Goal: Task Accomplishment & Management: Use online tool/utility

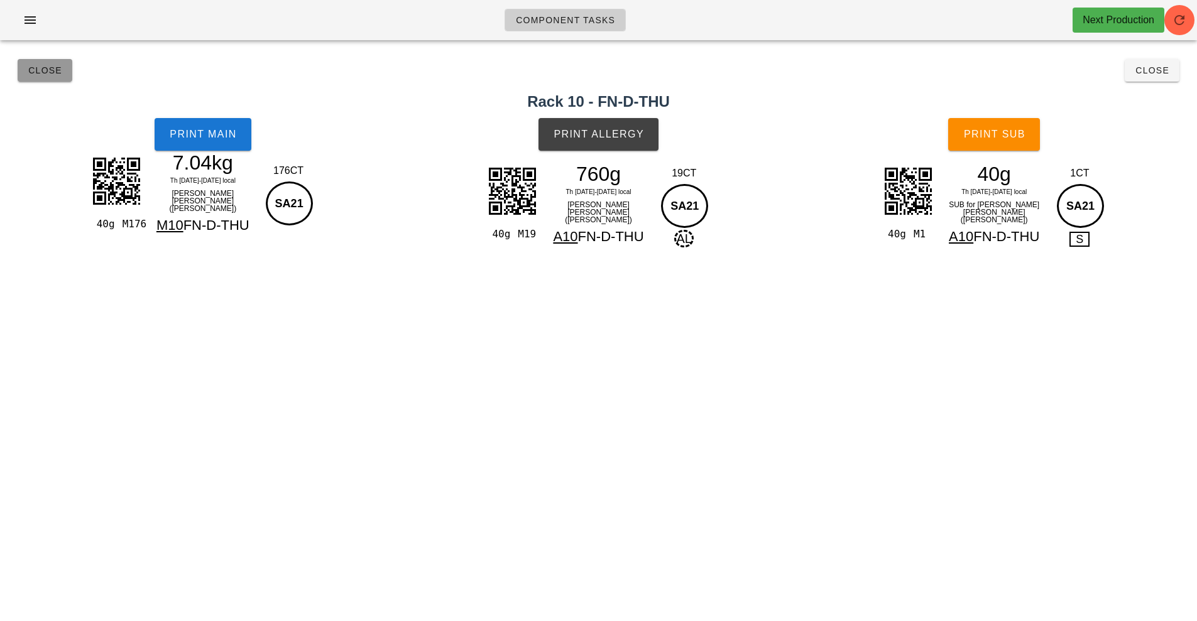
click at [52, 72] on span "Close" at bounding box center [45, 70] width 35 height 10
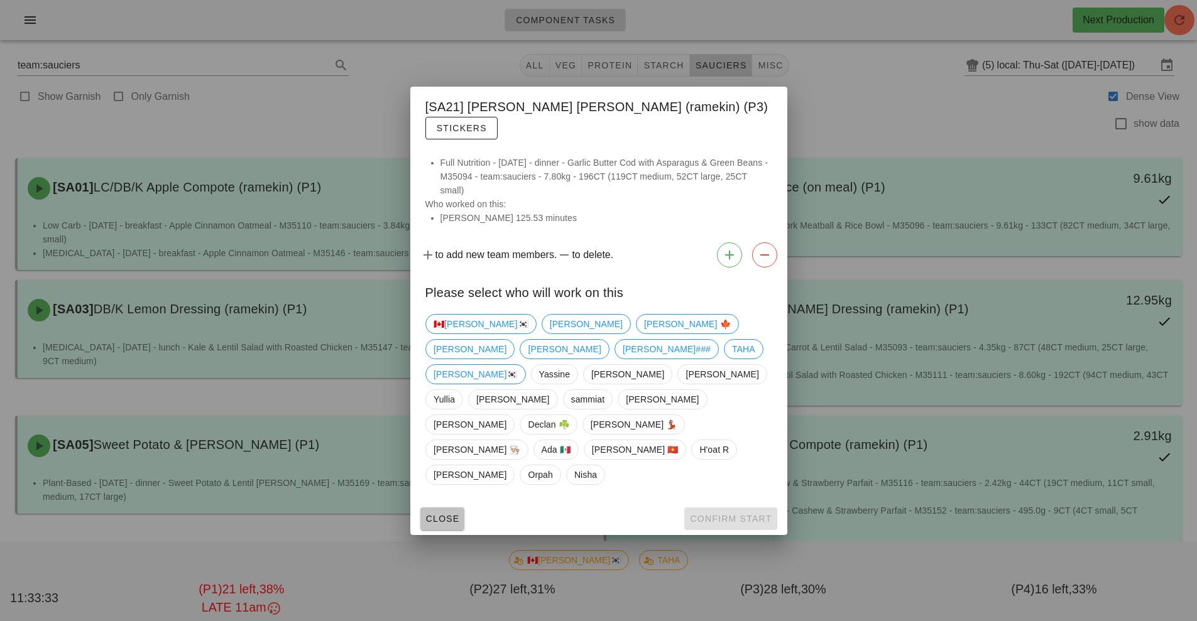
click at [434, 514] on span "Close" at bounding box center [442, 519] width 35 height 10
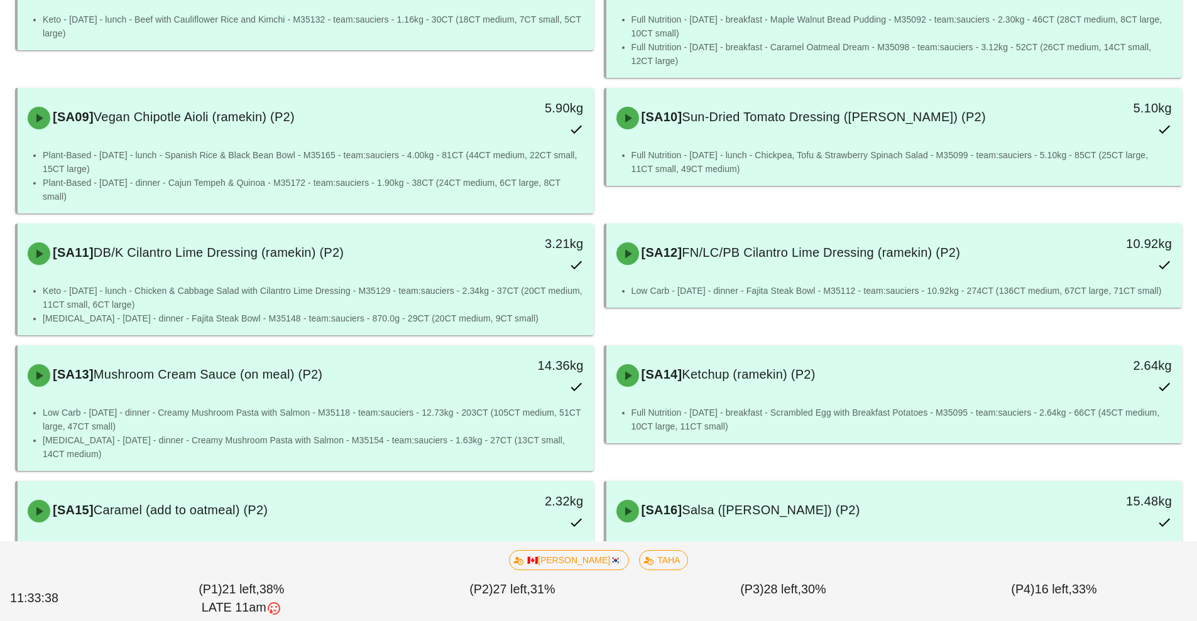
scroll to position [747, 0]
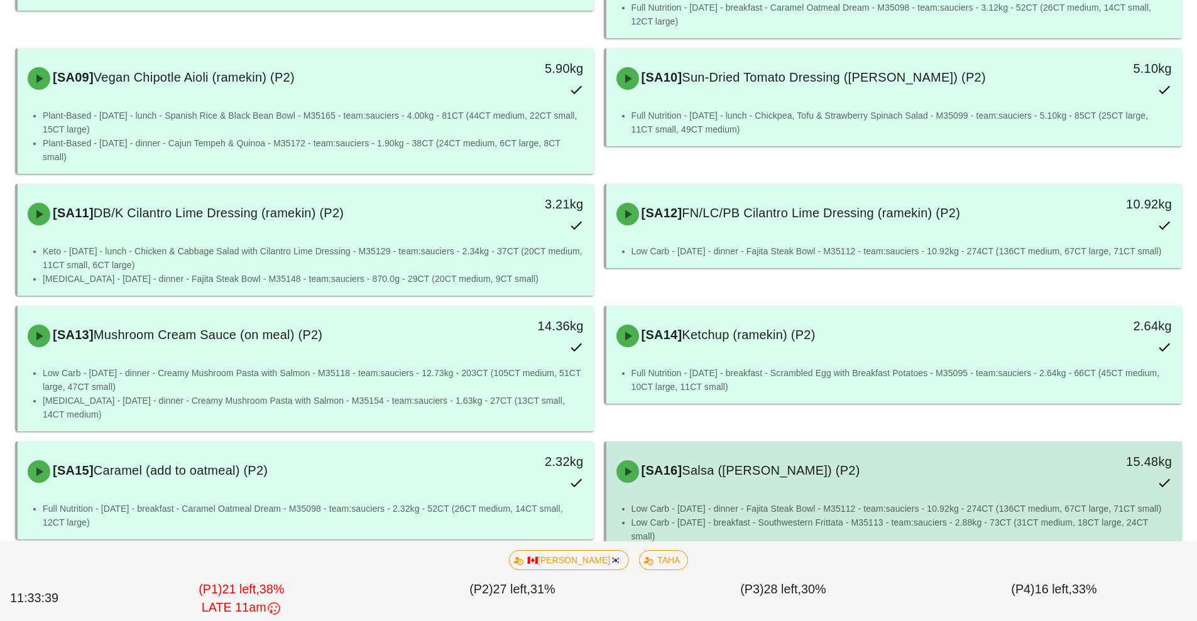
click at [843, 469] on div "[SA16] Salsa (ramekin) (P2)" at bounding box center [823, 472] width 428 height 38
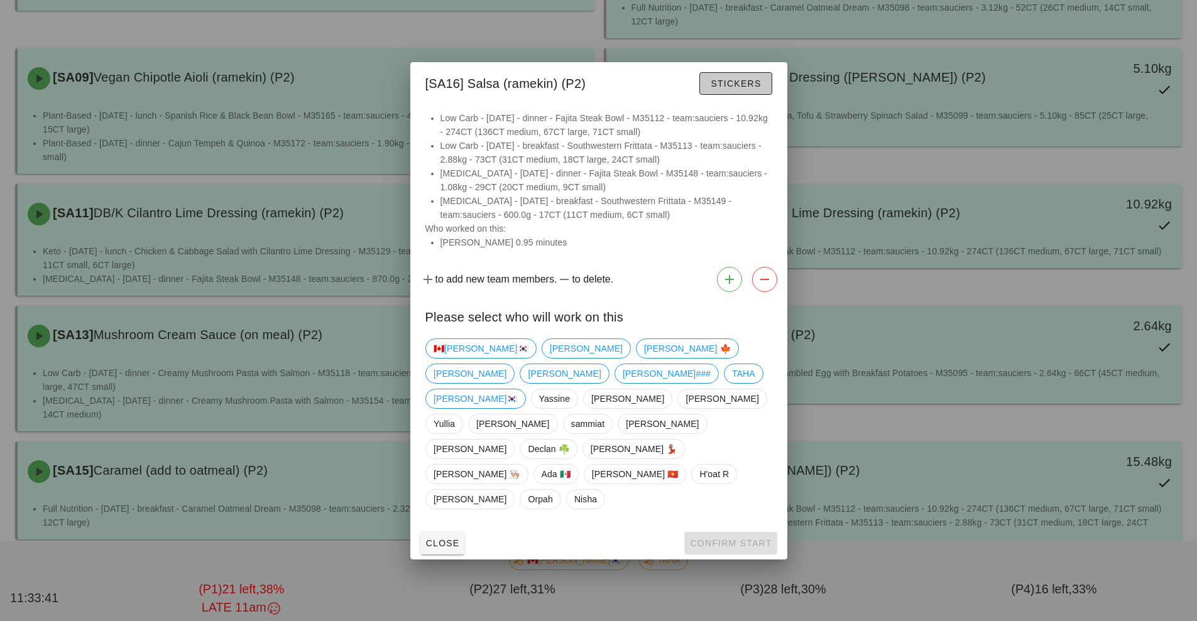
click at [740, 95] on button "Stickers" at bounding box center [735, 83] width 72 height 23
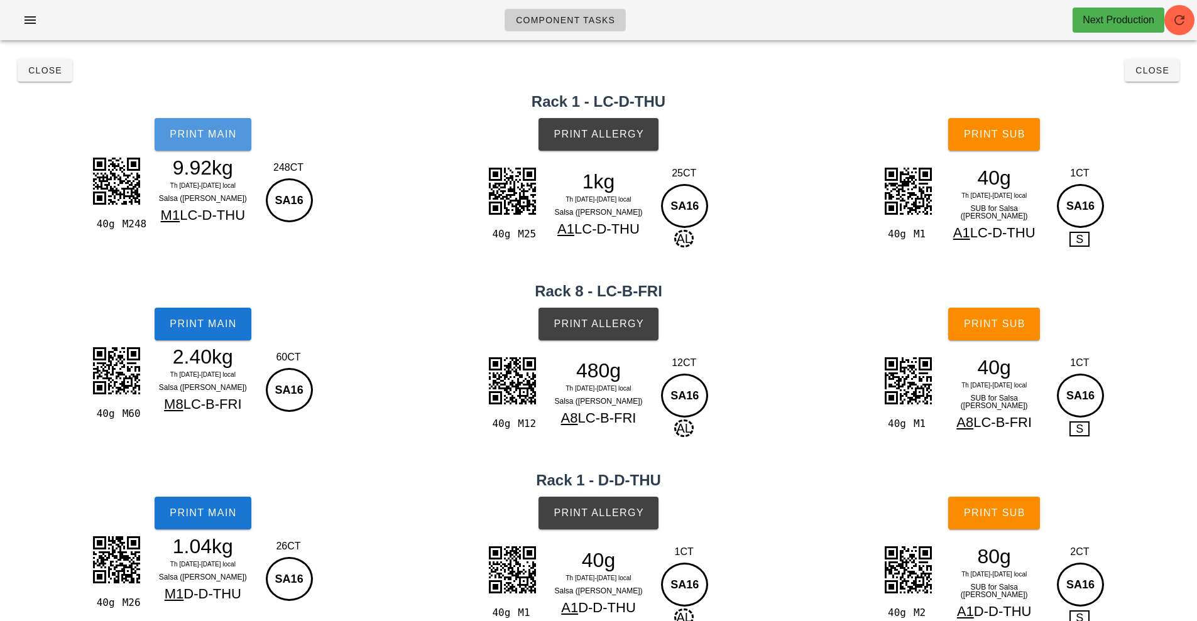
click at [226, 134] on span "Print Main" at bounding box center [203, 134] width 68 height 11
click at [211, 146] on button "Print Main" at bounding box center [203, 134] width 97 height 33
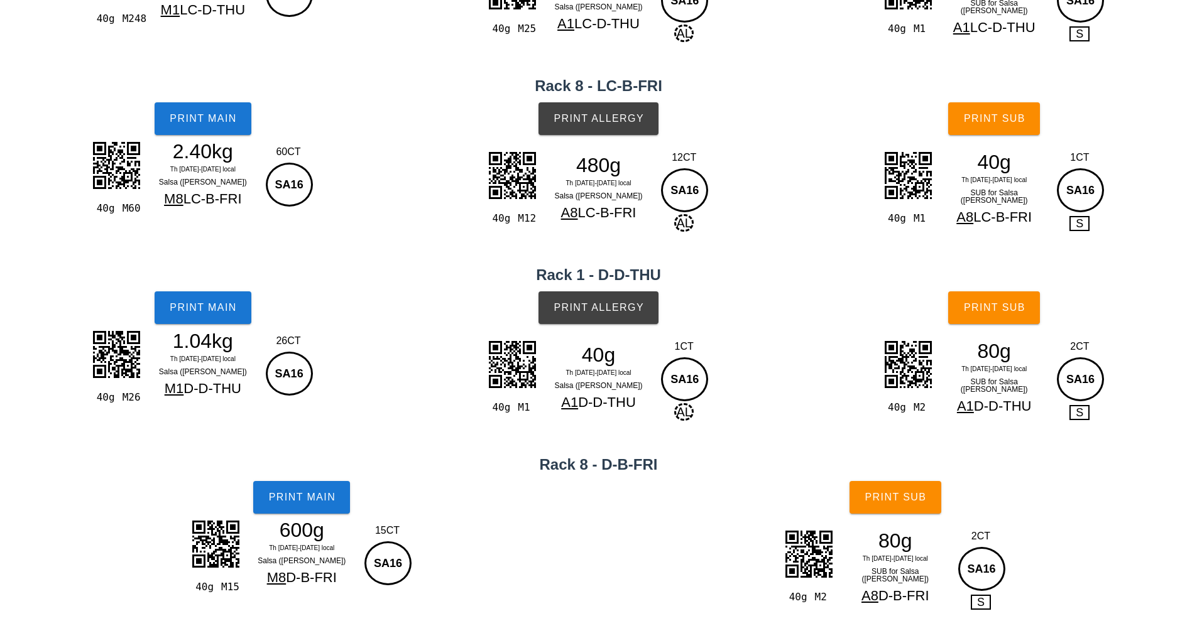
scroll to position [206, 0]
click at [374, 282] on h2 "Rack 1 - D-D-THU" at bounding box center [599, 274] width 1182 height 23
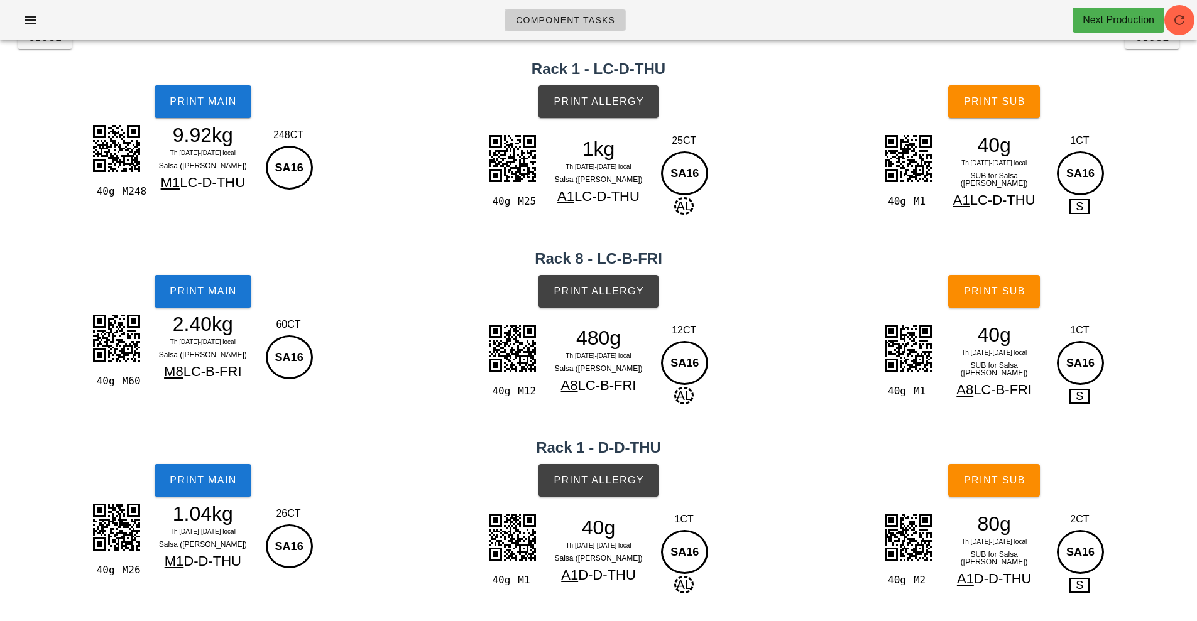
scroll to position [0, 0]
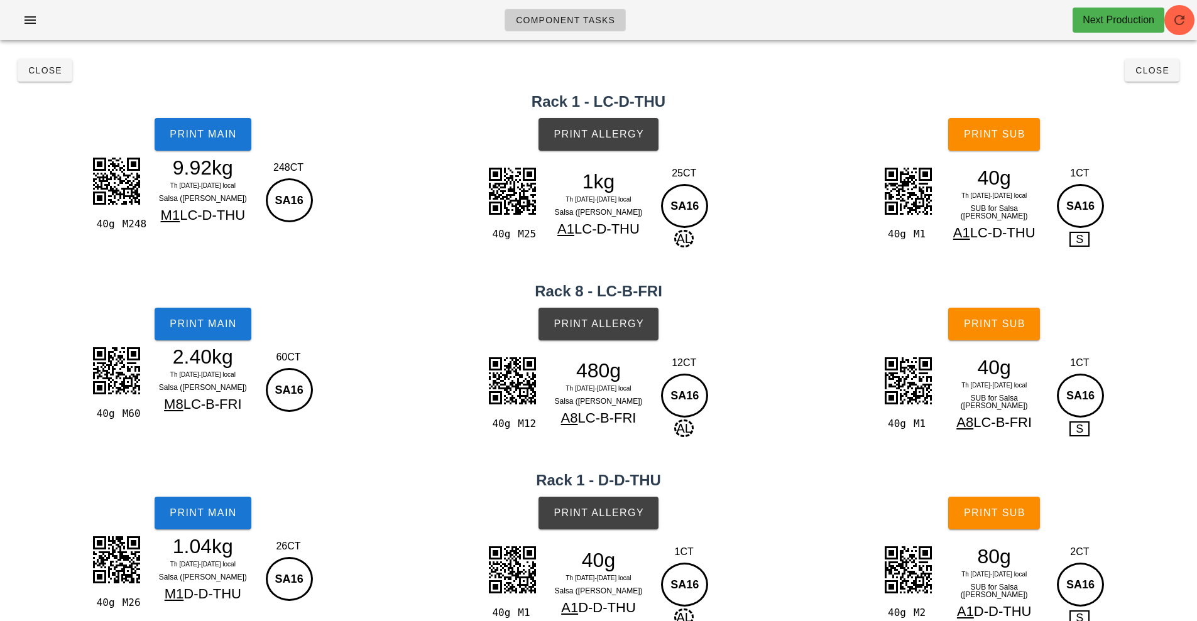
click at [327, 71] on div "Close Close" at bounding box center [599, 70] width 1182 height 40
click at [53, 72] on span "Close" at bounding box center [45, 70] width 35 height 10
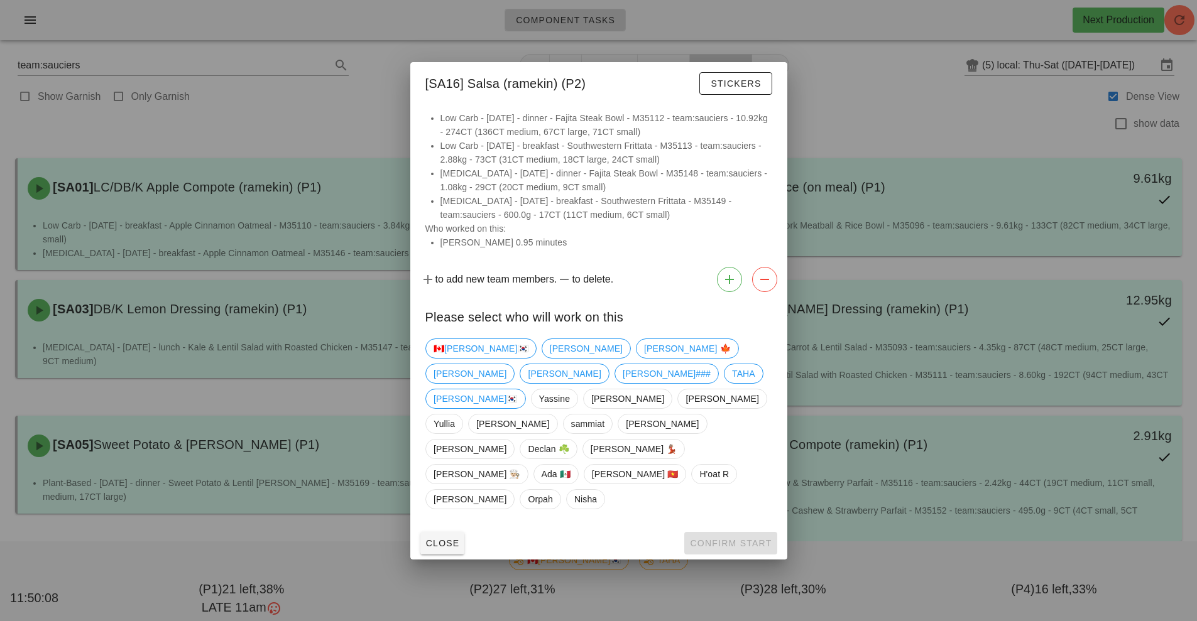
click at [268, 308] on div at bounding box center [598, 310] width 1197 height 621
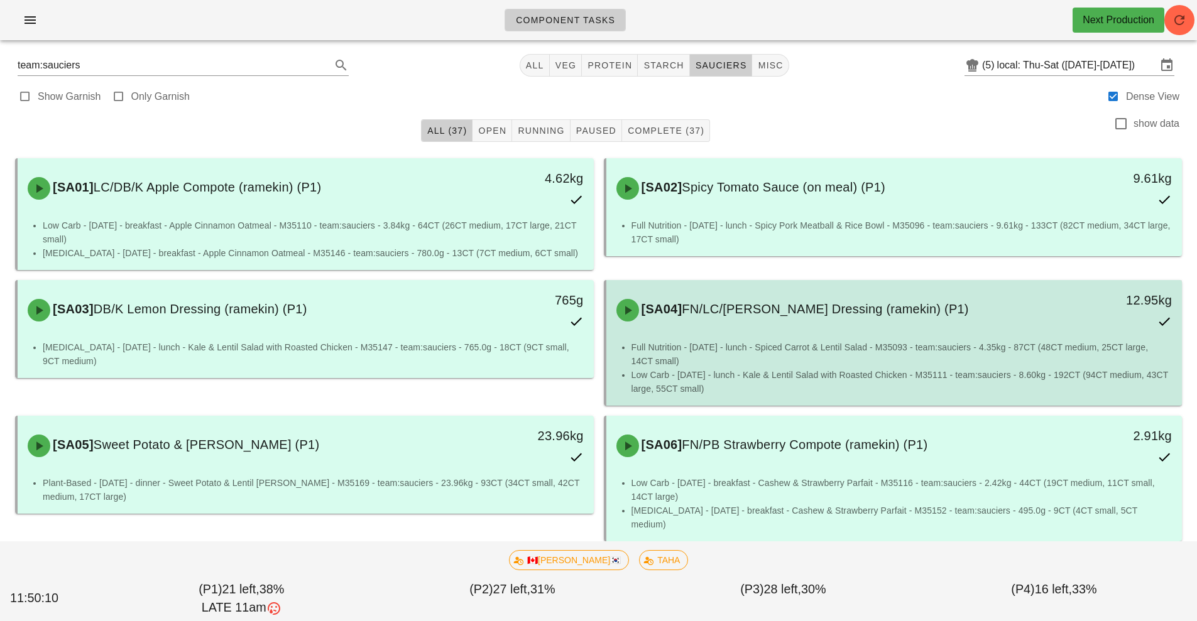
click at [921, 345] on li "Full Nutrition - [DATE] - lunch - Spiced Carrot & Lentil Salad - M35093 - team:…" at bounding box center [901, 354] width 541 height 28
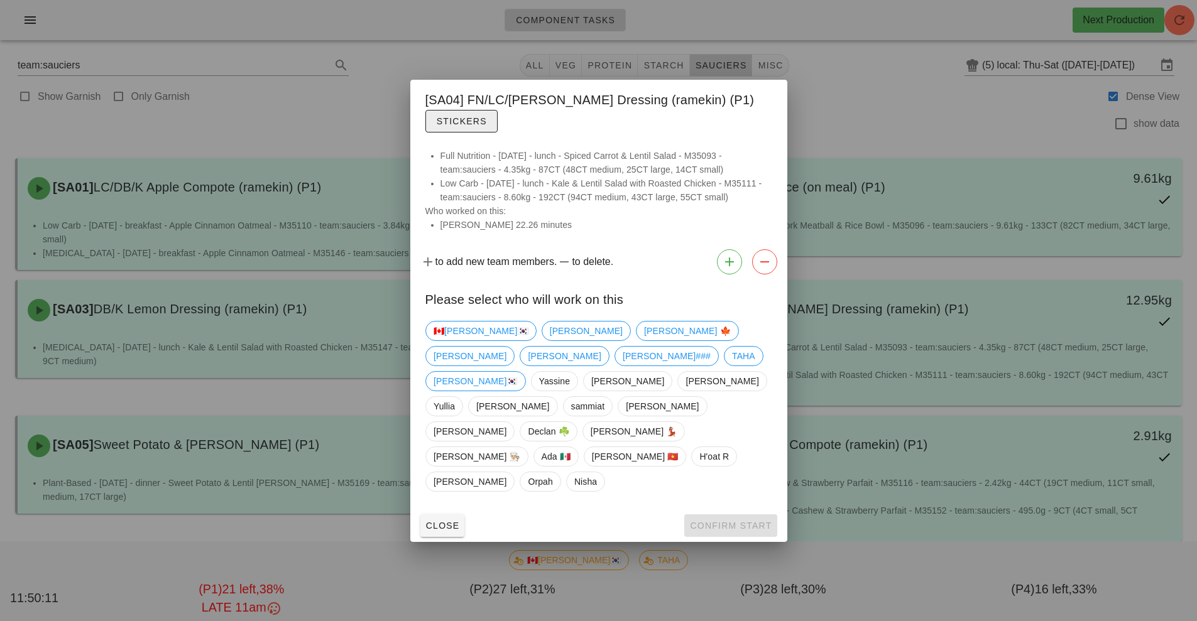
click at [464, 133] on button "Stickers" at bounding box center [461, 121] width 72 height 23
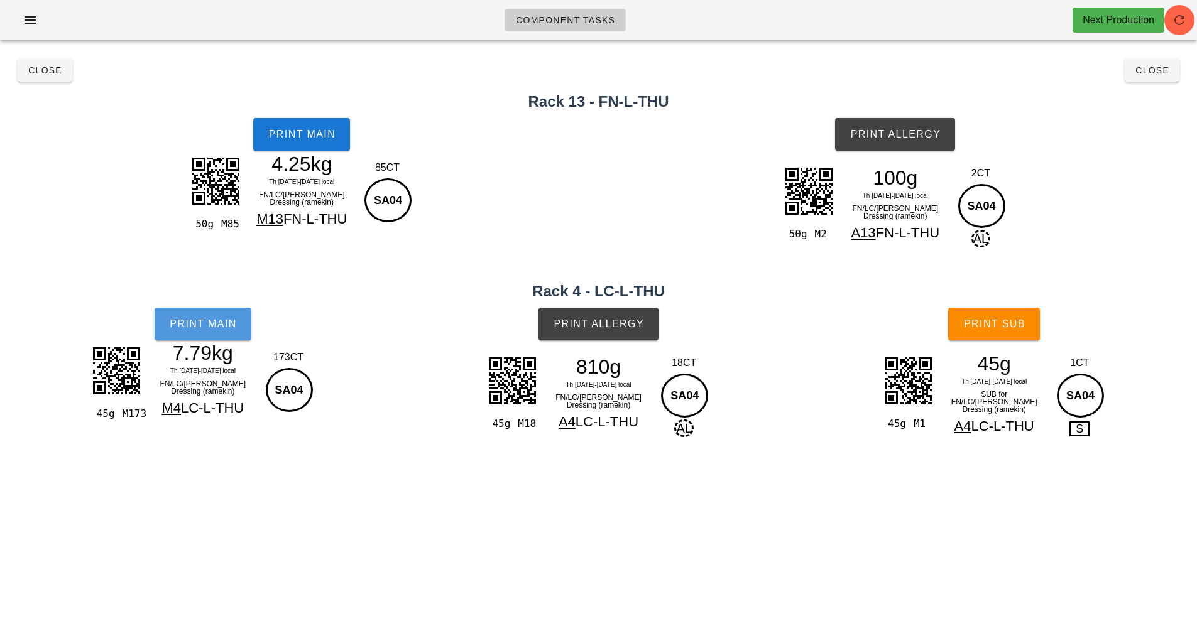
click at [197, 310] on button "Print Main" at bounding box center [203, 324] width 97 height 33
click at [203, 327] on span "Print Main" at bounding box center [203, 323] width 68 height 11
click at [1145, 74] on span "Close" at bounding box center [1151, 70] width 35 height 10
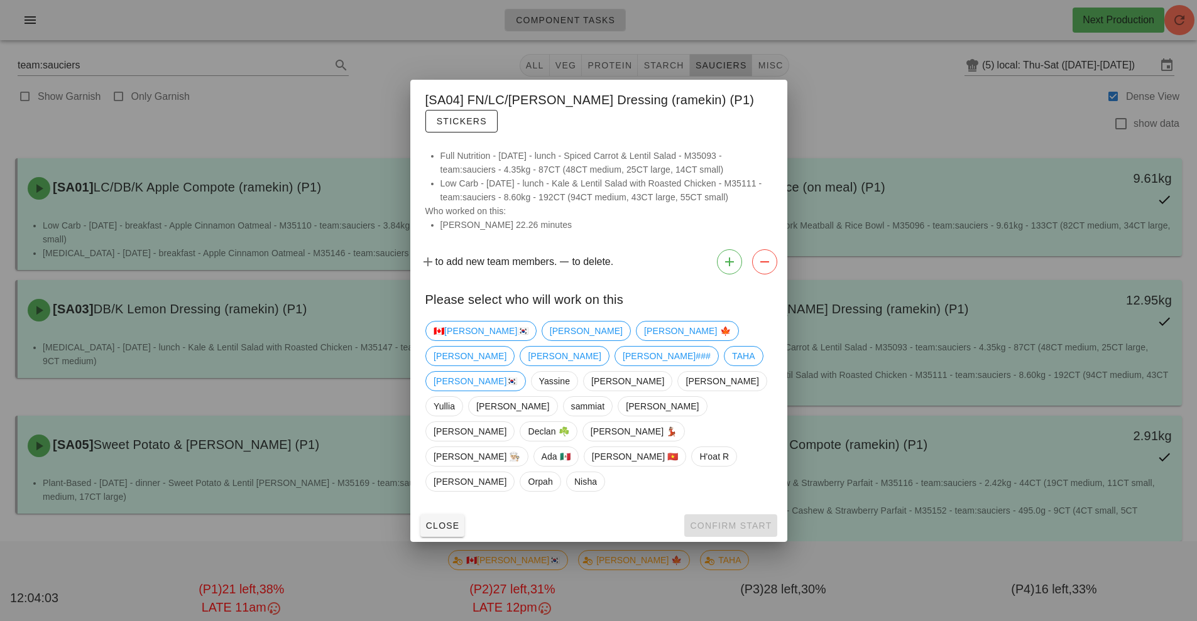
click at [849, 119] on div at bounding box center [598, 310] width 1197 height 621
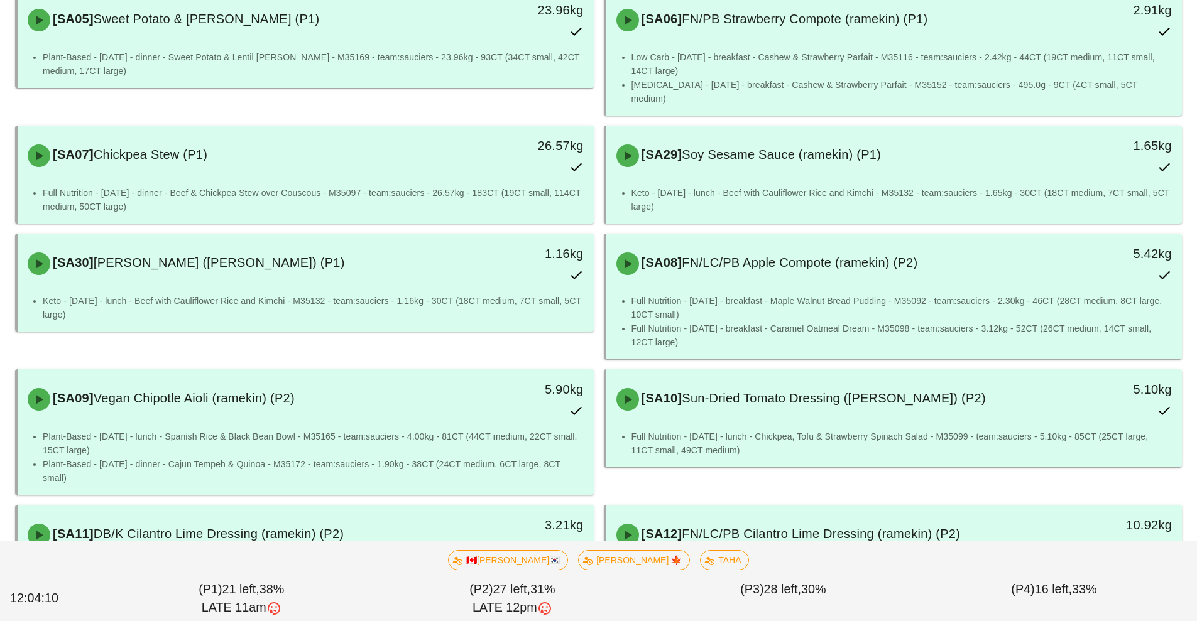
scroll to position [432, 0]
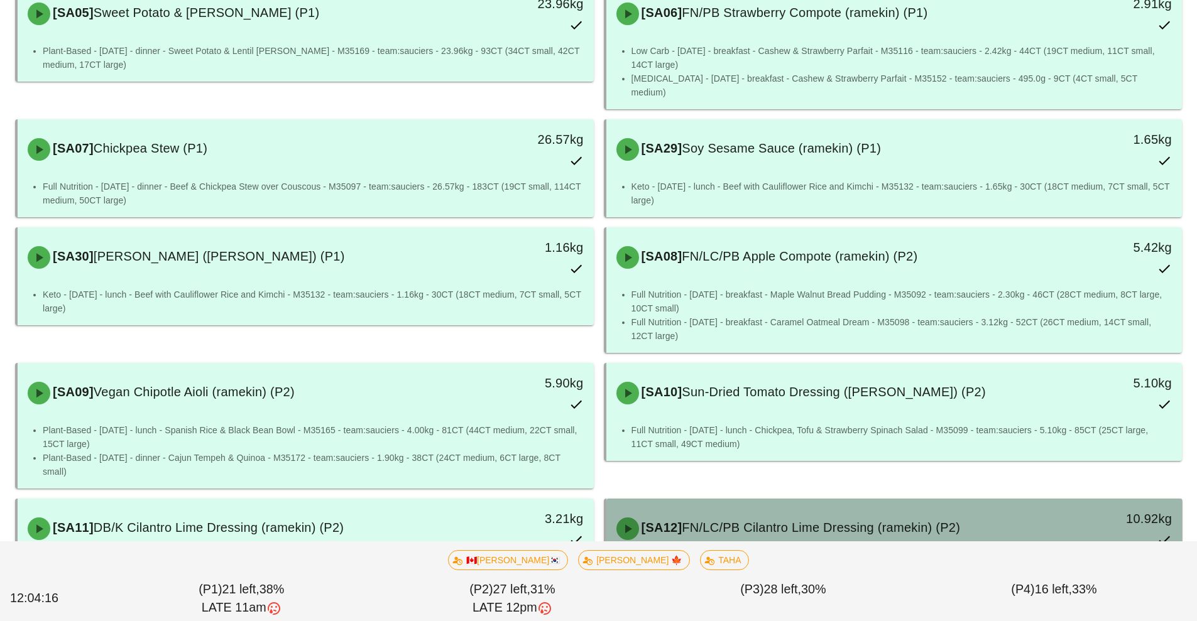
click at [803, 521] on span "FN/LC/PB Cilantro Lime Dressing (ramekin) (P2)" at bounding box center [821, 528] width 278 height 14
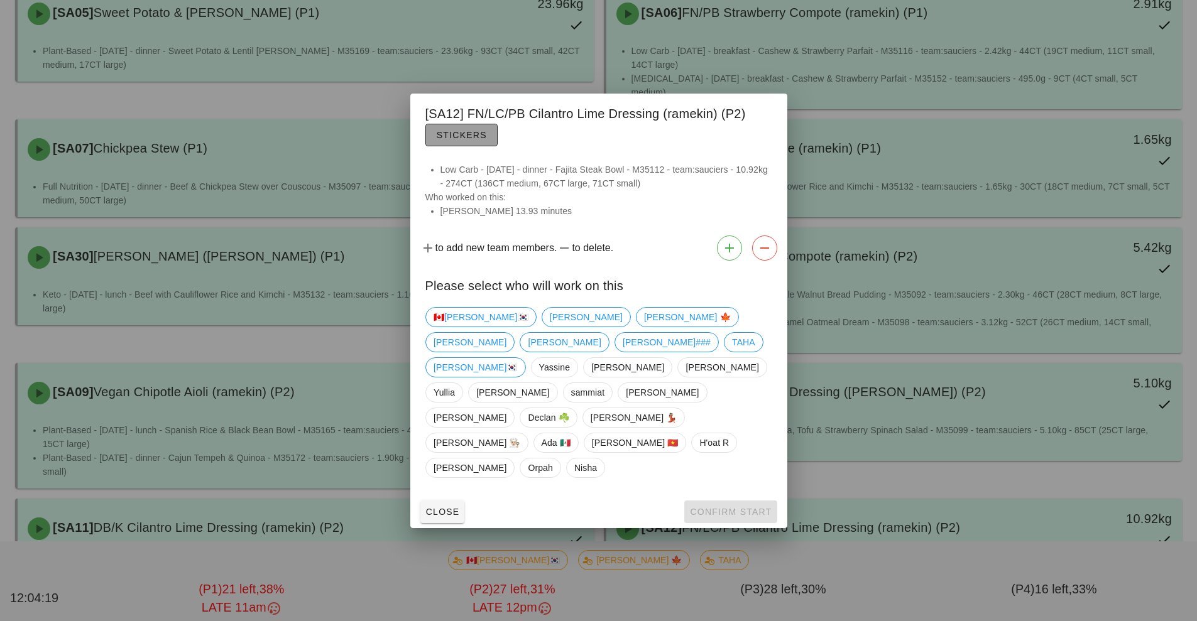
click at [450, 140] on span "Stickers" at bounding box center [461, 135] width 51 height 10
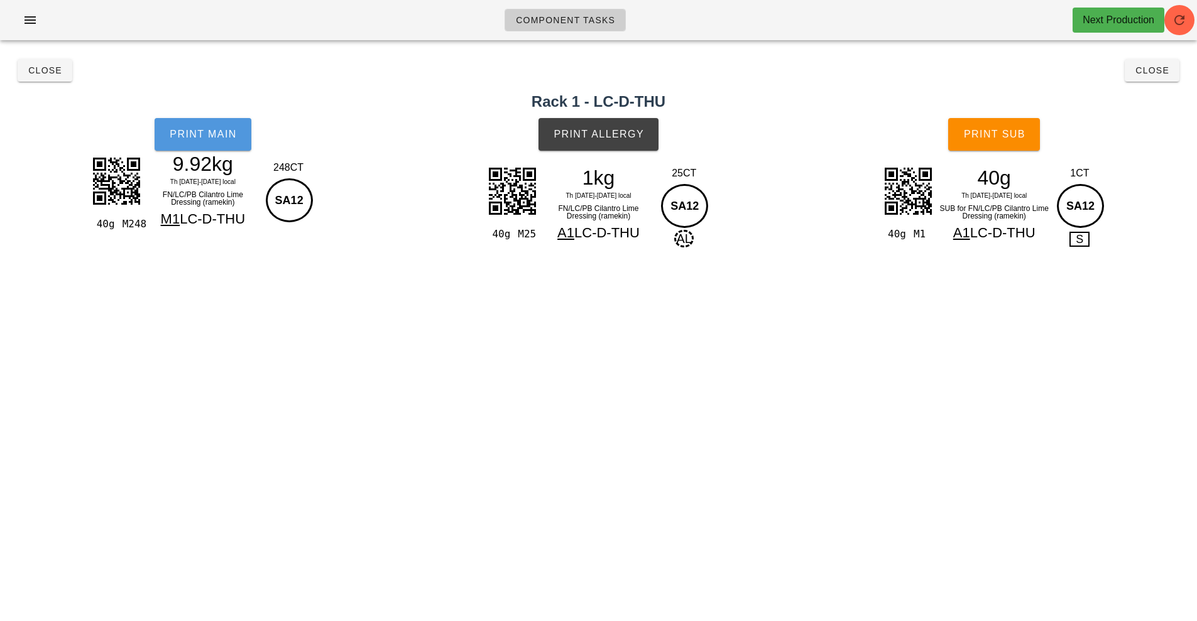
click at [200, 132] on span "Print Main" at bounding box center [203, 134] width 68 height 11
click at [207, 146] on button "Print Main" at bounding box center [203, 134] width 97 height 33
click at [403, 256] on div "40g M25 1kg Th [DATE]-[DATE] local FN/LC/PB Cilantro Lime Dressing (ramekin) A1…" at bounding box center [599, 220] width 406 height 124
click at [484, 231] on div "40g M25 1kg Th [DATE]-[DATE] local FN/LC/PB Cilantro Lime Dressing (ramekin) A1…" at bounding box center [599, 220] width 406 height 124
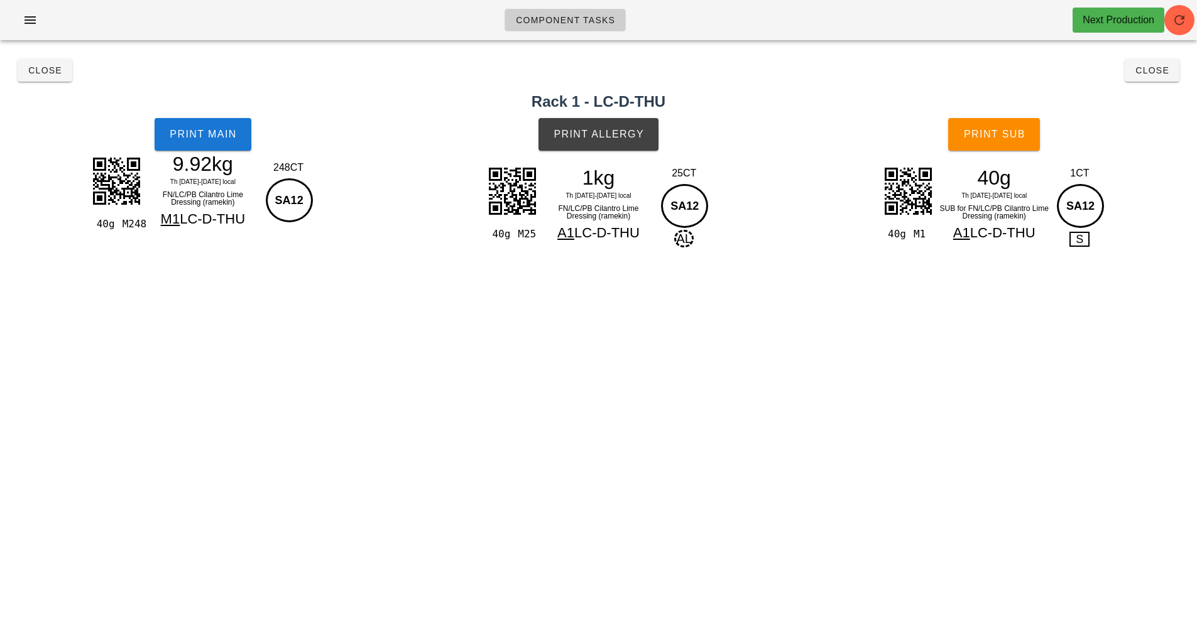
click at [475, 248] on div "40g M25 1kg Th [DATE]-[DATE] local FN/LC/PB Cilantro Lime Dressing (ramekin) A1…" at bounding box center [599, 220] width 406 height 124
click at [1165, 17] on span "button" at bounding box center [1179, 20] width 30 height 15
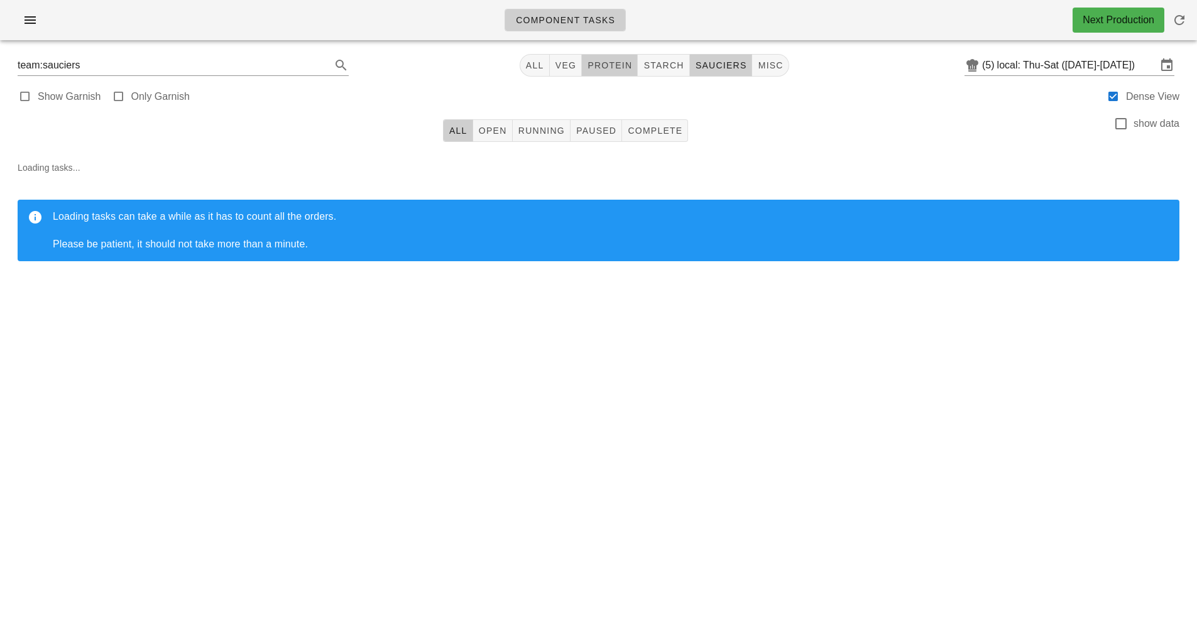
click at [609, 65] on span "protein" at bounding box center [609, 65] width 45 height 10
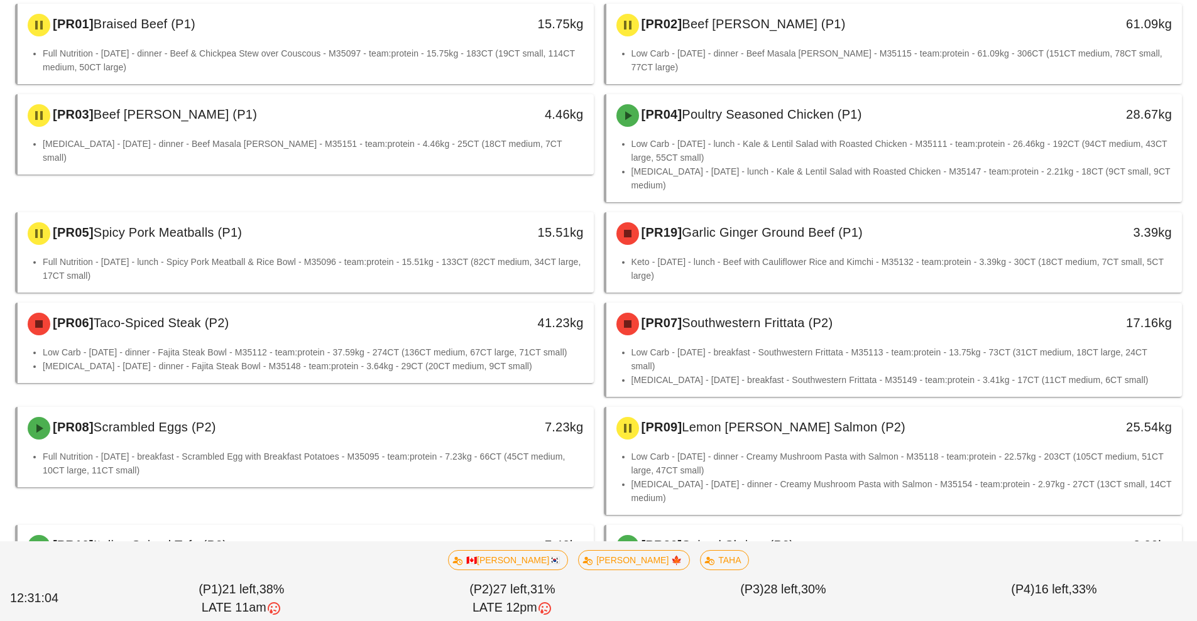
scroll to position [158, 0]
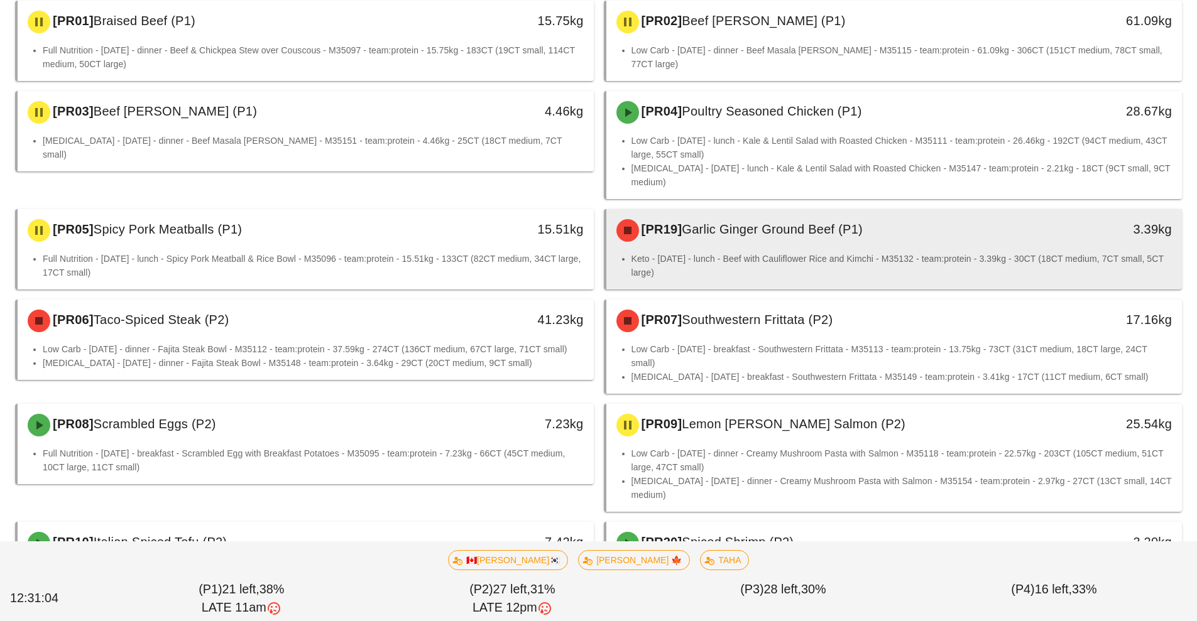
click at [808, 269] on li "Keto - Friday - lunch - Beef with Cauliflower Rice and Kimchi - M35132 - team:p…" at bounding box center [901, 266] width 541 height 28
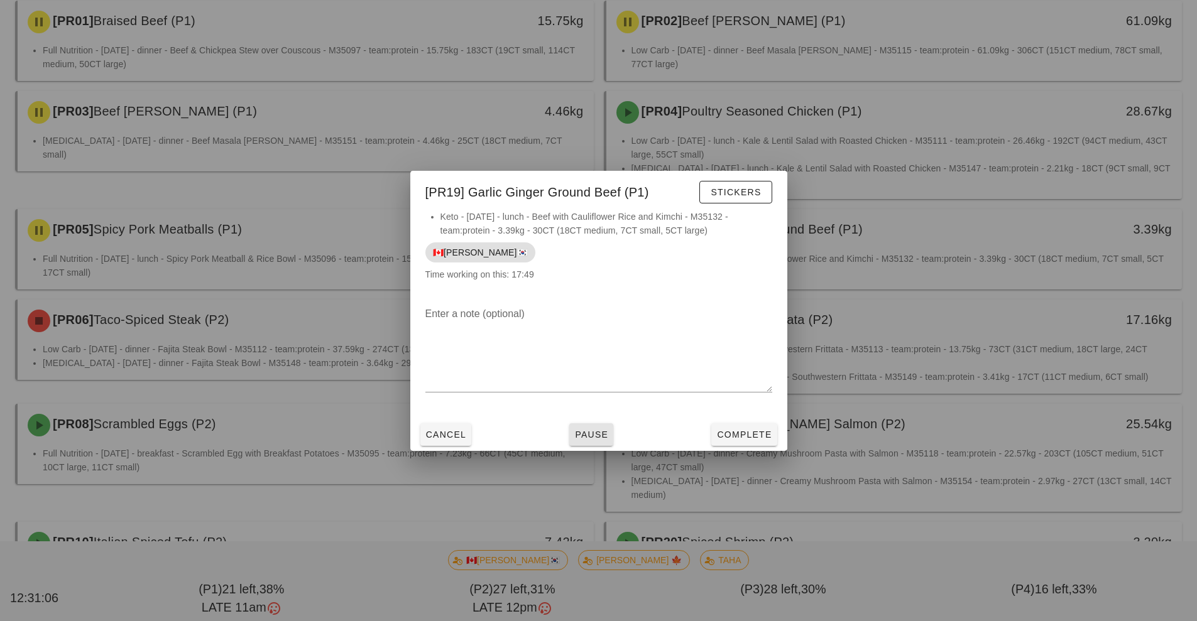
click at [589, 441] on button "Pause" at bounding box center [591, 434] width 44 height 23
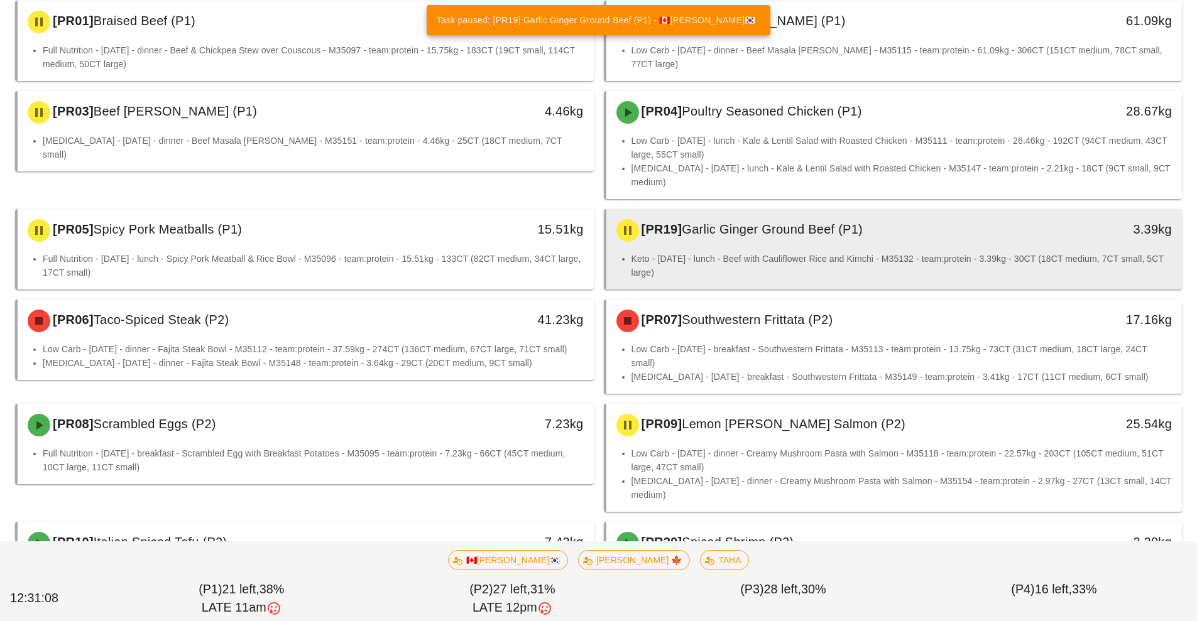
click at [775, 247] on div "[PR19] Garlic Ginger Ground Beef (P1)" at bounding box center [823, 231] width 428 height 38
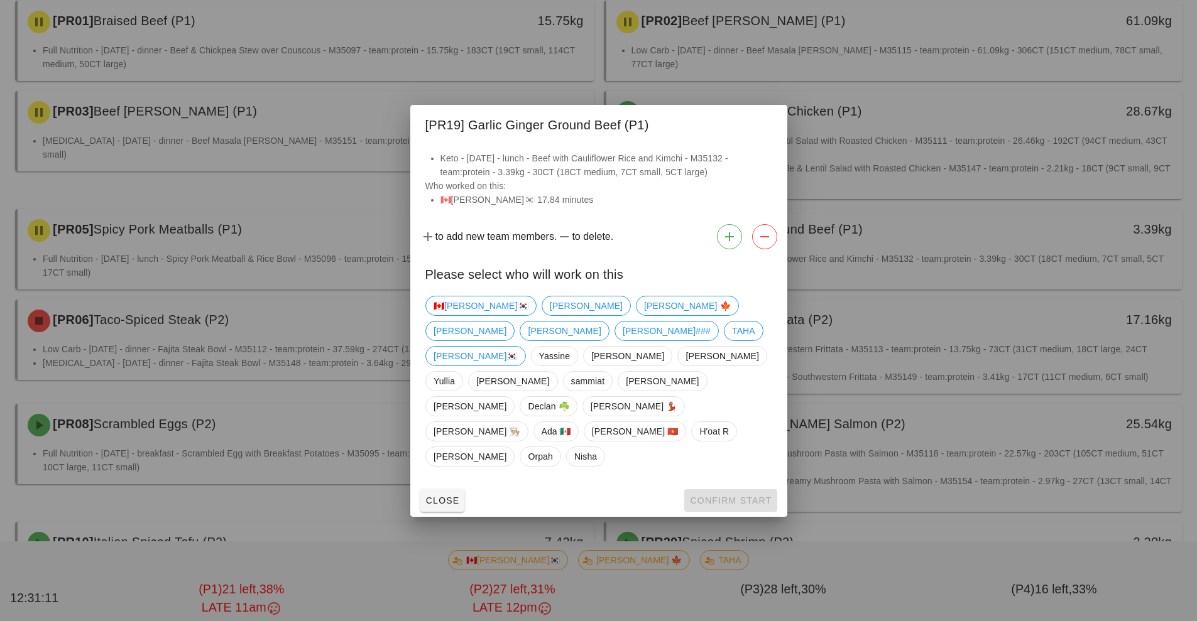
click at [896, 247] on div at bounding box center [598, 310] width 1197 height 621
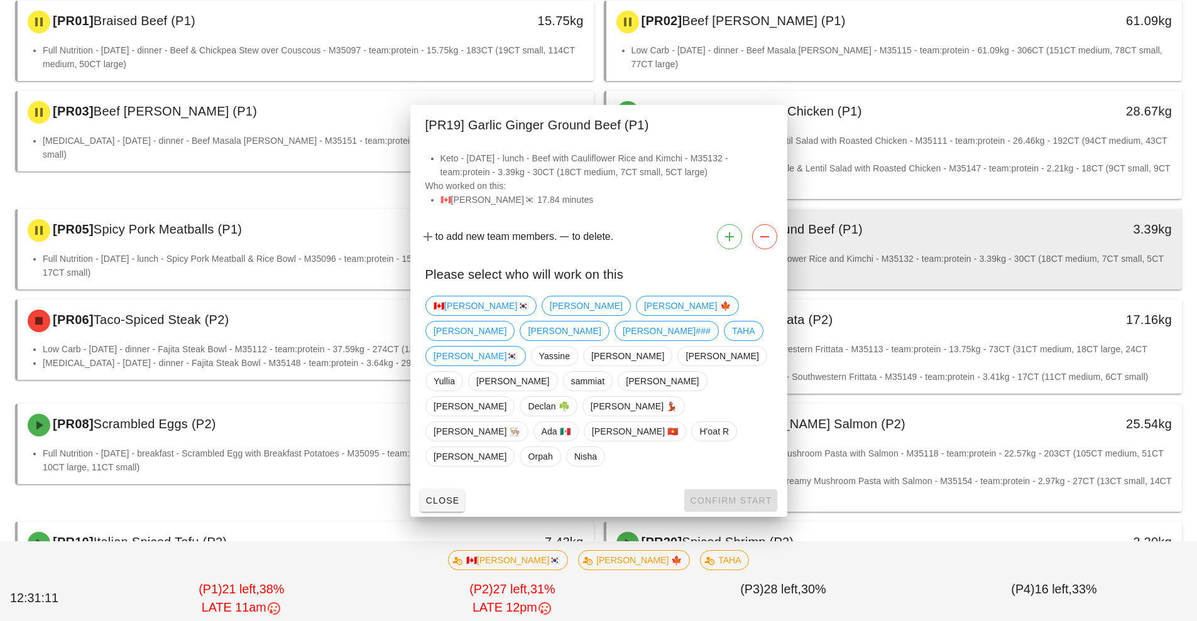
click at [909, 253] on li "Keto - Friday - lunch - Beef with Cauliflower Rice and Kimchi - M35132 - team:p…" at bounding box center [901, 266] width 541 height 28
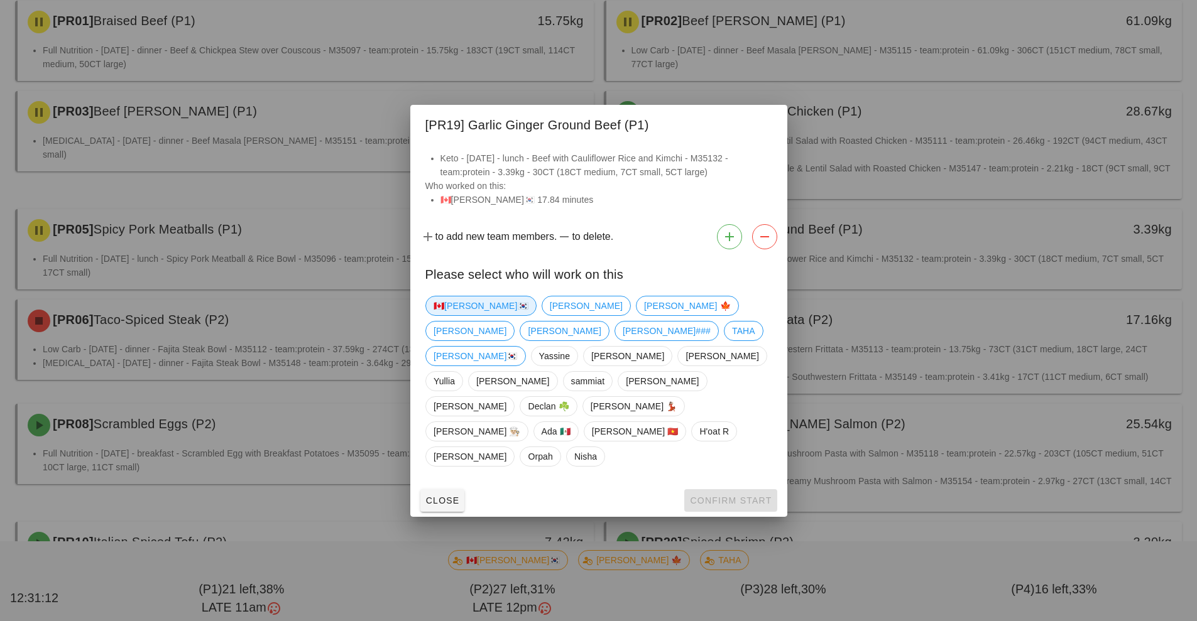
click at [453, 315] on span "🇨🇦[PERSON_NAME]🇰🇷" at bounding box center [480, 305] width 95 height 19
click at [717, 496] on span "Confirm Start" at bounding box center [730, 501] width 82 height 10
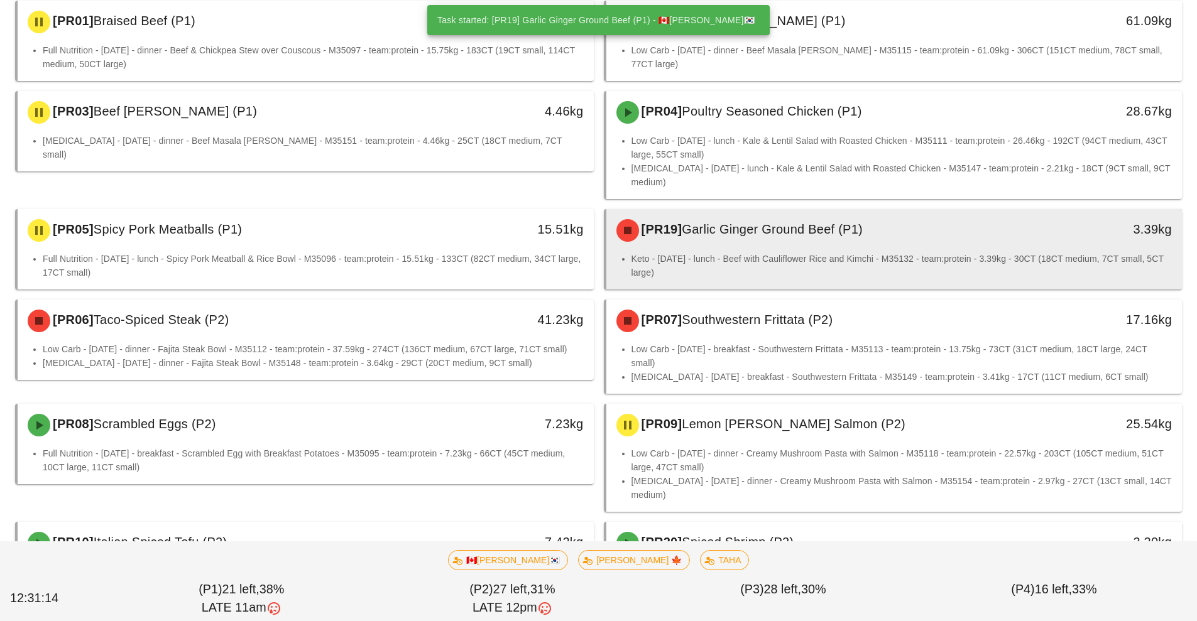
click at [756, 259] on li "Keto - Friday - lunch - Beef with Cauliflower Rice and Kimchi - M35132 - team:p…" at bounding box center [901, 266] width 541 height 28
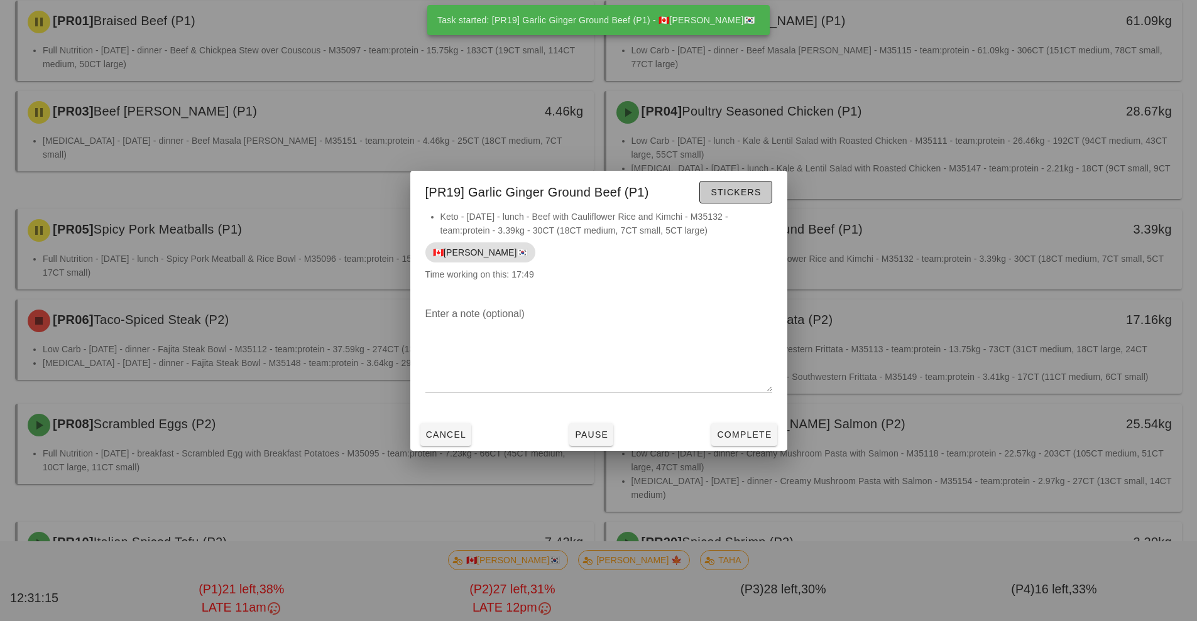
click at [742, 200] on button "Stickers" at bounding box center [735, 192] width 72 height 23
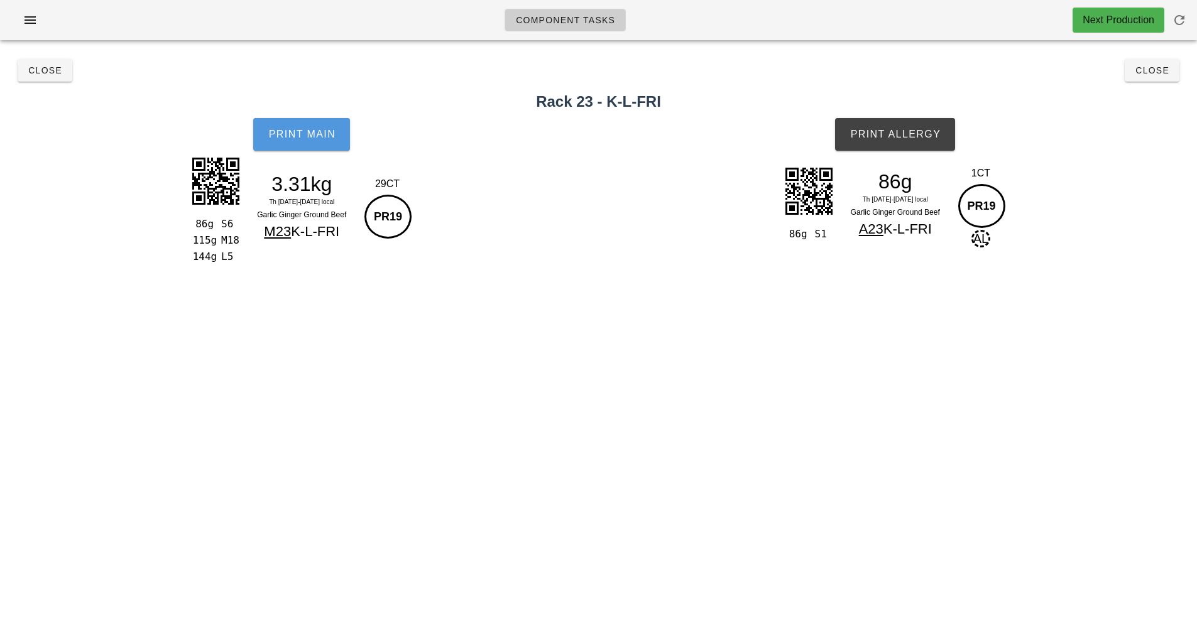
click at [295, 133] on span "Print Main" at bounding box center [302, 134] width 68 height 11
click at [927, 140] on button "Print Allergy" at bounding box center [895, 134] width 120 height 33
click at [1145, 72] on span "Close" at bounding box center [1151, 70] width 35 height 10
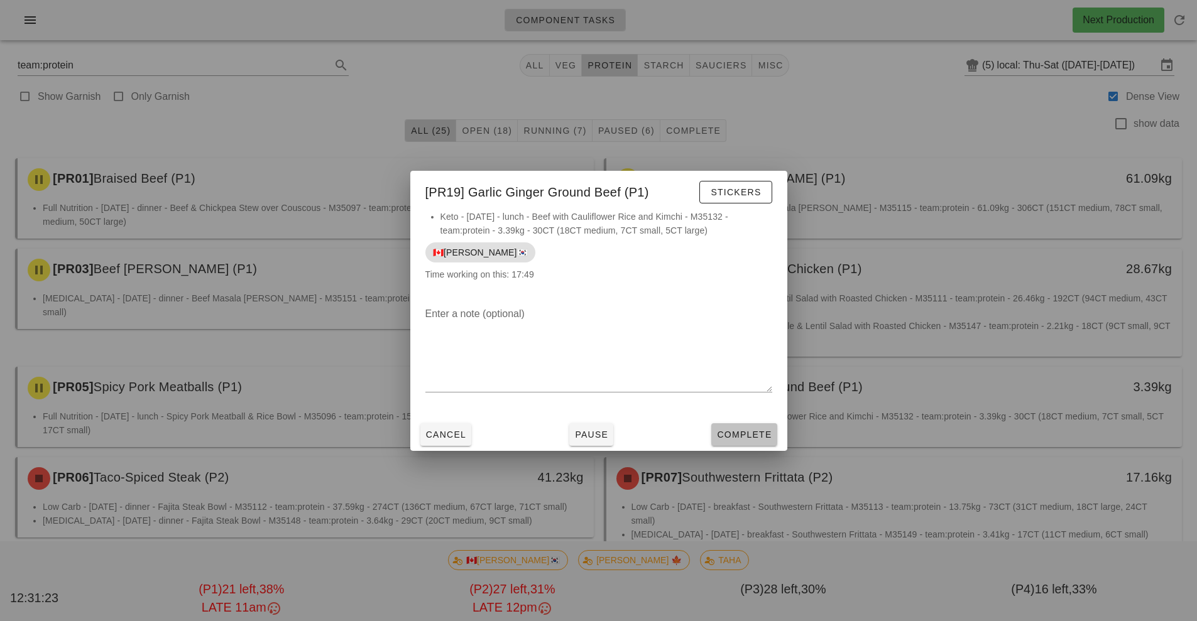
click at [726, 435] on span "Complete" at bounding box center [743, 435] width 55 height 10
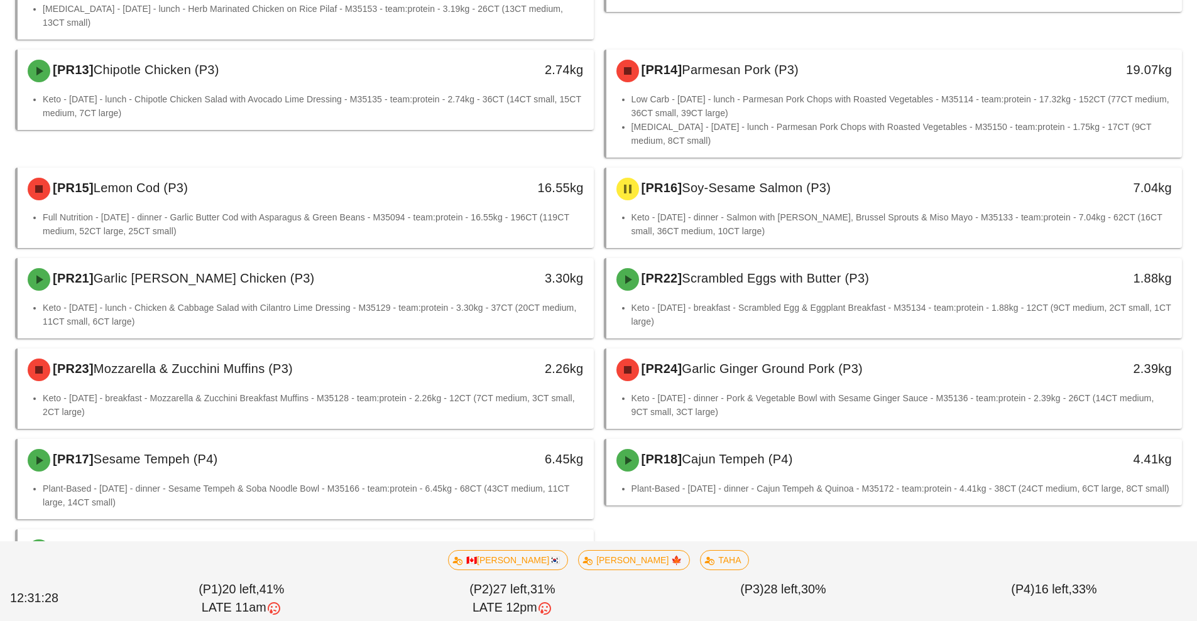
scroll to position [857, 0]
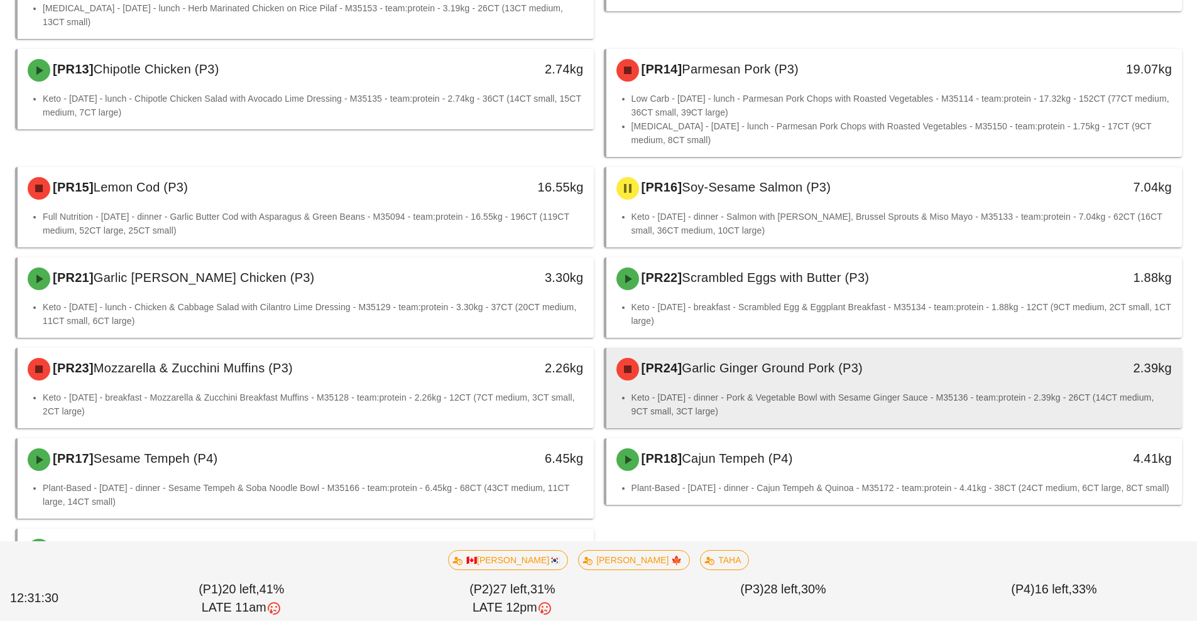
click at [844, 391] on li "Keto - Saturday - dinner - Pork & Vegetable Bowl with Sesame Ginger Sauce - M35…" at bounding box center [901, 405] width 541 height 28
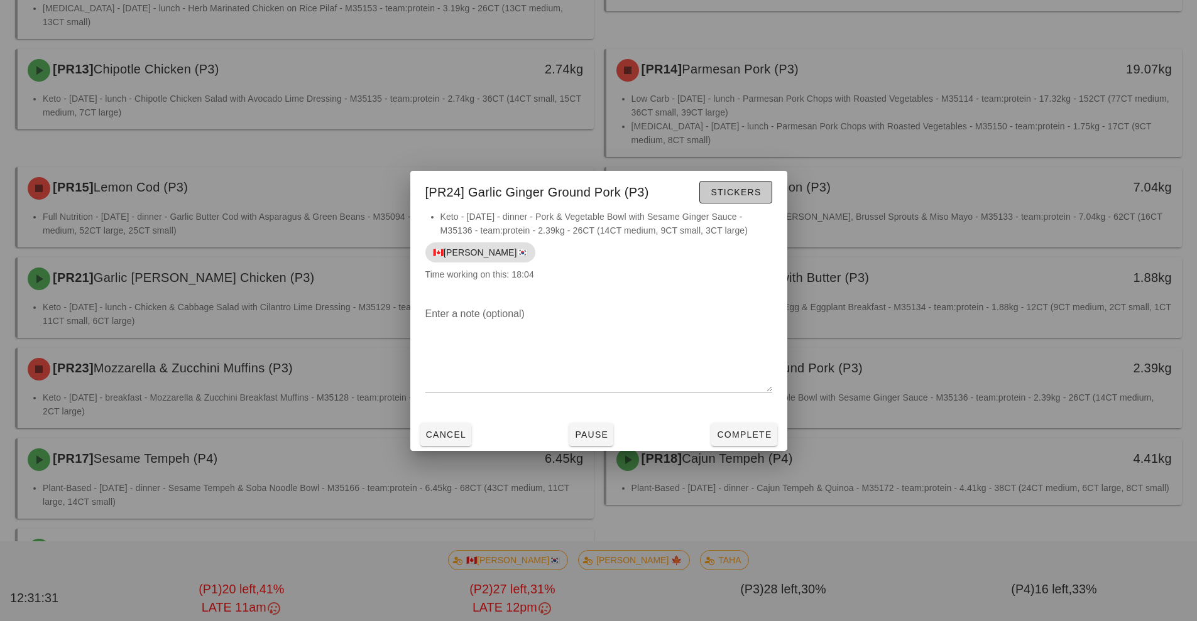
click at [726, 202] on button "Stickers" at bounding box center [735, 192] width 72 height 23
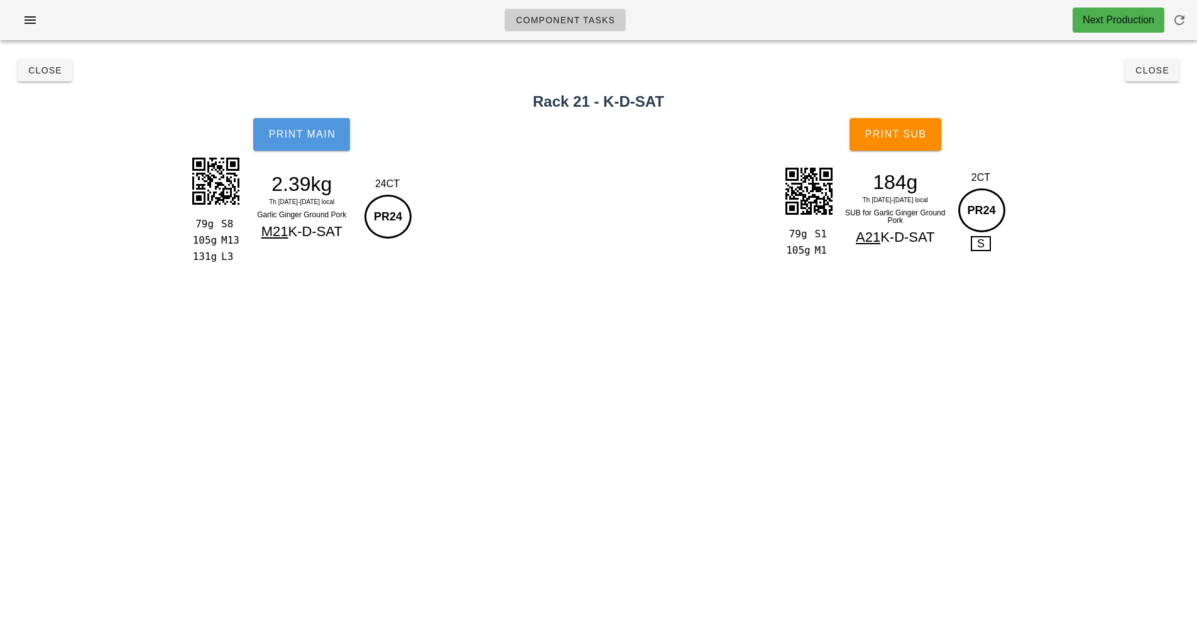
click at [312, 150] on button "Print Main" at bounding box center [301, 134] width 97 height 33
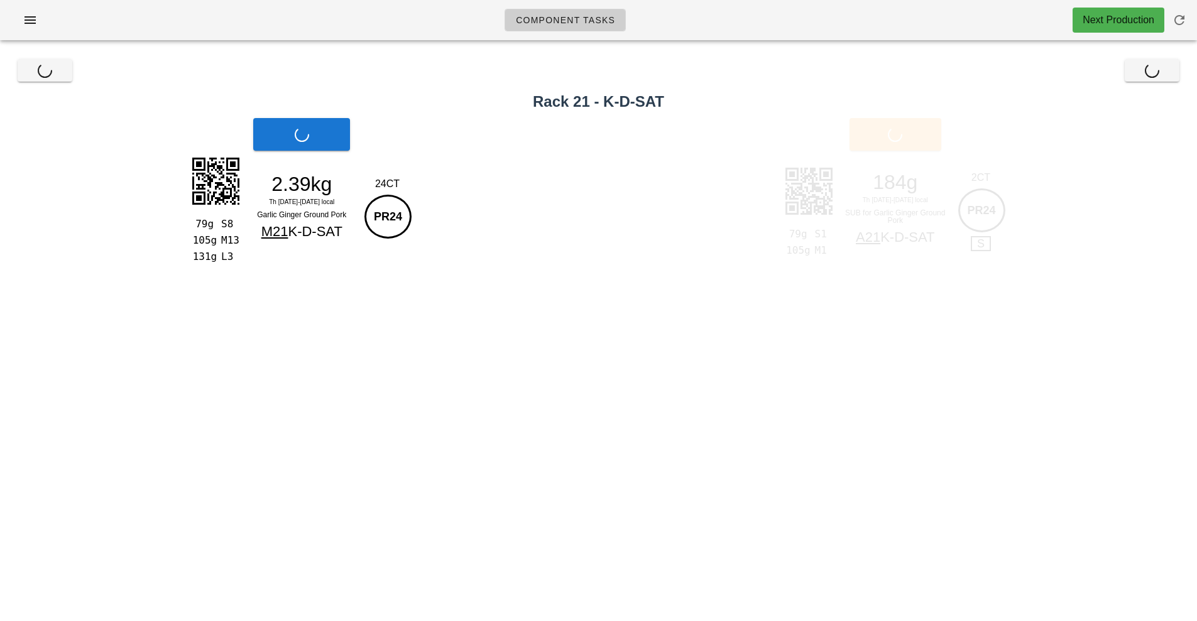
click at [923, 143] on button "Print Sub" at bounding box center [895, 134] width 92 height 33
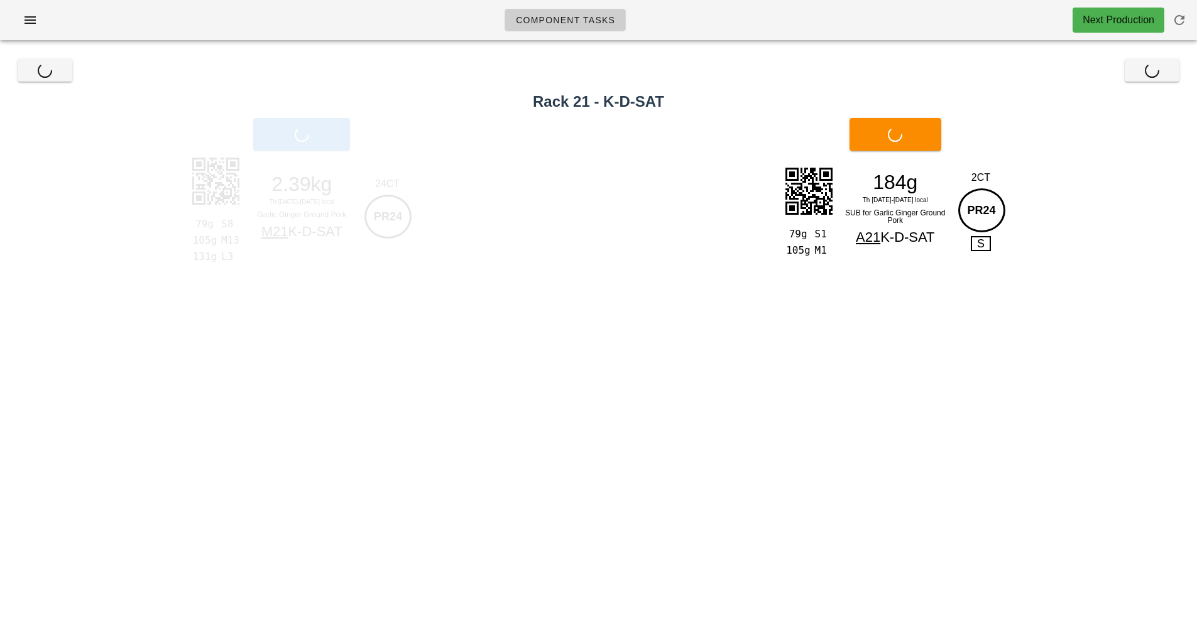
click at [905, 147] on div "Print Sub" at bounding box center [896, 135] width 604 height 48
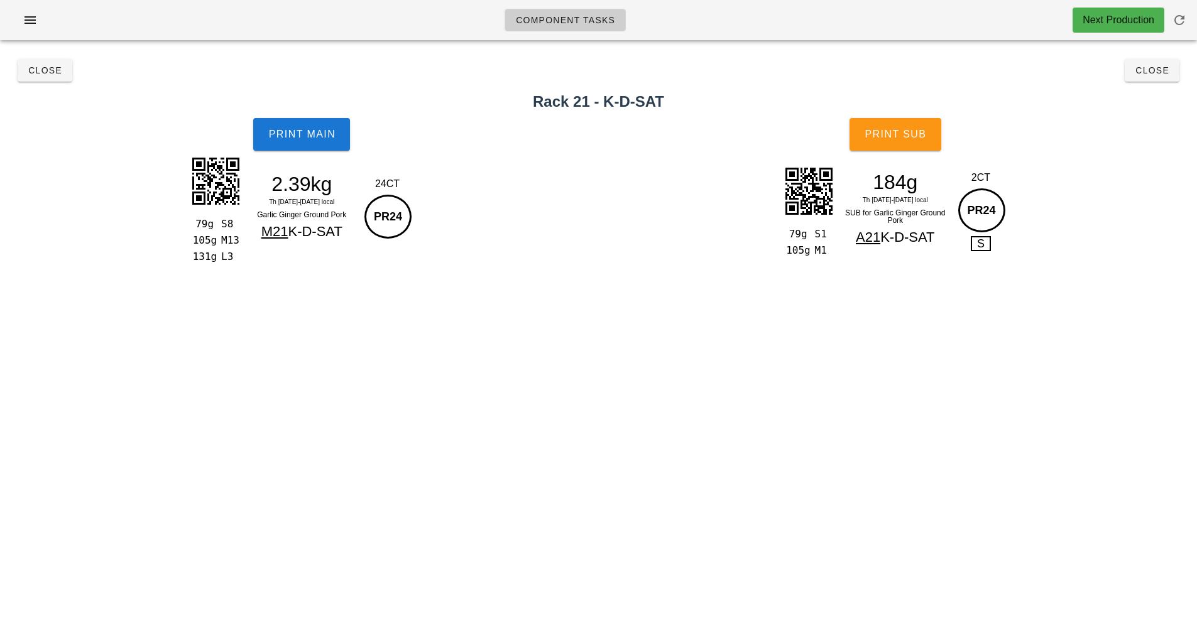
click at [935, 136] on button "Print Sub" at bounding box center [895, 134] width 92 height 33
click at [1163, 68] on span "Close" at bounding box center [1151, 70] width 35 height 10
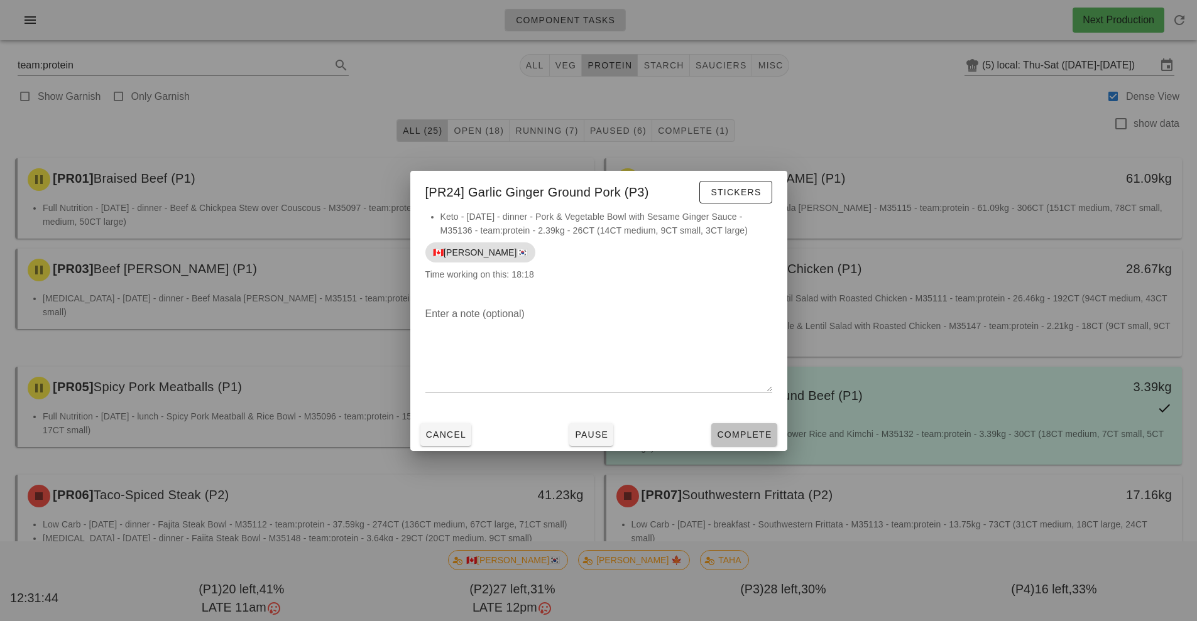
click at [741, 443] on button "Complete" at bounding box center [743, 434] width 65 height 23
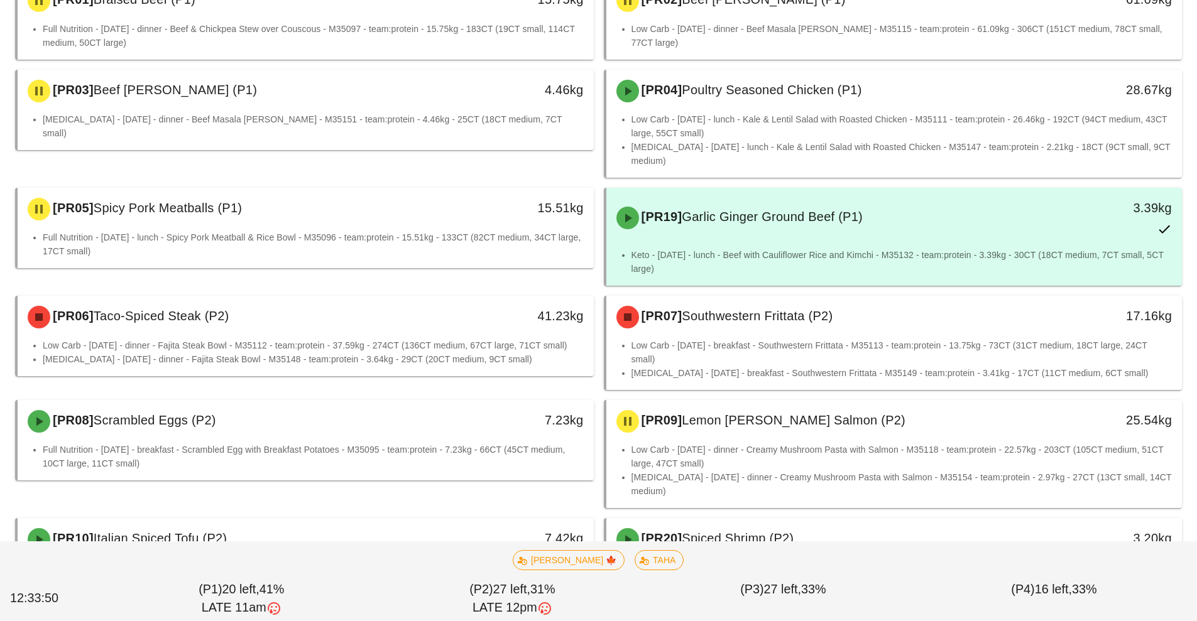
scroll to position [180, 0]
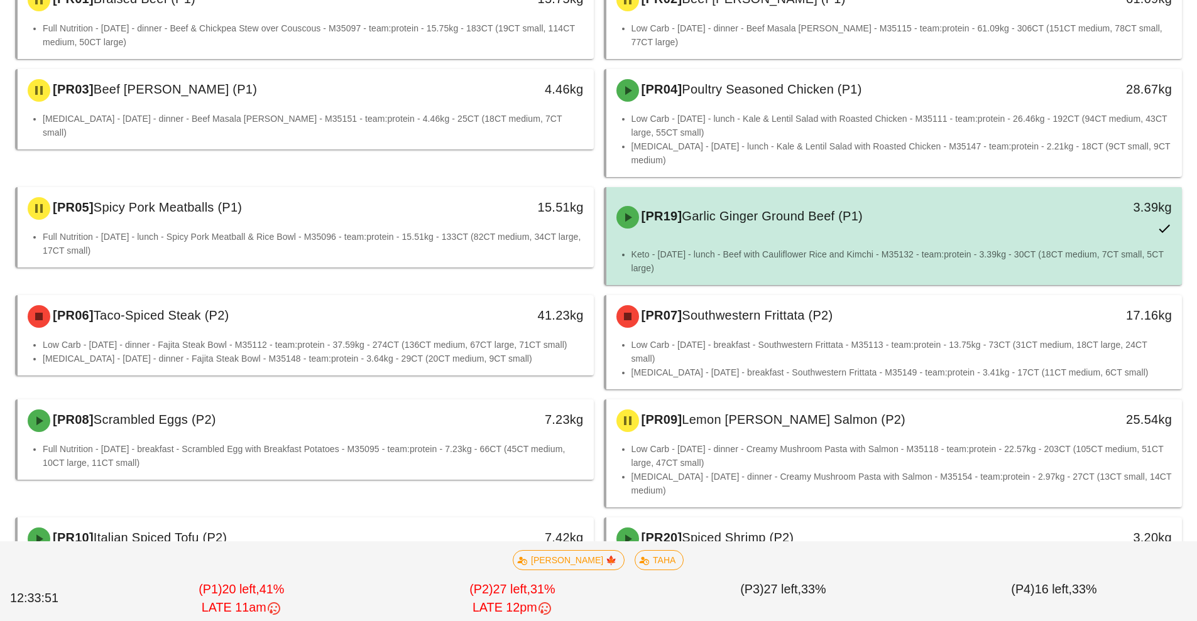
click at [918, 229] on div "[PR19] Garlic Ginger Ground Beef (P1)" at bounding box center [823, 218] width 428 height 38
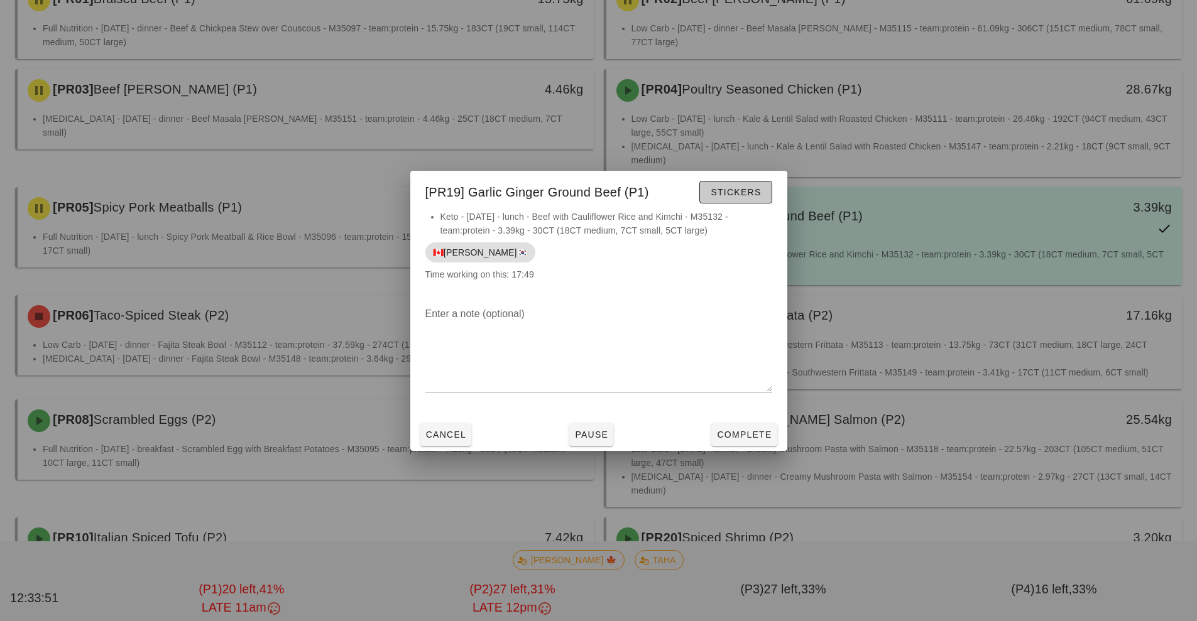
click at [751, 193] on span "Stickers" at bounding box center [735, 192] width 51 height 10
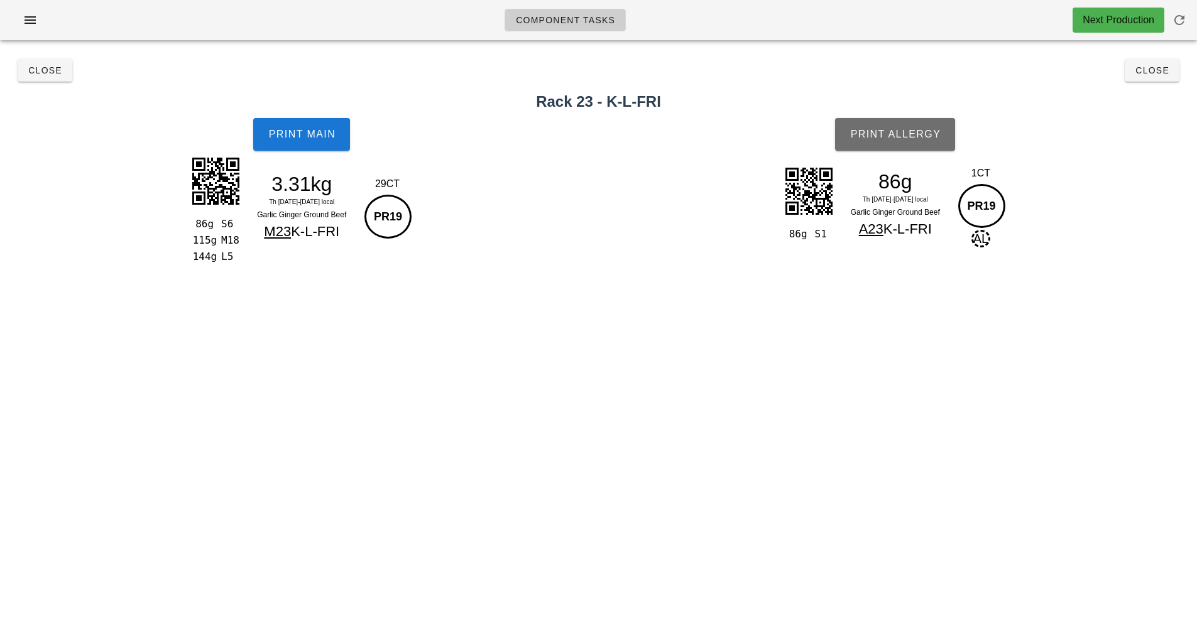
click at [921, 146] on button "Print Allergy" at bounding box center [895, 134] width 120 height 33
click at [1140, 71] on span "Close" at bounding box center [1151, 70] width 35 height 10
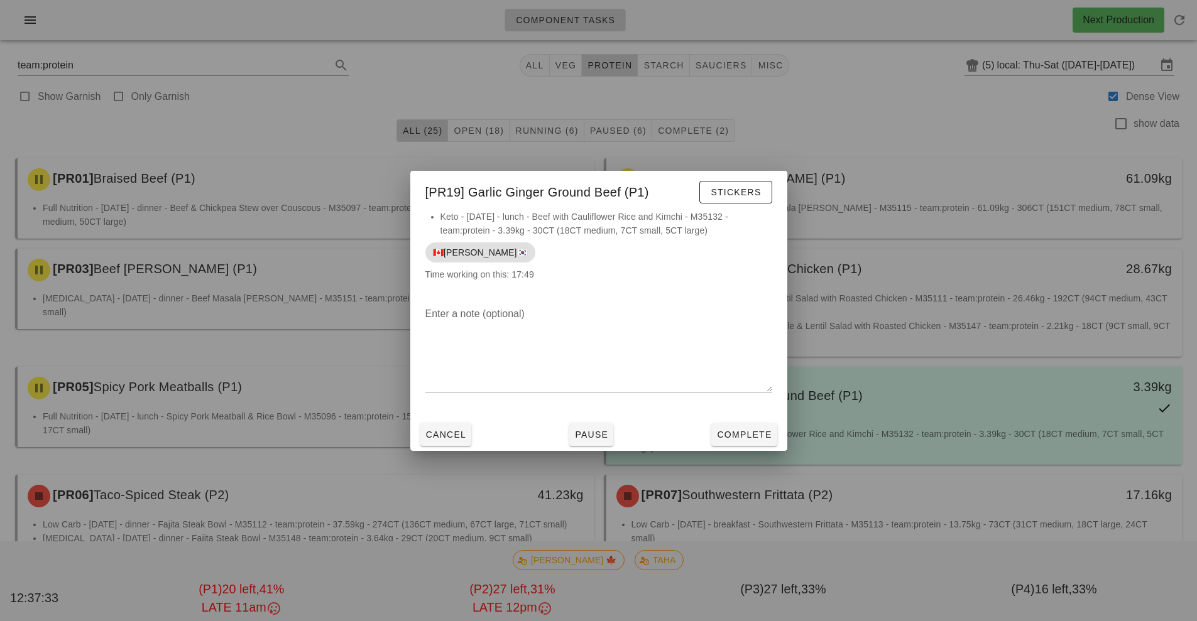
click at [883, 116] on div at bounding box center [598, 310] width 1197 height 621
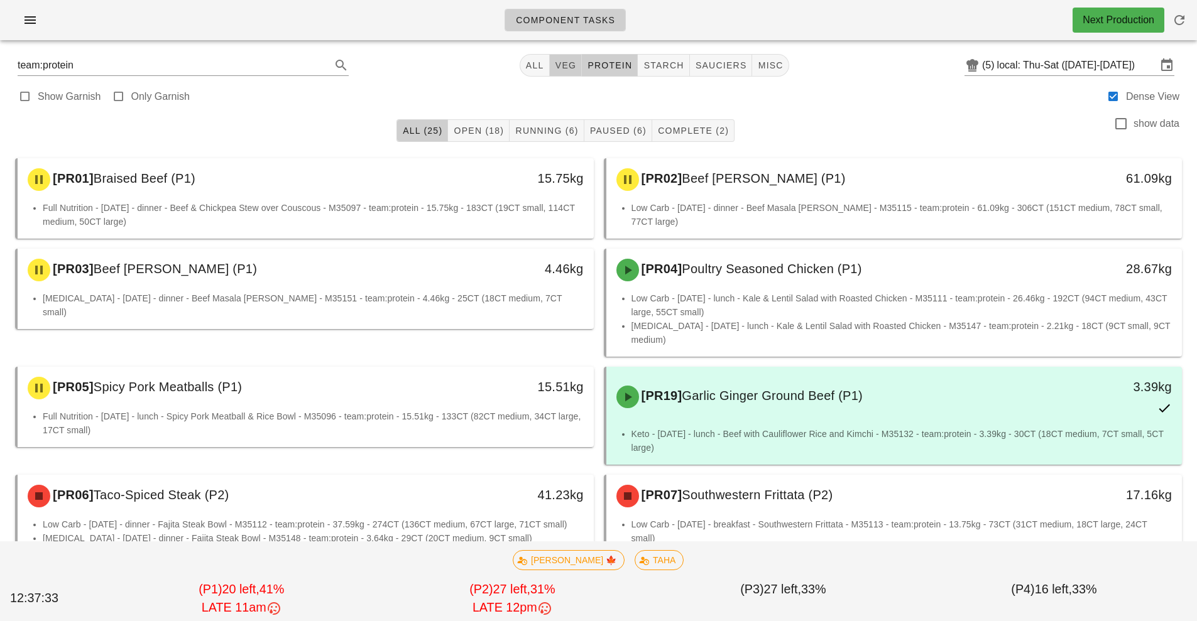
click at [560, 67] on span "veg" at bounding box center [566, 65] width 22 height 10
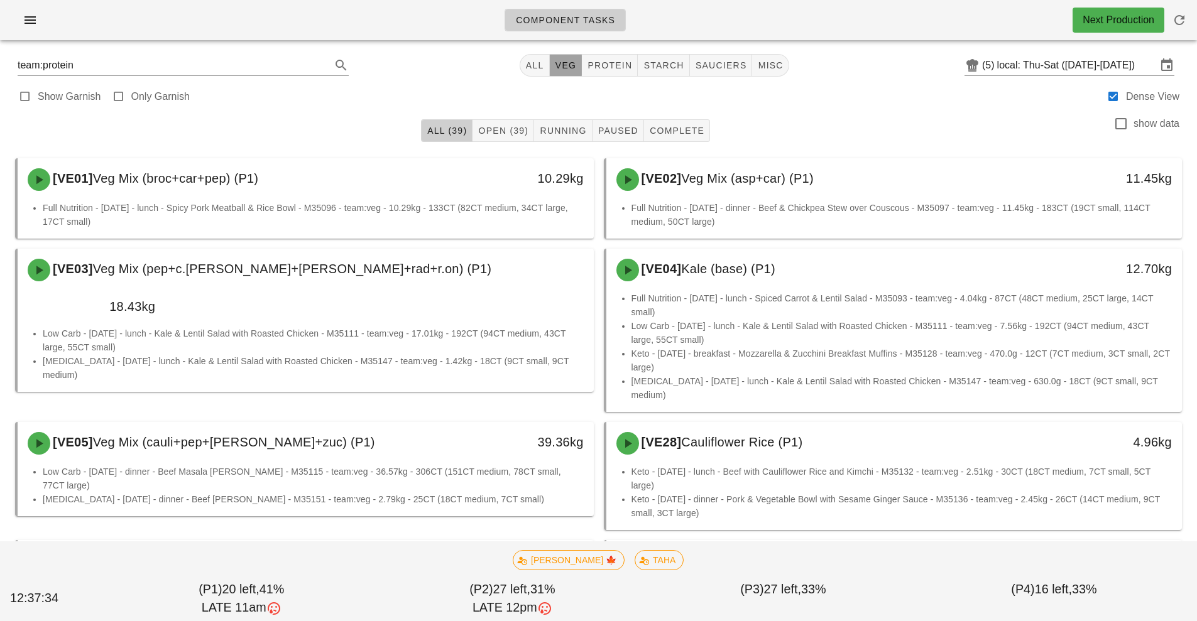
type input "team:veg"
click at [48, 19] on button "button" at bounding box center [30, 20] width 40 height 23
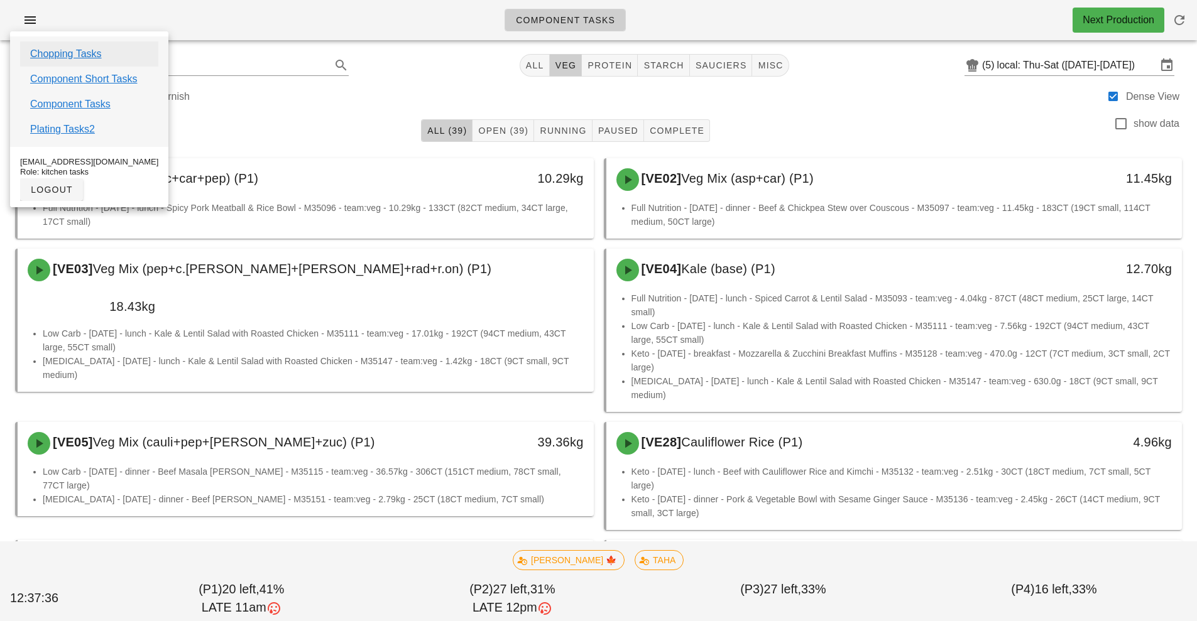
click at [95, 52] on link "Chopping Tasks" at bounding box center [66, 53] width 72 height 15
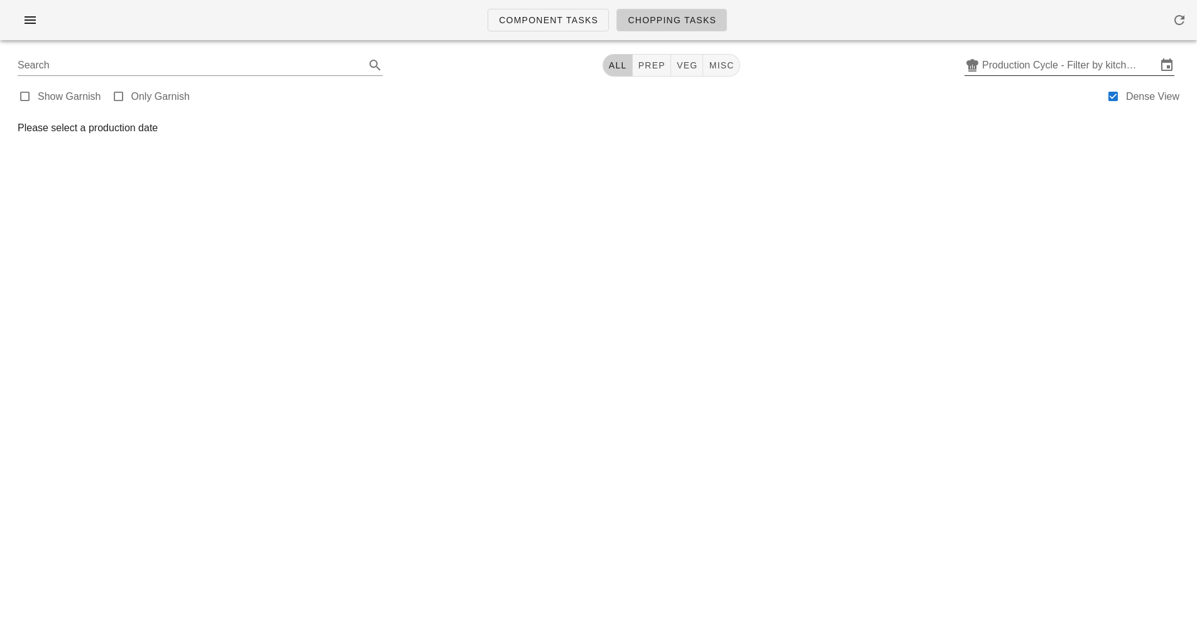
click at [1062, 62] on input "Production Cycle - Filter by kitchen production schedules" at bounding box center [1069, 65] width 175 height 20
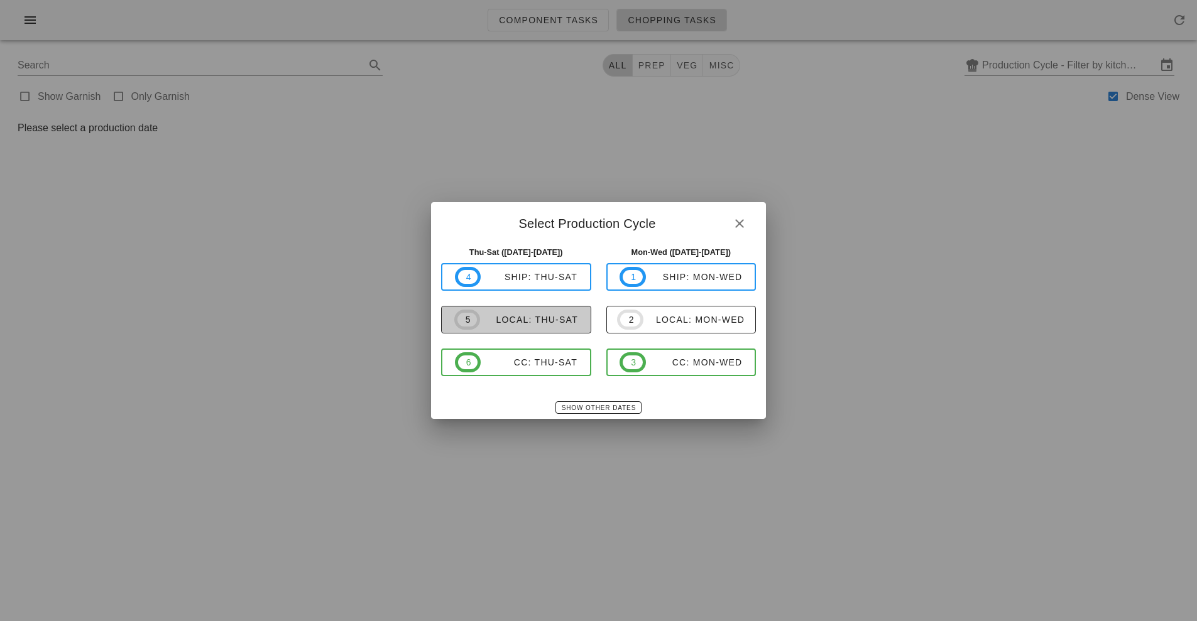
click at [543, 307] on button "5 local: Thu-Sat" at bounding box center [516, 320] width 150 height 28
type input "local: Thu-Sat ([DATE]-[DATE])"
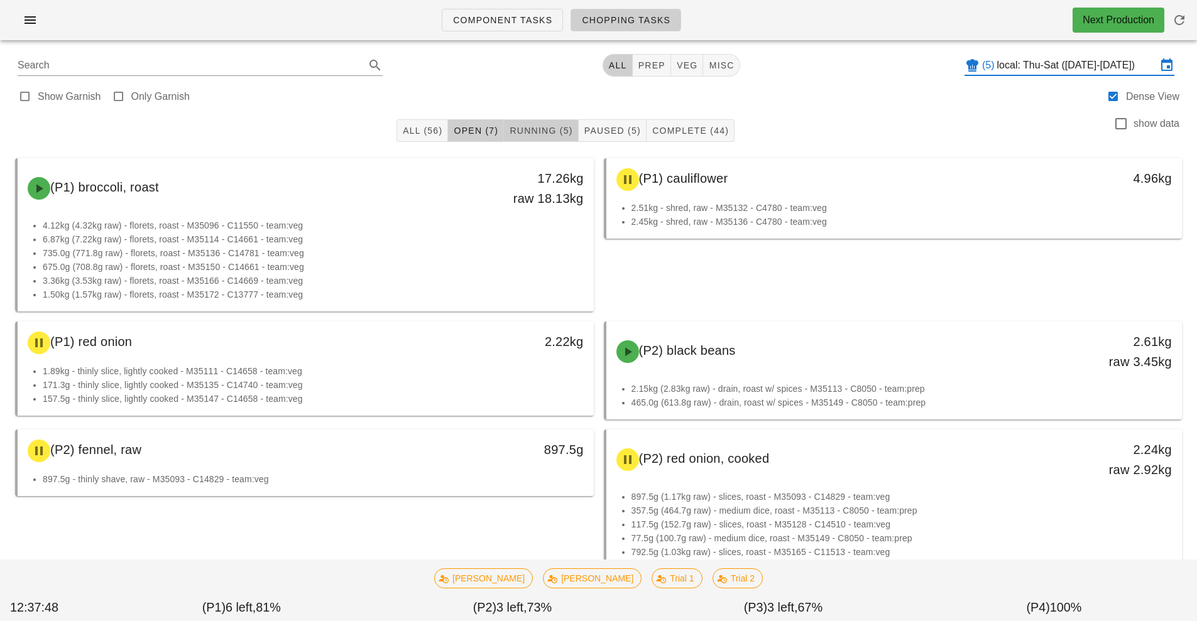
click at [531, 131] on span "Running (5)" at bounding box center [540, 131] width 63 height 10
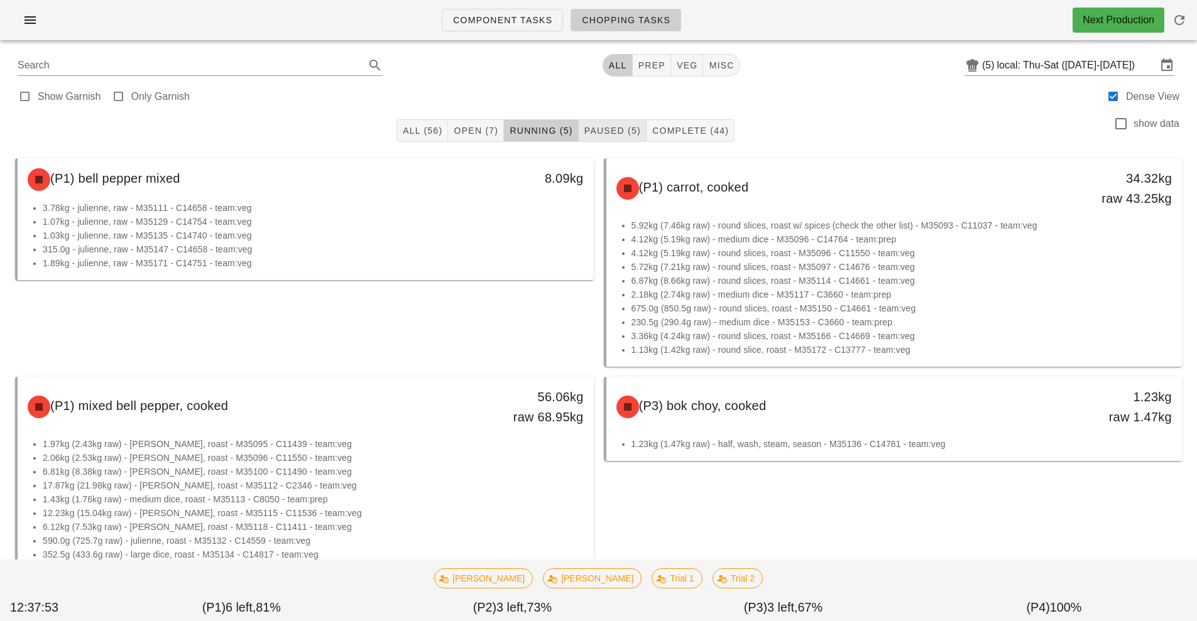
click at [613, 133] on span "Paused (5)" at bounding box center [612, 131] width 57 height 10
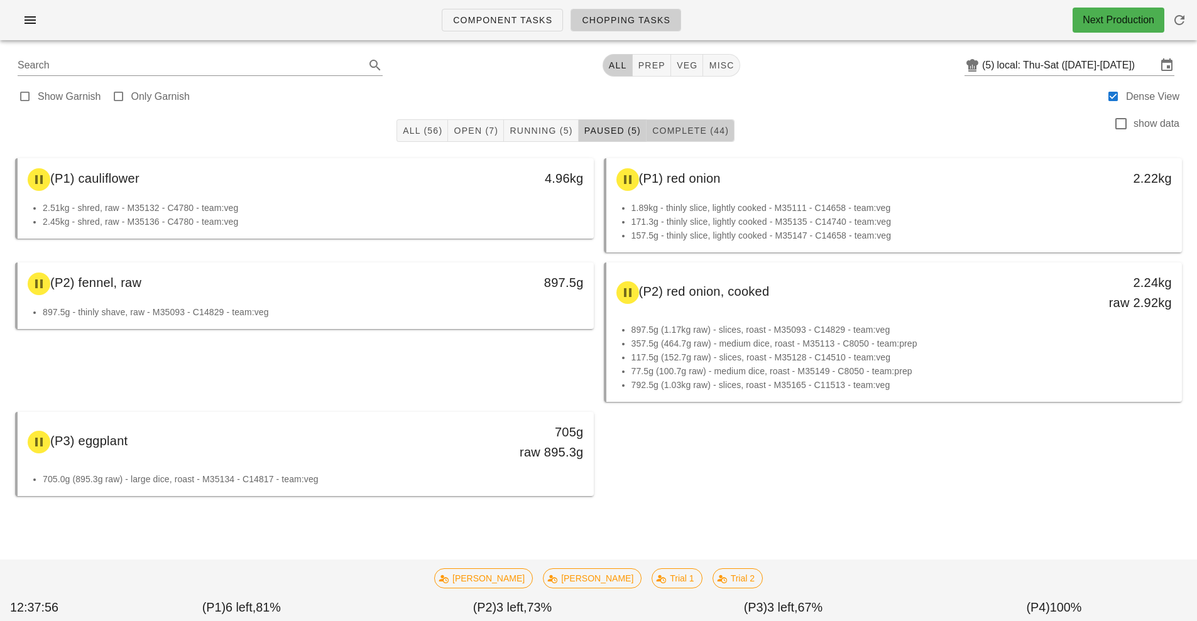
click at [686, 129] on span "Complete (44)" at bounding box center [689, 131] width 77 height 10
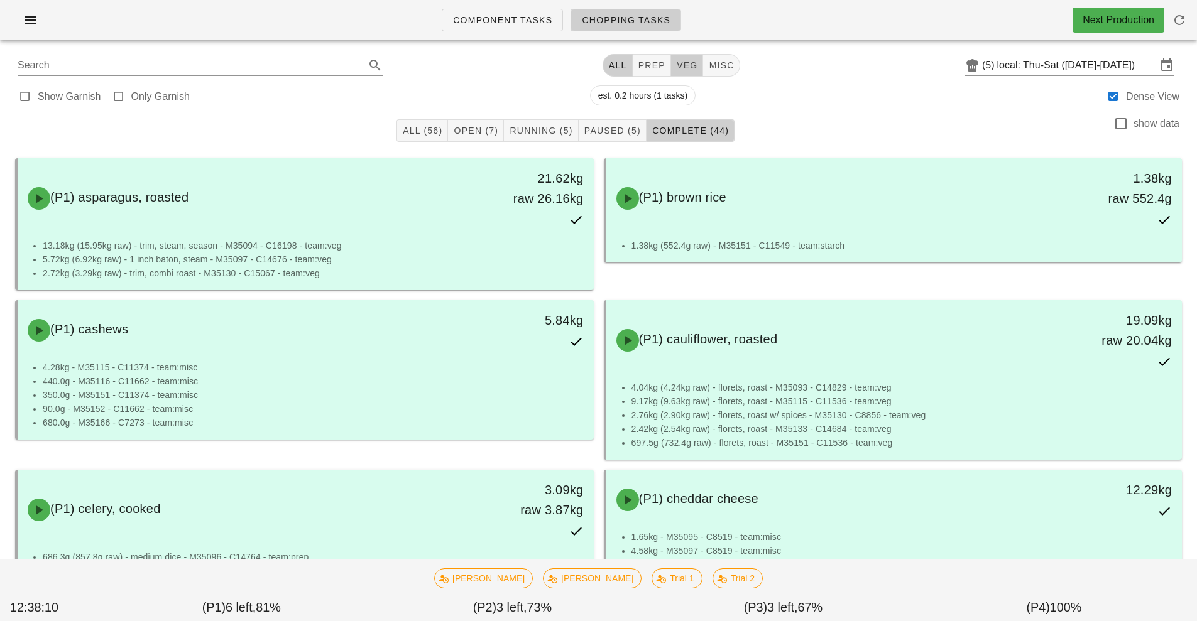
click at [686, 65] on span "veg" at bounding box center [687, 65] width 22 height 10
type input "team:veg"
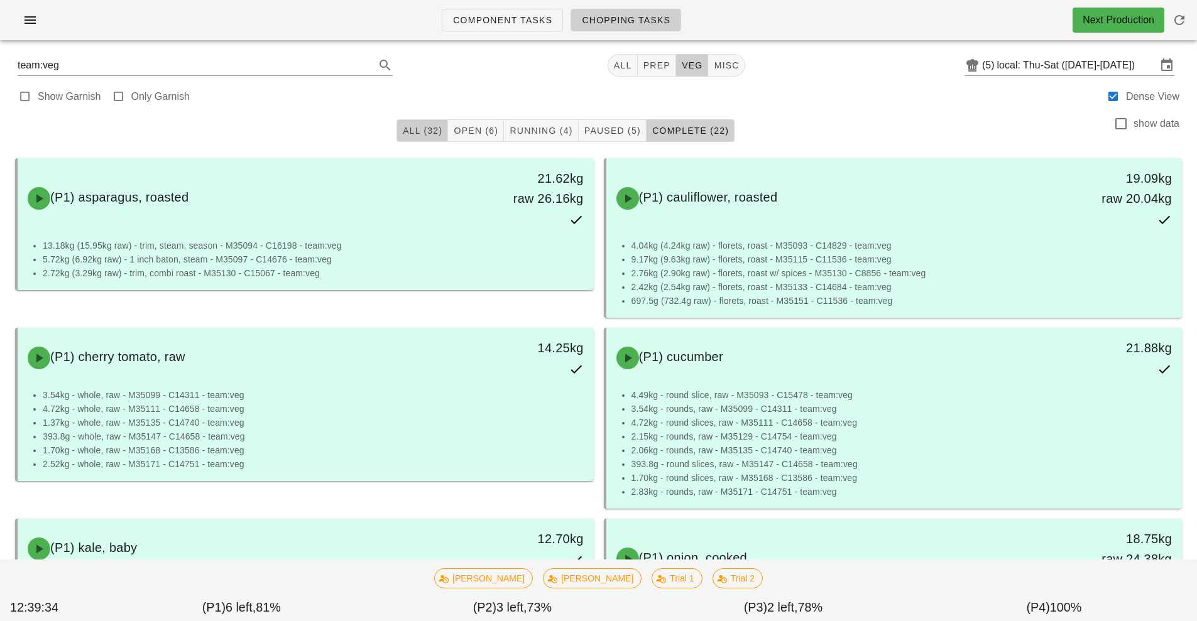
click at [423, 131] on span "All (32)" at bounding box center [422, 131] width 40 height 10
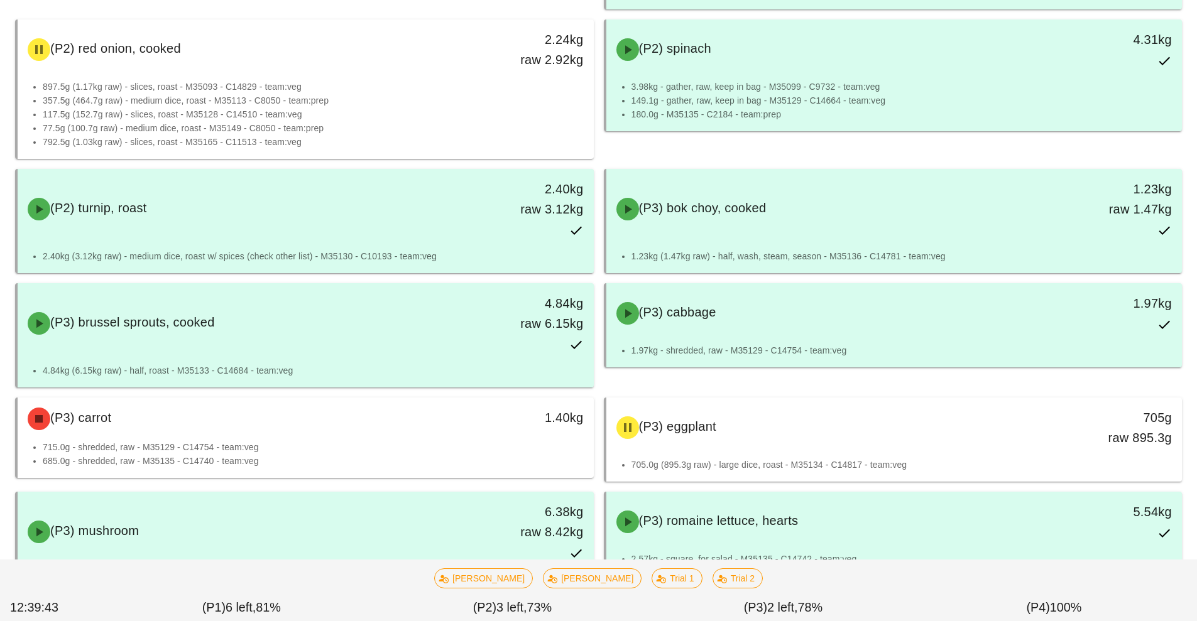
scroll to position [2159, 0]
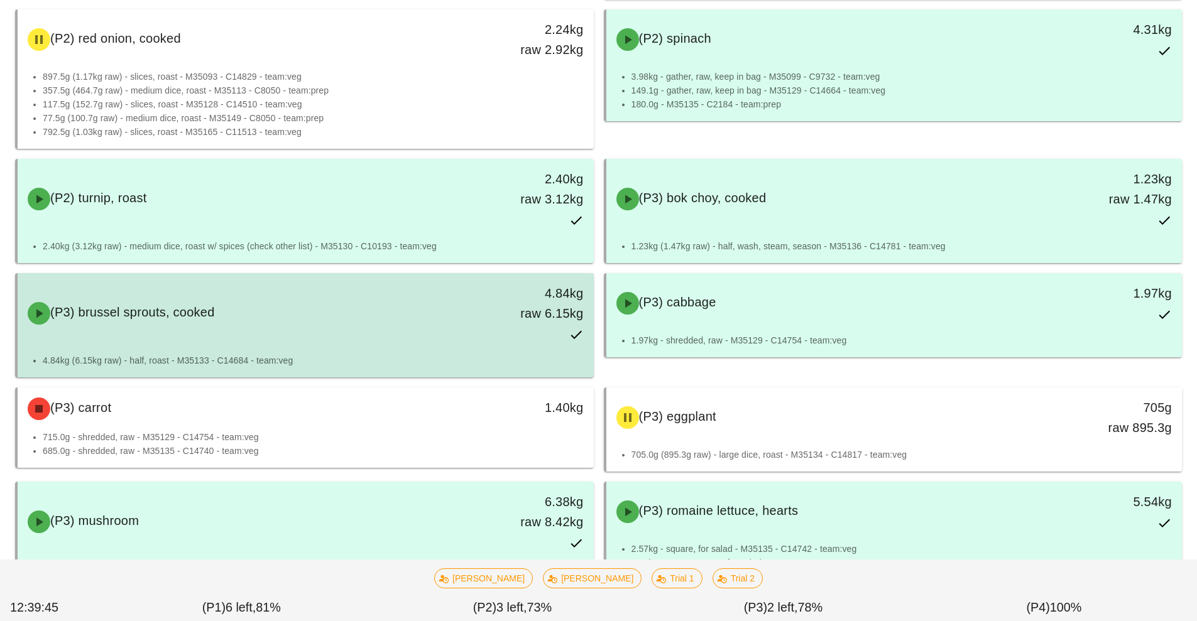
click at [488, 342] on div "4.84kg raw 6.15kg" at bounding box center [519, 313] width 143 height 75
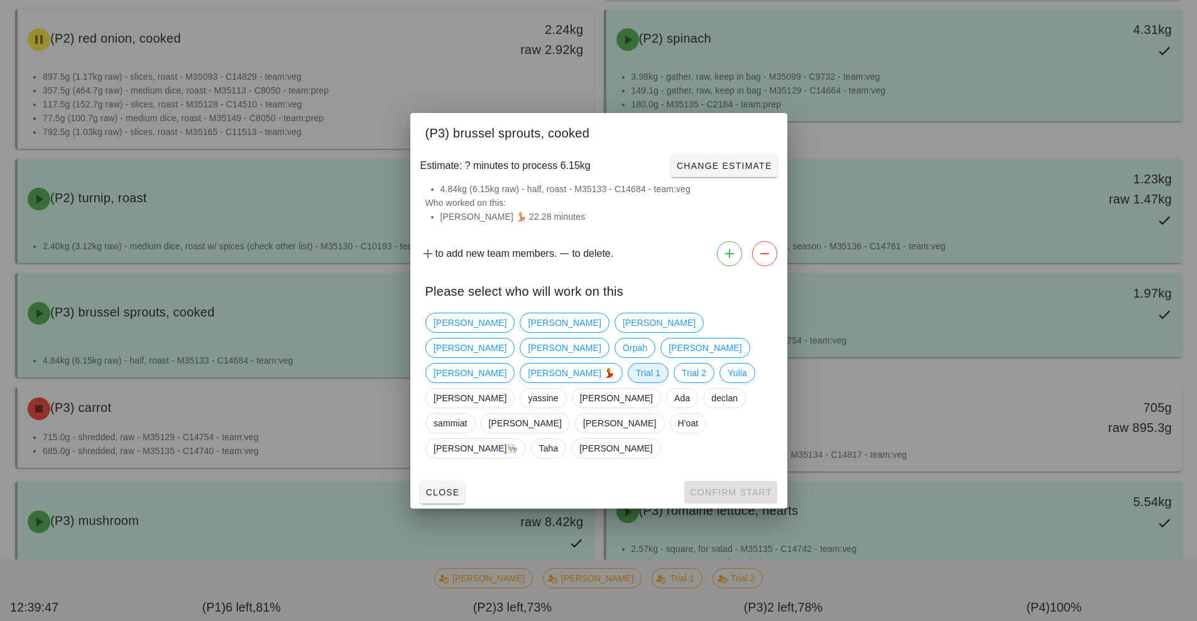
click at [635, 374] on span "Trial 1" at bounding box center [647, 373] width 24 height 19
click at [682, 374] on span "Trial 2" at bounding box center [694, 373] width 24 height 19
click at [635, 373] on span "Trial 1" at bounding box center [647, 373] width 24 height 19
click at [735, 481] on button "Confirm Start" at bounding box center [730, 492] width 92 height 23
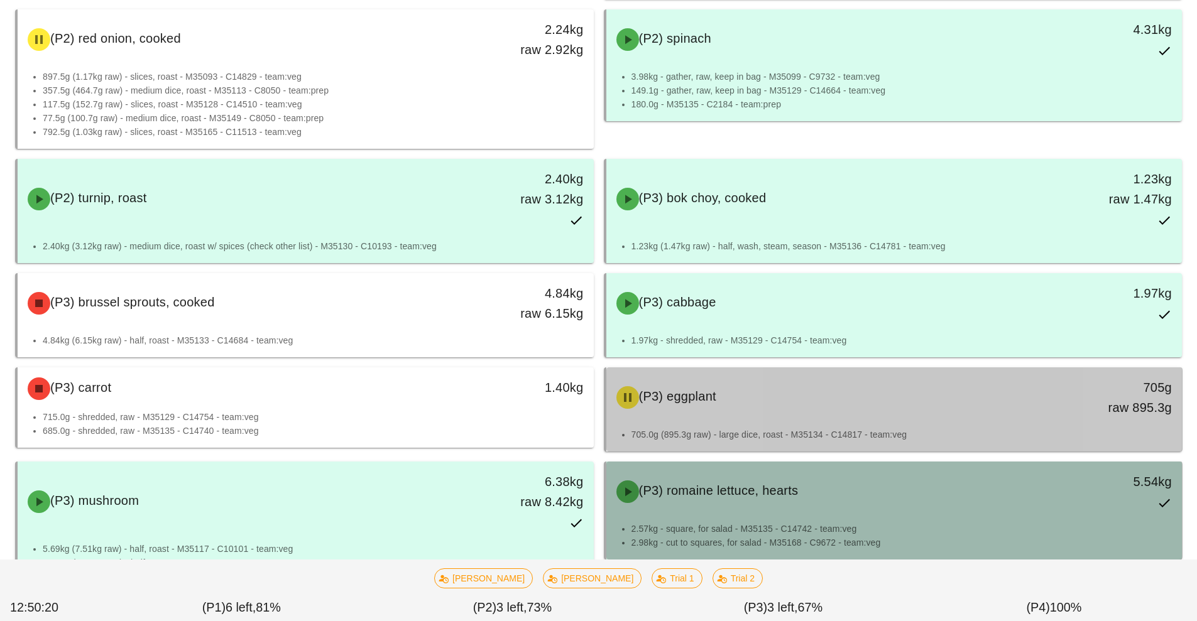
click at [1006, 470] on div "(P3) romaine lettuce, hearts 5.54kg" at bounding box center [894, 491] width 571 height 55
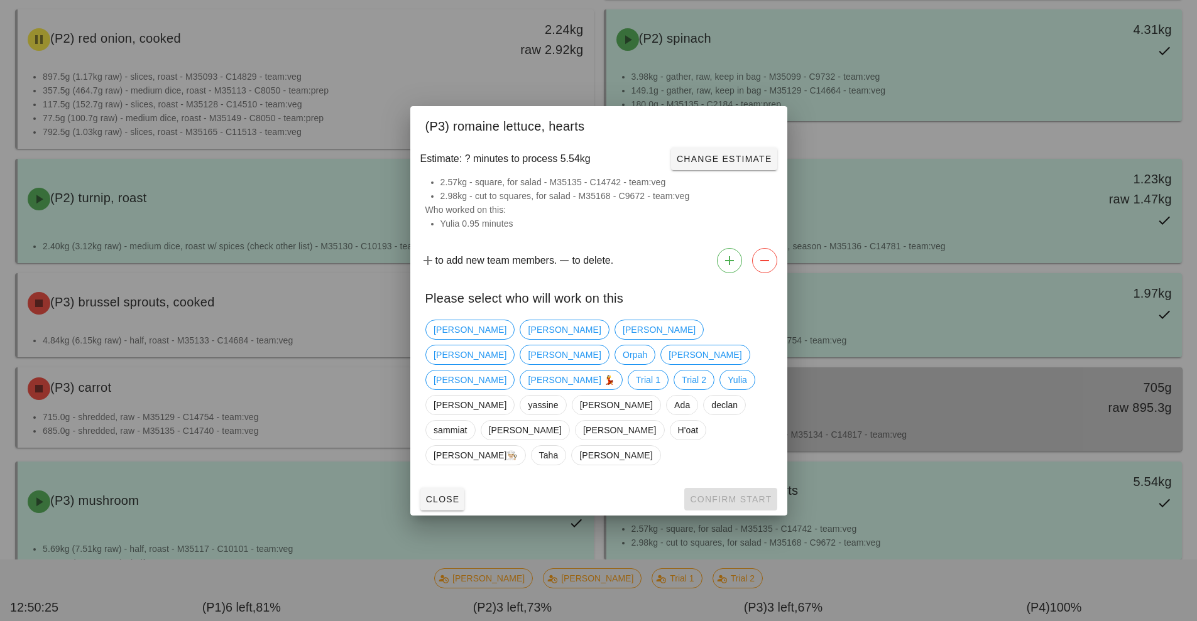
click at [976, 134] on div at bounding box center [598, 310] width 1197 height 621
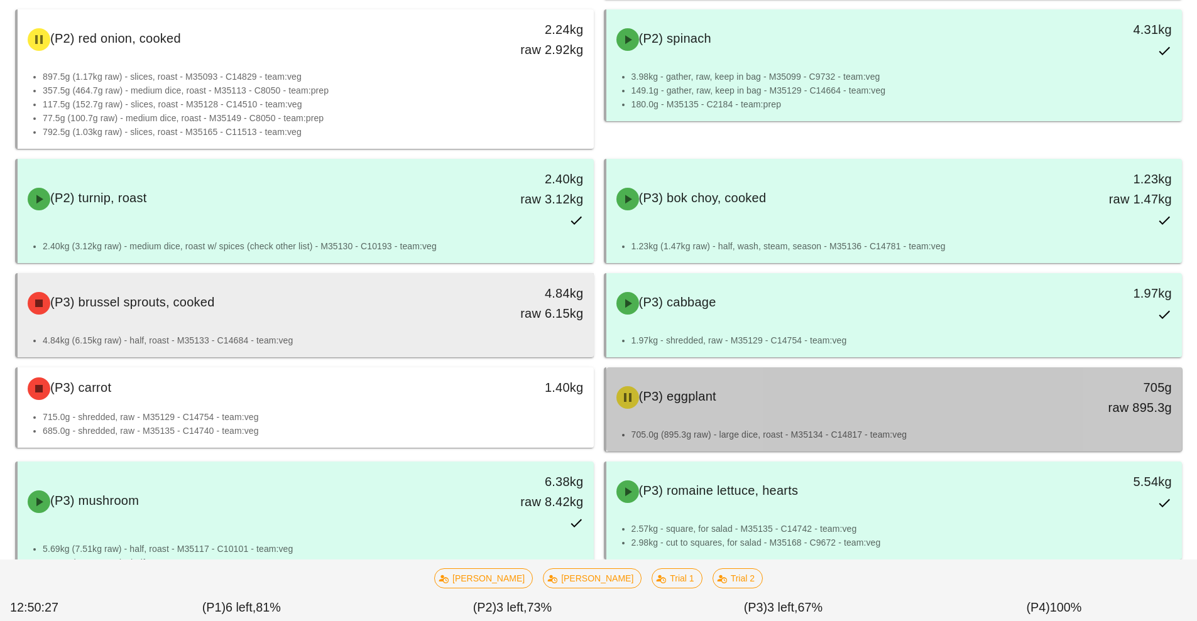
click at [510, 310] on div "4.84kg raw 6.15kg" at bounding box center [519, 303] width 128 height 40
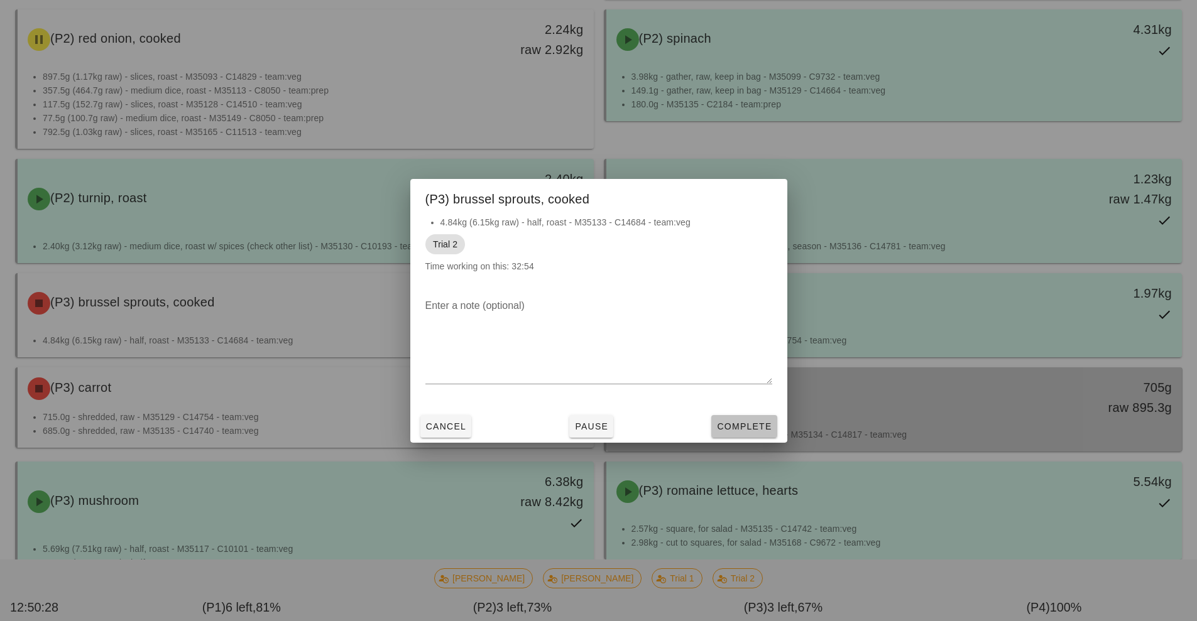
click at [746, 430] on span "Complete" at bounding box center [743, 426] width 55 height 10
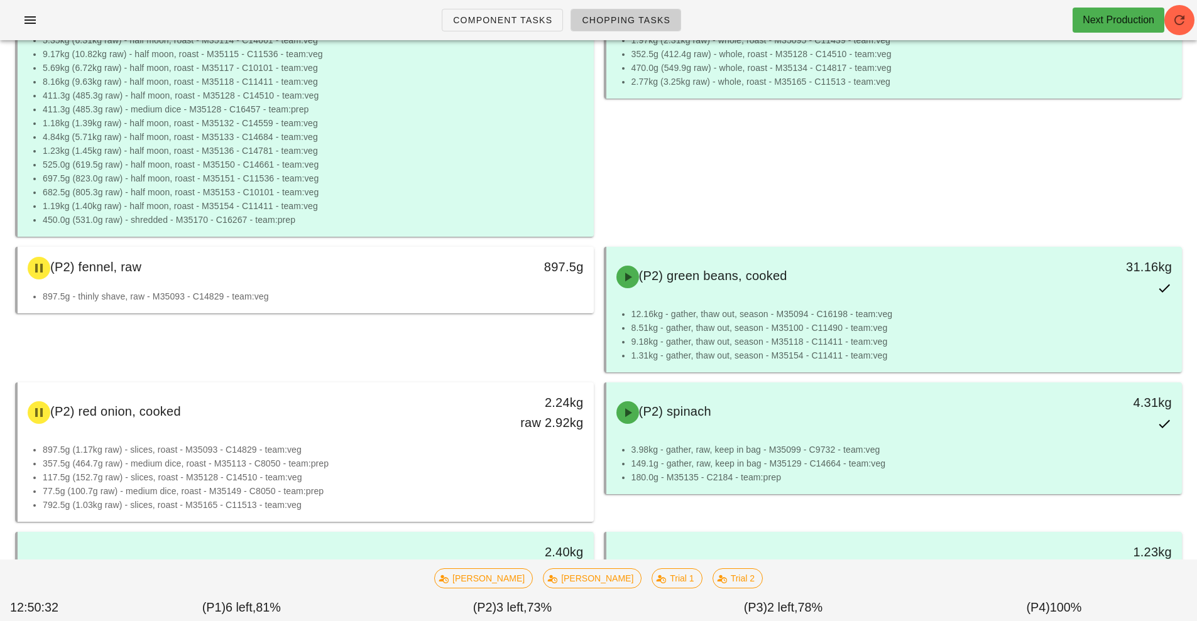
scroll to position [1784, 0]
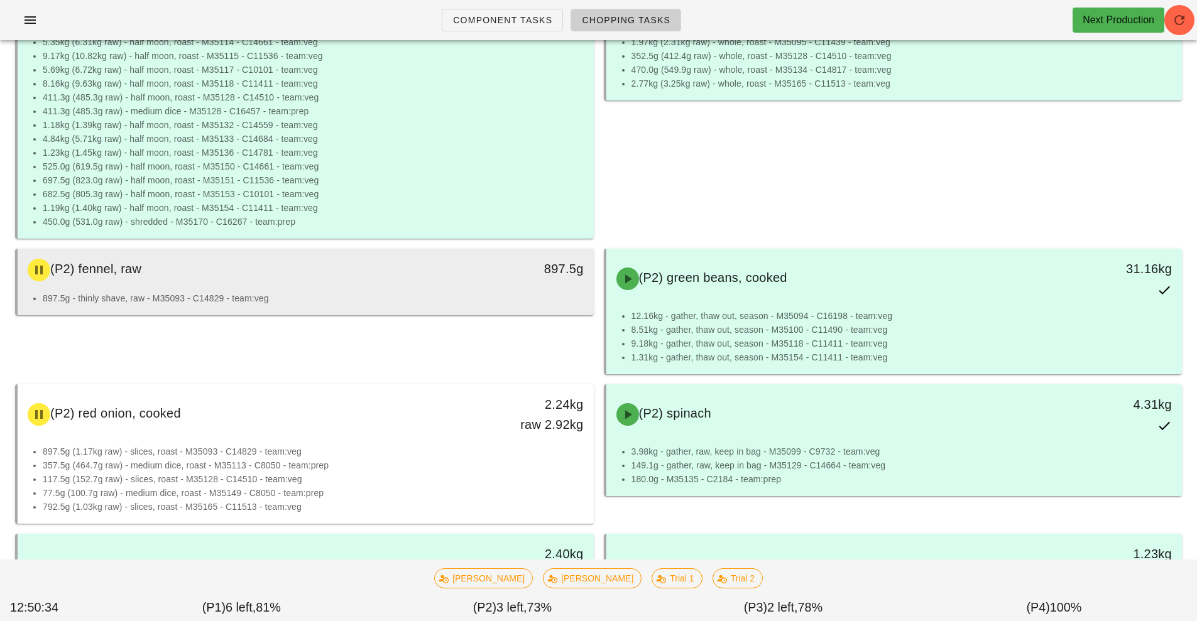
click at [461, 281] on div "897.5g" at bounding box center [519, 270] width 143 height 38
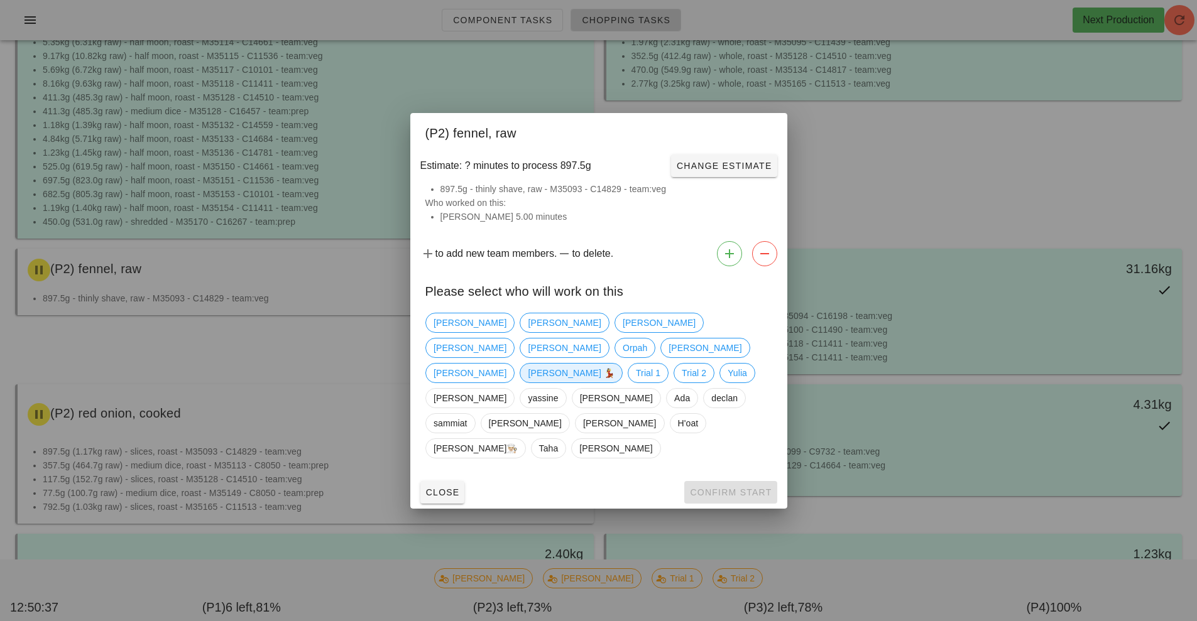
click at [528, 376] on span "Ruth 💃" at bounding box center [571, 373] width 87 height 19
click at [726, 481] on button "Confirm Start" at bounding box center [730, 492] width 92 height 23
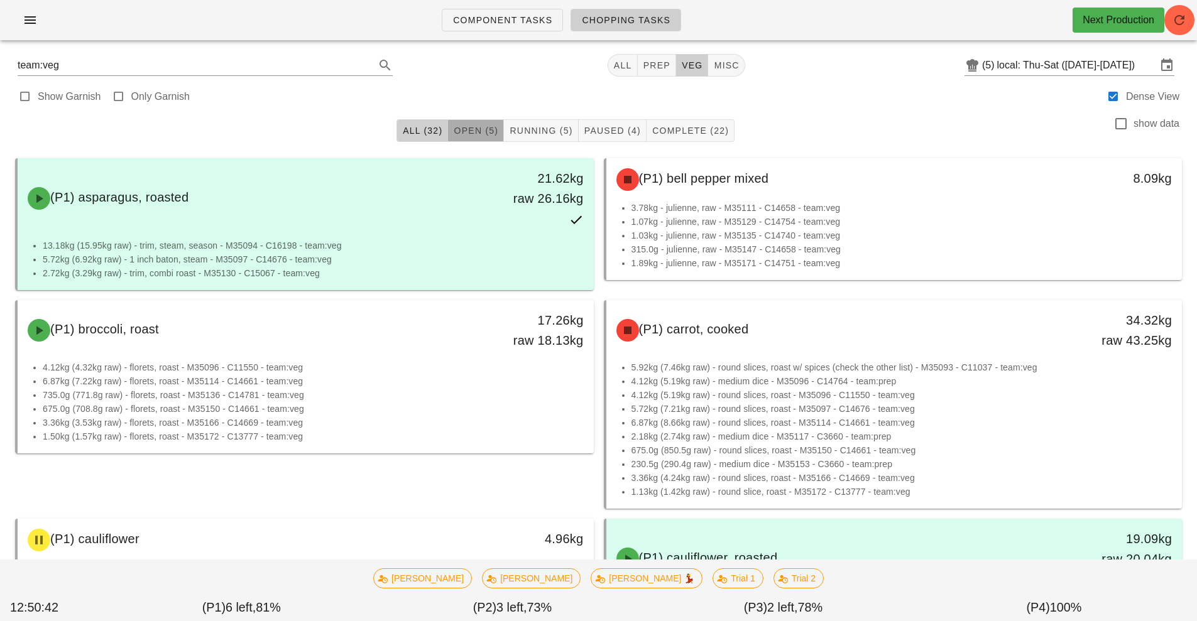
click at [476, 132] on span "Open (5)" at bounding box center [475, 131] width 45 height 10
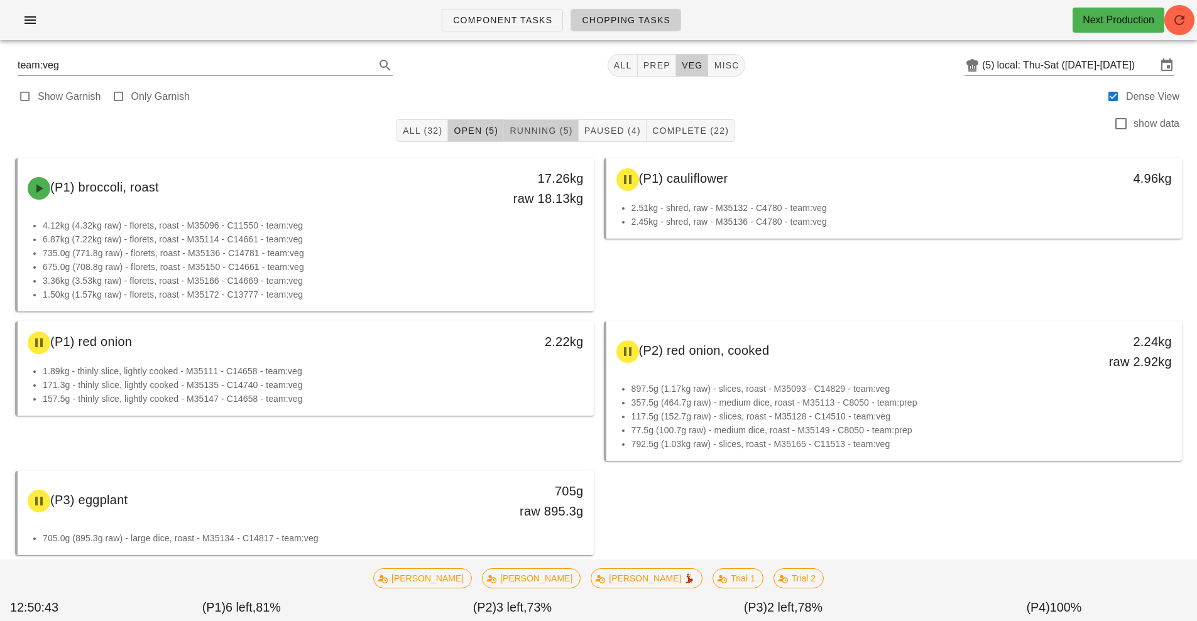
click at [528, 131] on span "Running (5)" at bounding box center [540, 131] width 63 height 10
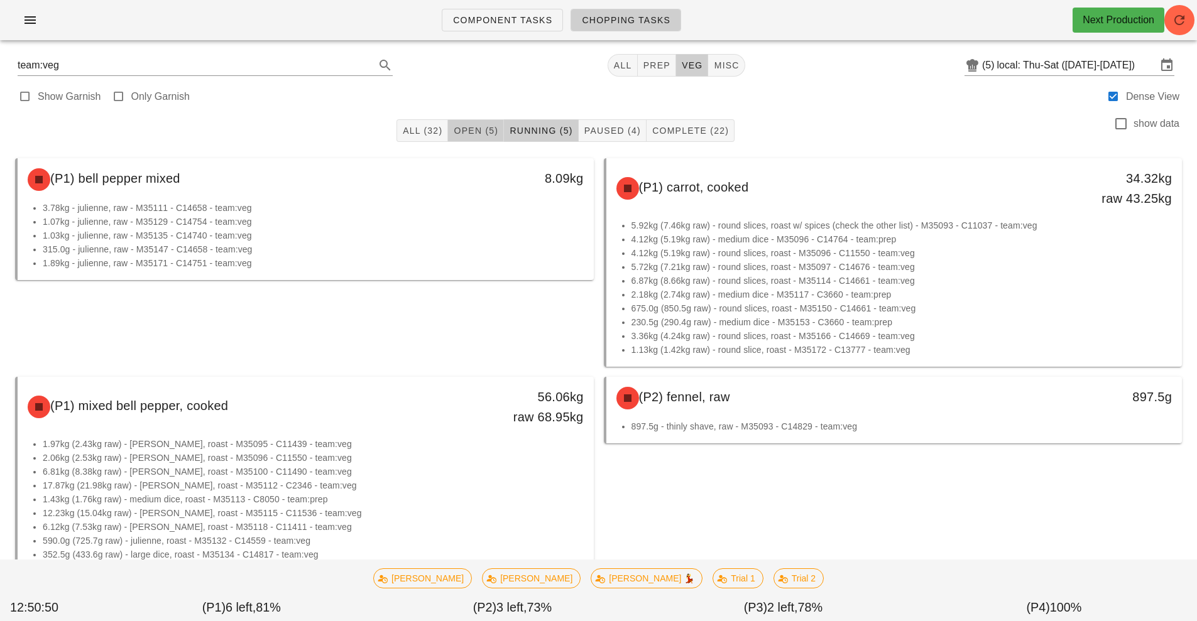
click at [461, 134] on span "Open (5)" at bounding box center [475, 131] width 45 height 10
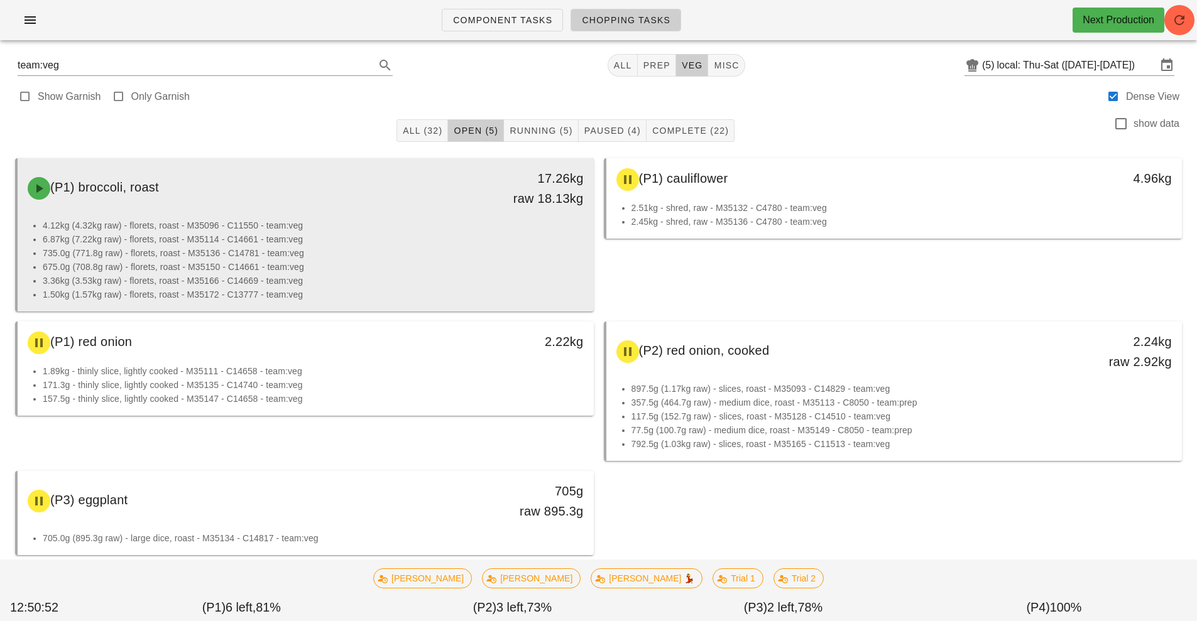
click at [333, 258] on li "735.0g (771.8g raw) - florets, roast - M35136 - C14781 - team:veg" at bounding box center [313, 253] width 541 height 14
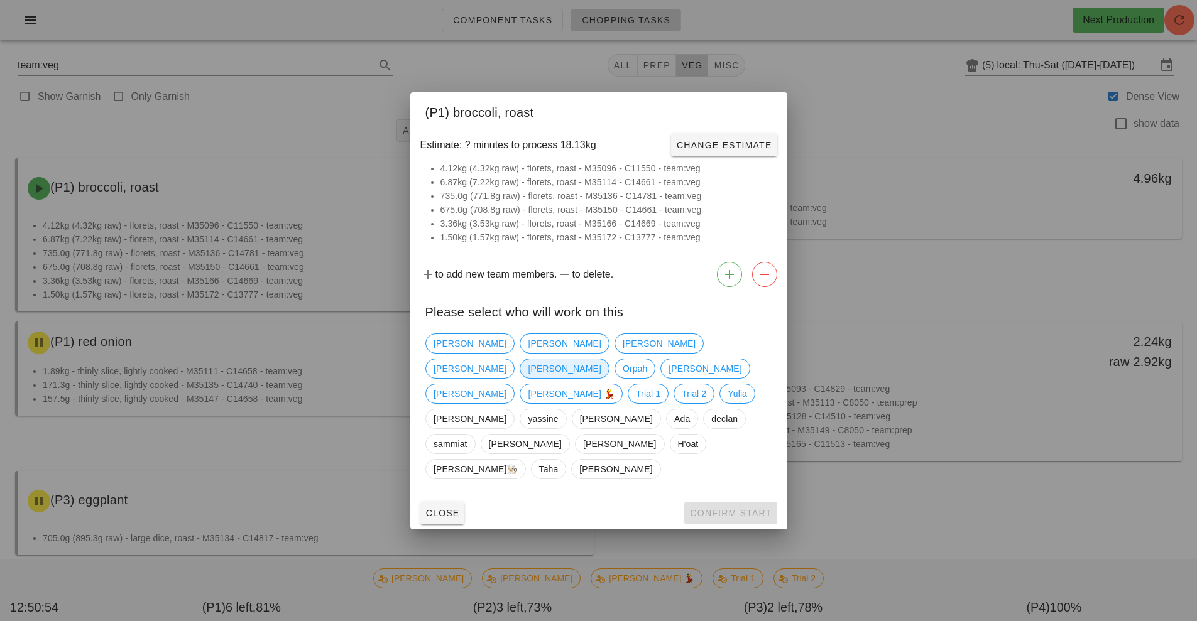
click at [601, 373] on span "Nick" at bounding box center [564, 368] width 73 height 19
click at [724, 508] on span "Confirm Start" at bounding box center [730, 513] width 82 height 10
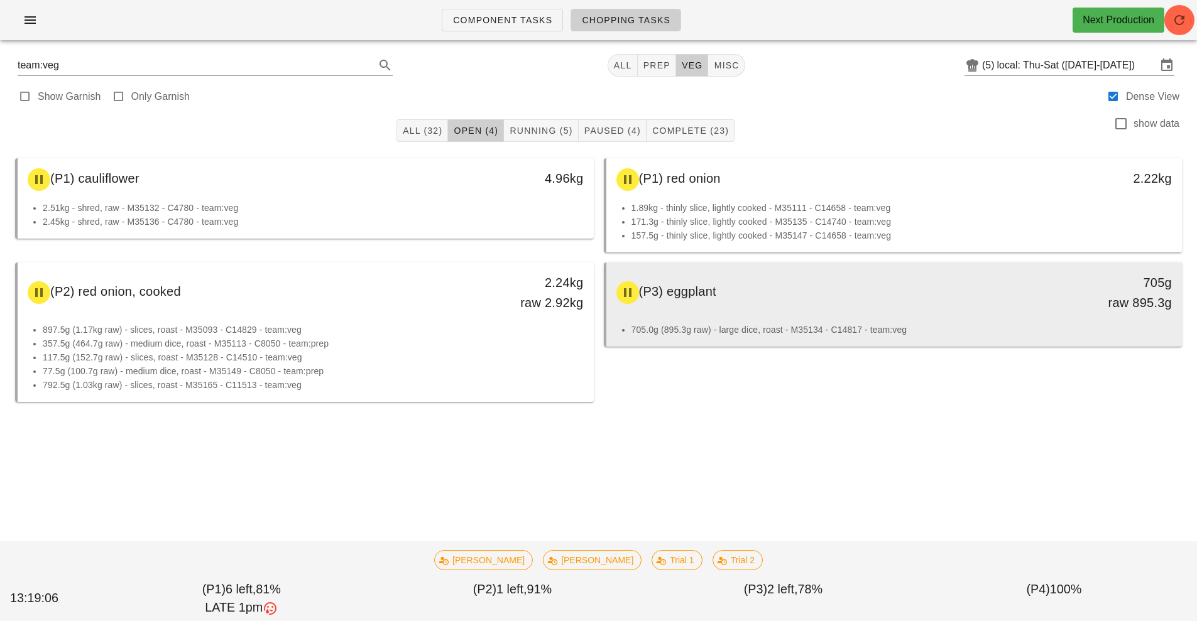
click at [849, 319] on div "(P3) eggplant 705g raw 895.3g" at bounding box center [894, 292] width 571 height 55
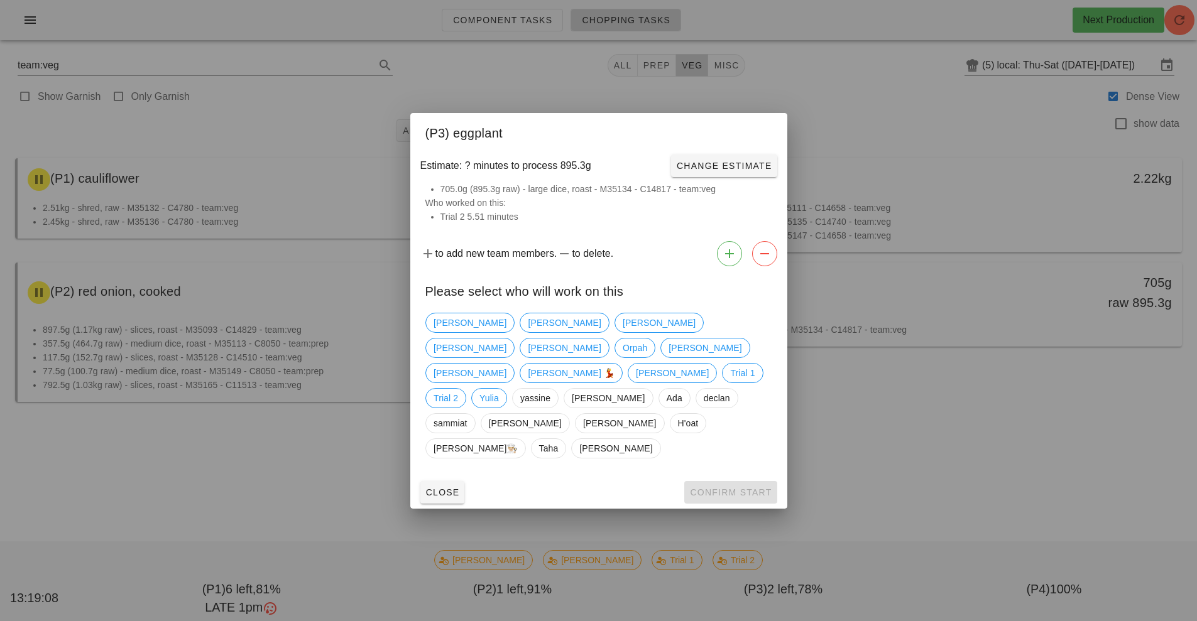
click at [929, 327] on div at bounding box center [598, 310] width 1197 height 621
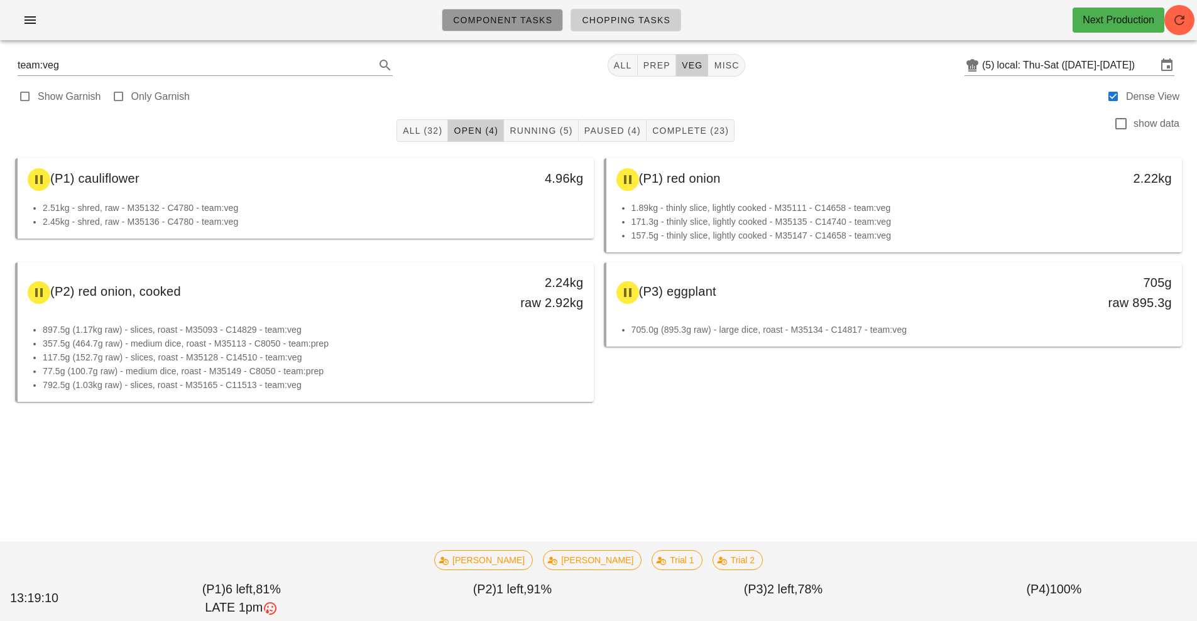
click at [531, 23] on span "Component Tasks" at bounding box center [502, 20] width 100 height 10
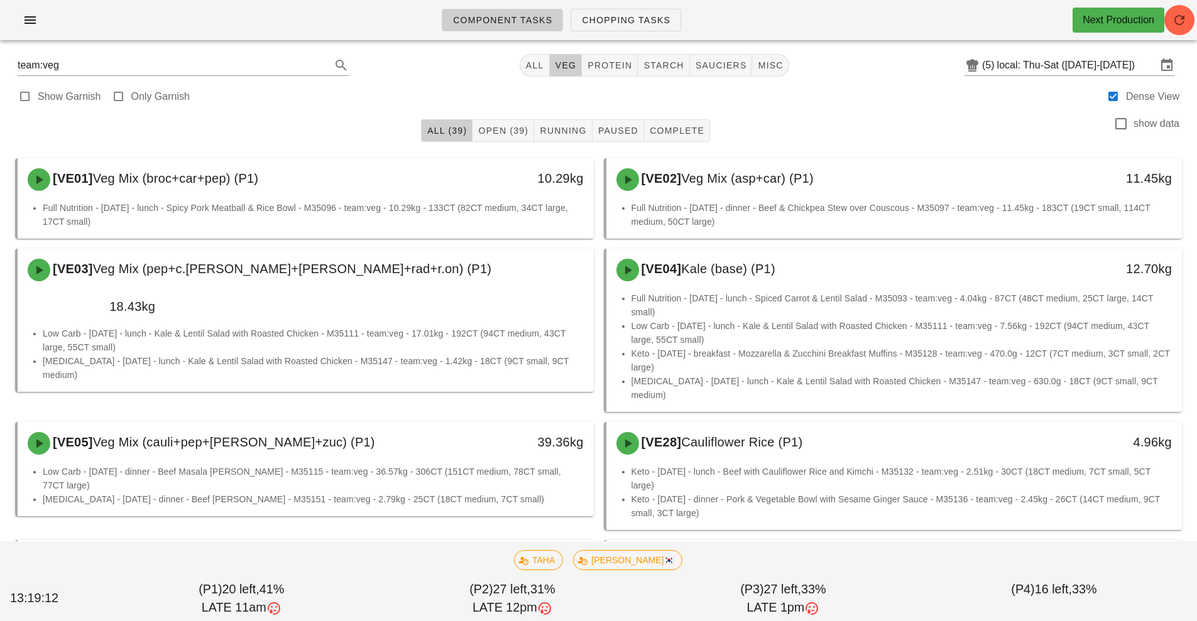
click at [726, 87] on div "Show Garnish Only Garnish Dense View" at bounding box center [599, 95] width 1182 height 30
click at [730, 67] on span "sauciers" at bounding box center [721, 65] width 52 height 10
type input "team:sauciers"
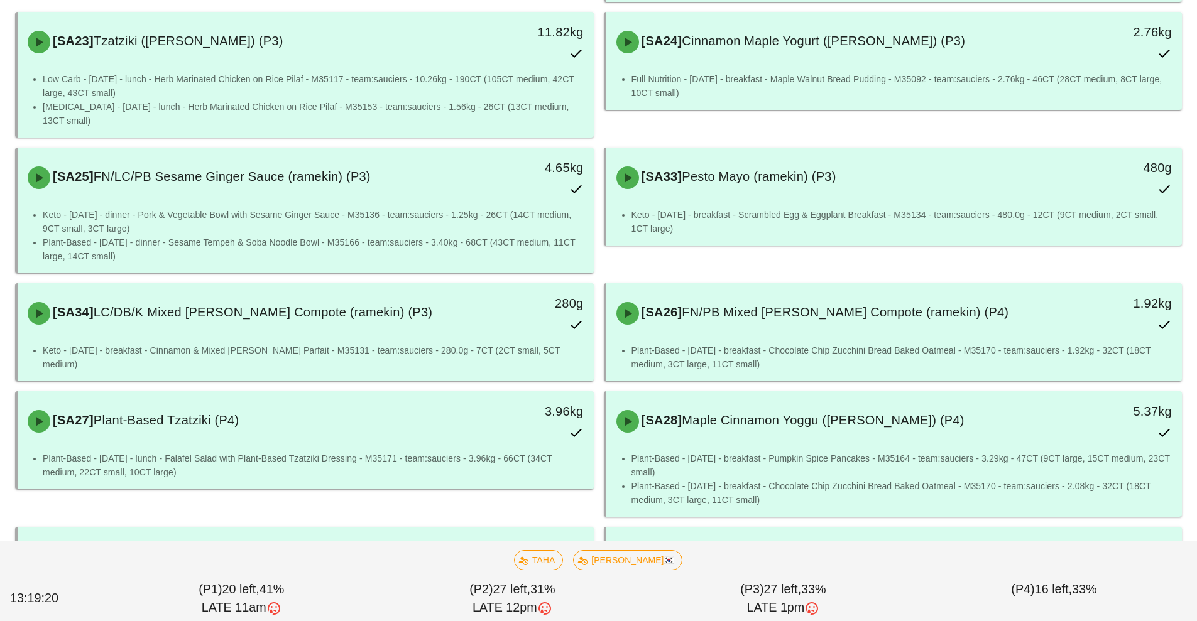
scroll to position [1790, 0]
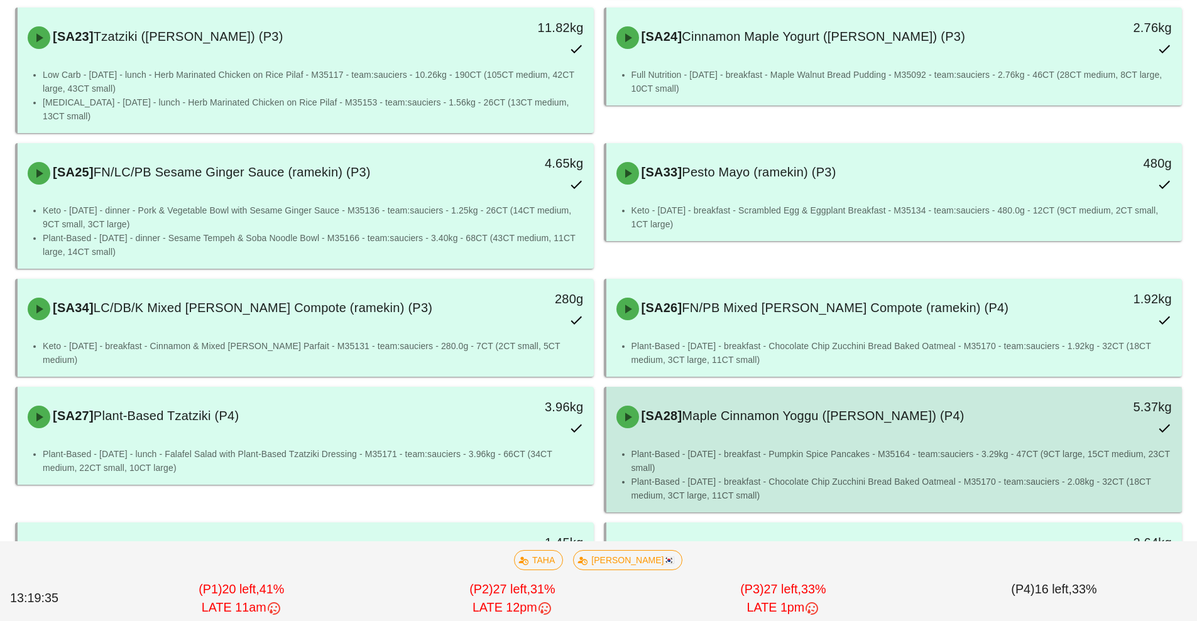
click at [889, 447] on li "Plant-Based - [DATE] - breakfast - Pumpkin Spice Pancakes - M35164 - team:sauci…" at bounding box center [901, 461] width 541 height 28
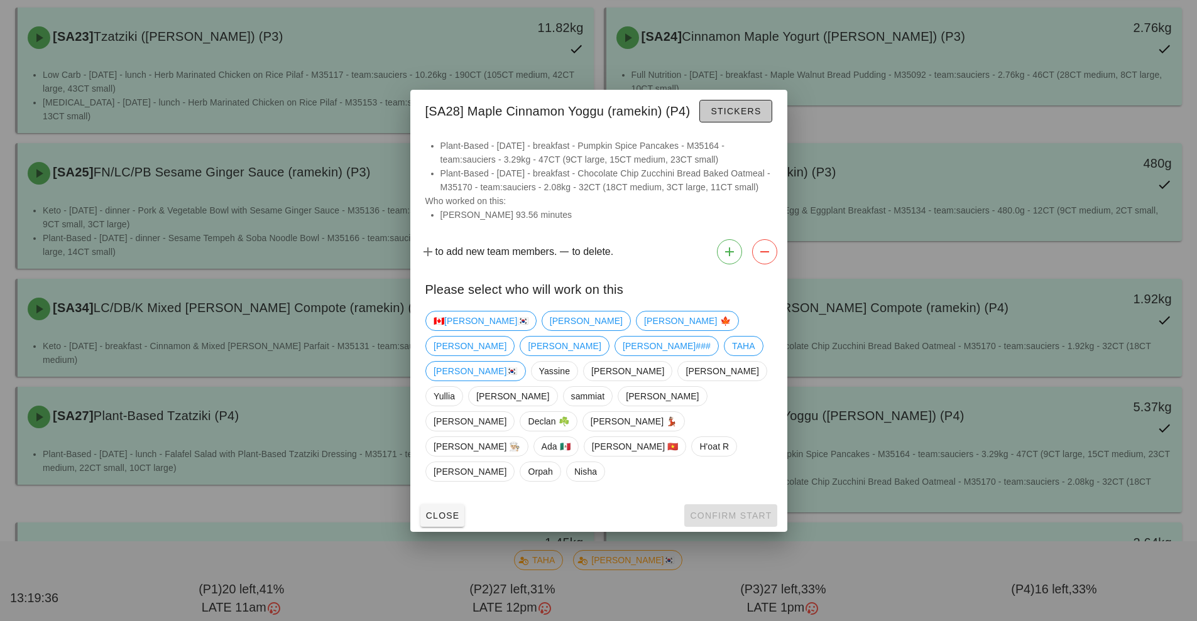
click at [748, 116] on span "Stickers" at bounding box center [735, 111] width 51 height 10
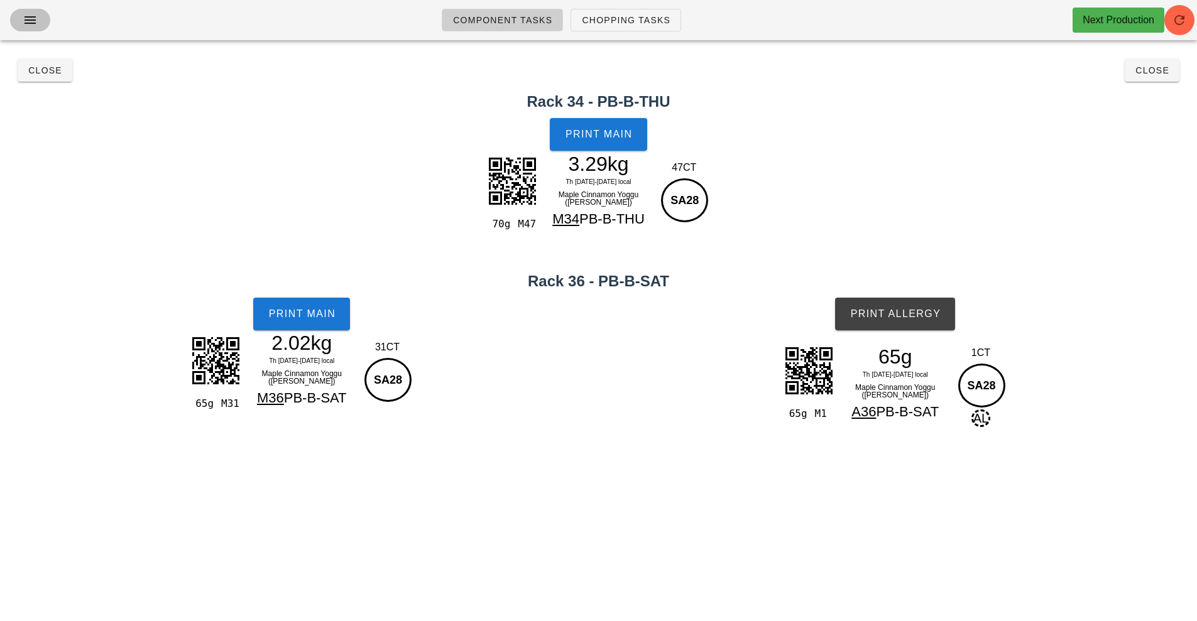
click at [32, 22] on icon "button" at bounding box center [30, 20] width 15 height 15
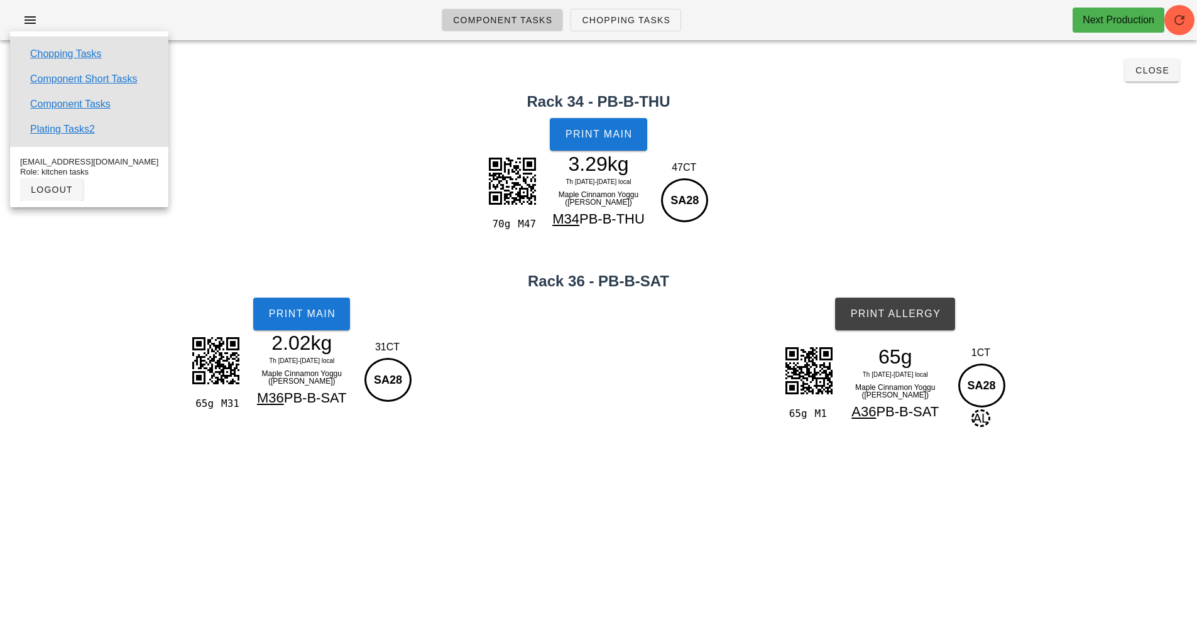
click at [218, 224] on div "70g M47 3.29kg Th 21-Sa 23 Aug local Maple Cinnamon Yoggu (ramekin) M34 PB-B-TH…" at bounding box center [598, 210] width 1187 height 114
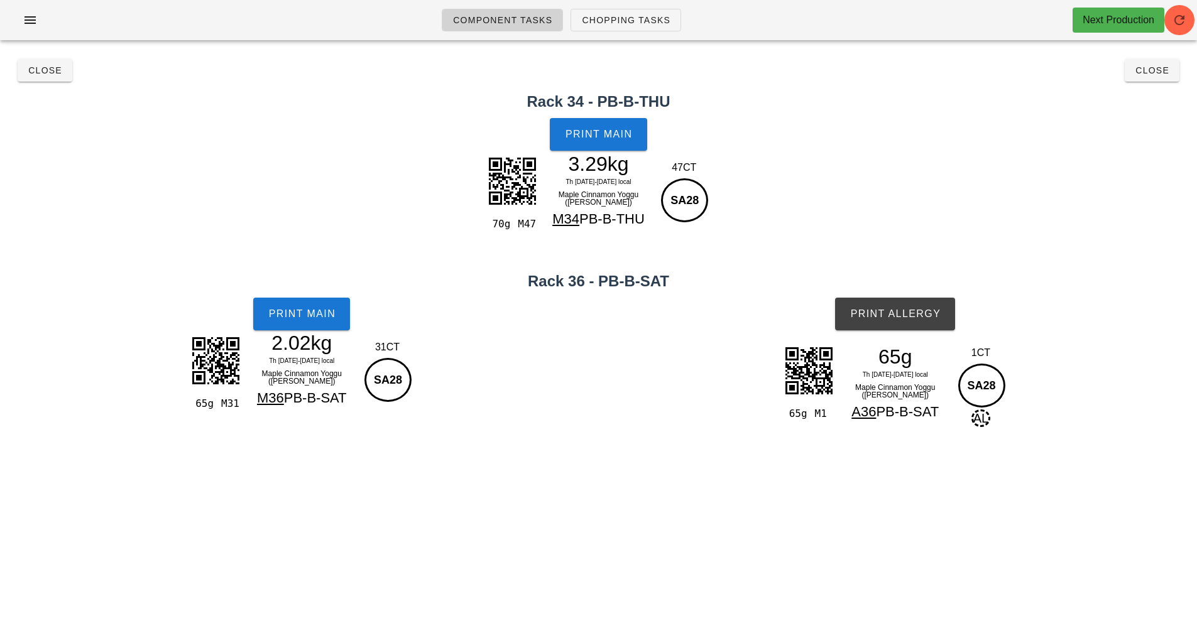
click at [504, 22] on span "Component Tasks" at bounding box center [502, 20] width 100 height 10
click at [1183, 14] on icon "button" at bounding box center [1179, 20] width 15 height 15
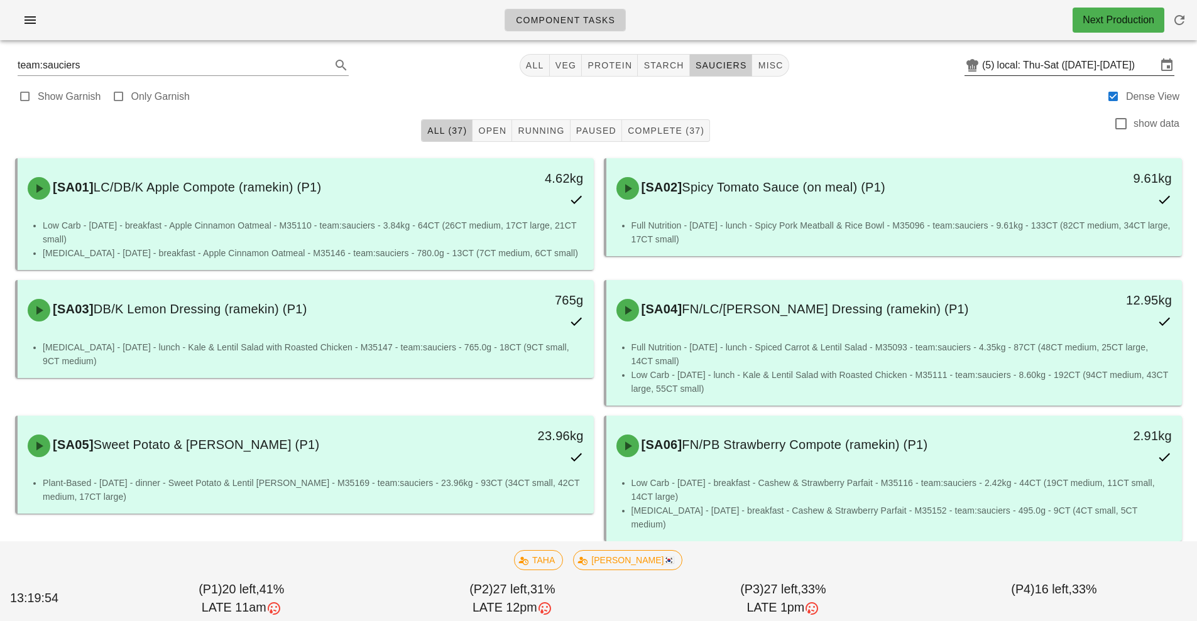
click at [1136, 65] on input "local: Thu-Sat ([DATE]-[DATE])" at bounding box center [1077, 65] width 160 height 20
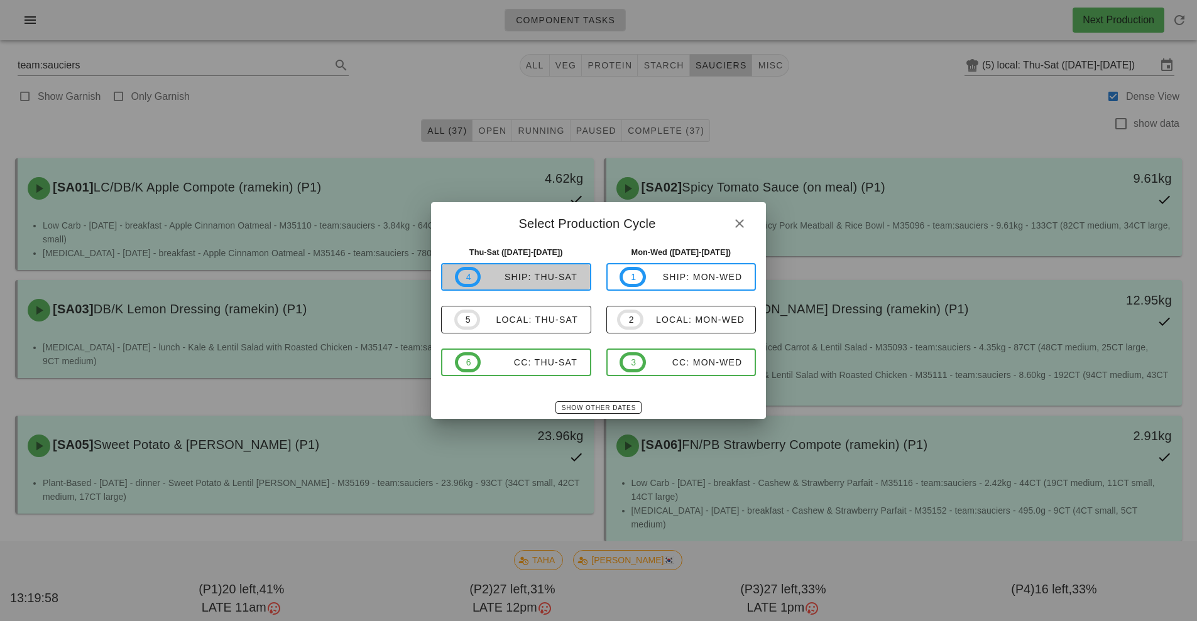
click at [532, 286] on span "4 ship: Thu-Sat" at bounding box center [516, 277] width 122 height 20
type input "ship: Thu-Sat (Aug 21-Aug 23)"
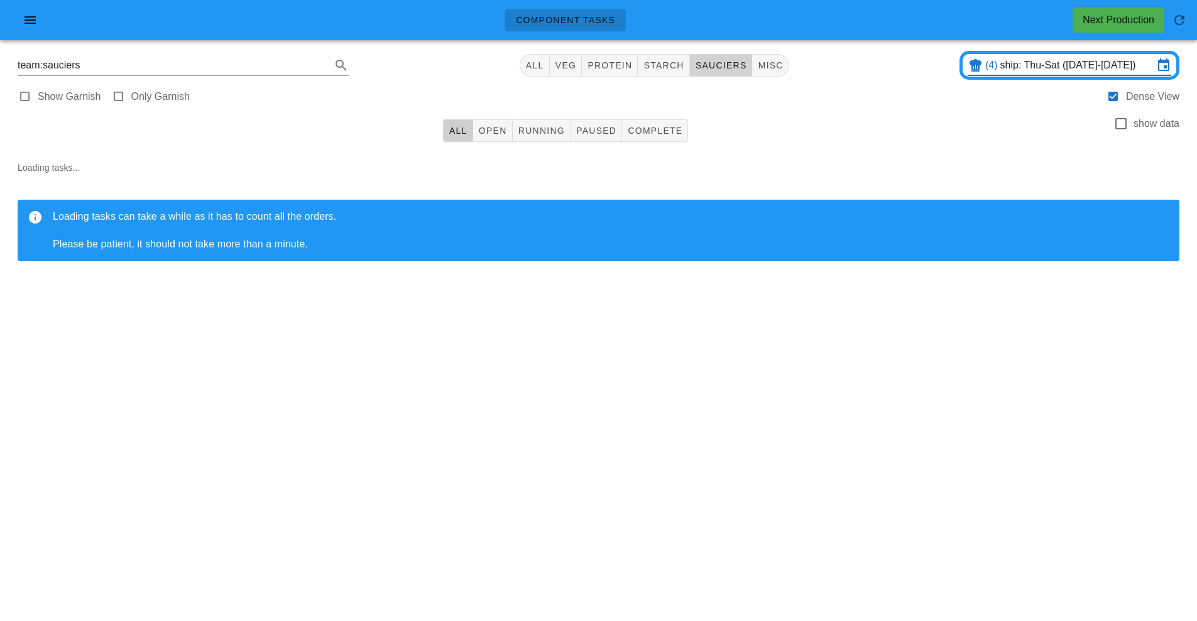
click at [728, 75] on button "sauciers" at bounding box center [721, 65] width 63 height 23
click at [671, 139] on button "Complete" at bounding box center [655, 130] width 66 height 23
click at [724, 69] on span "sauciers" at bounding box center [716, 65] width 52 height 10
type input "team:sauciers"
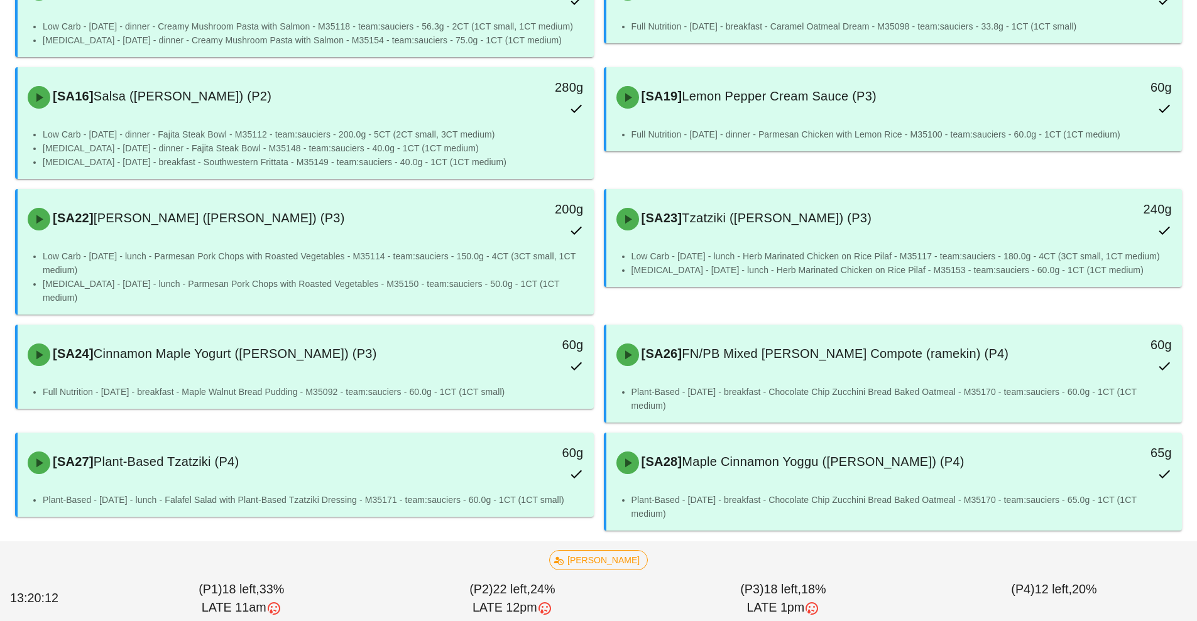
scroll to position [710, 0]
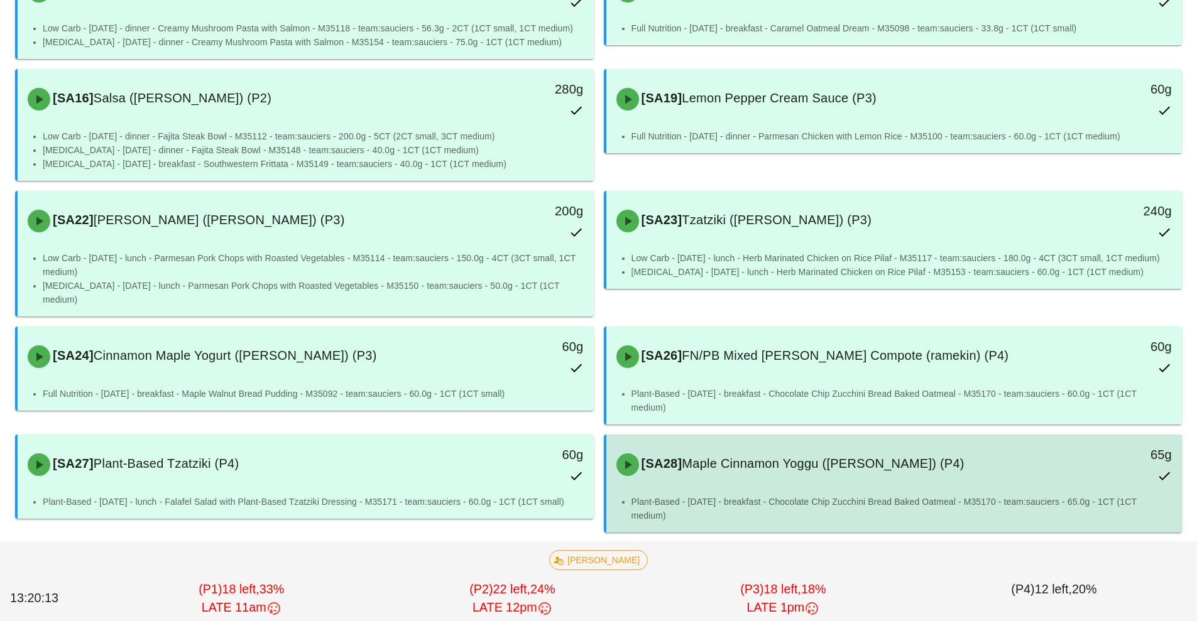
click at [759, 494] on div "[SA28] Maple Cinnamon Yoggu (ramekin) (P4) 65g" at bounding box center [894, 465] width 576 height 60
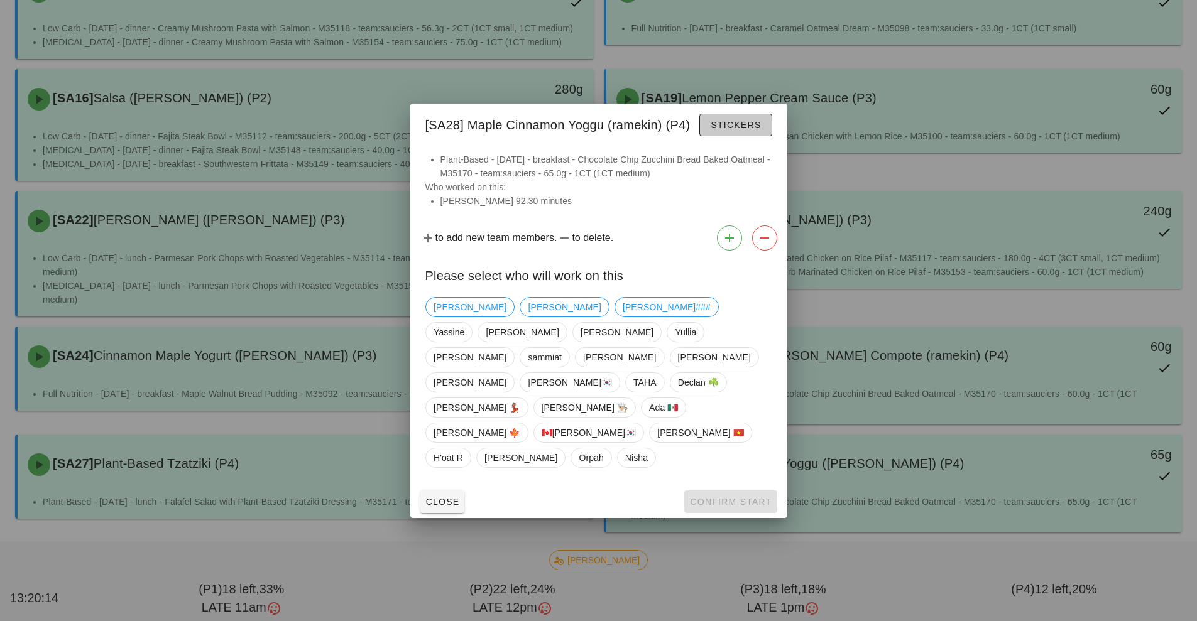
click at [753, 130] on span "Stickers" at bounding box center [735, 125] width 51 height 10
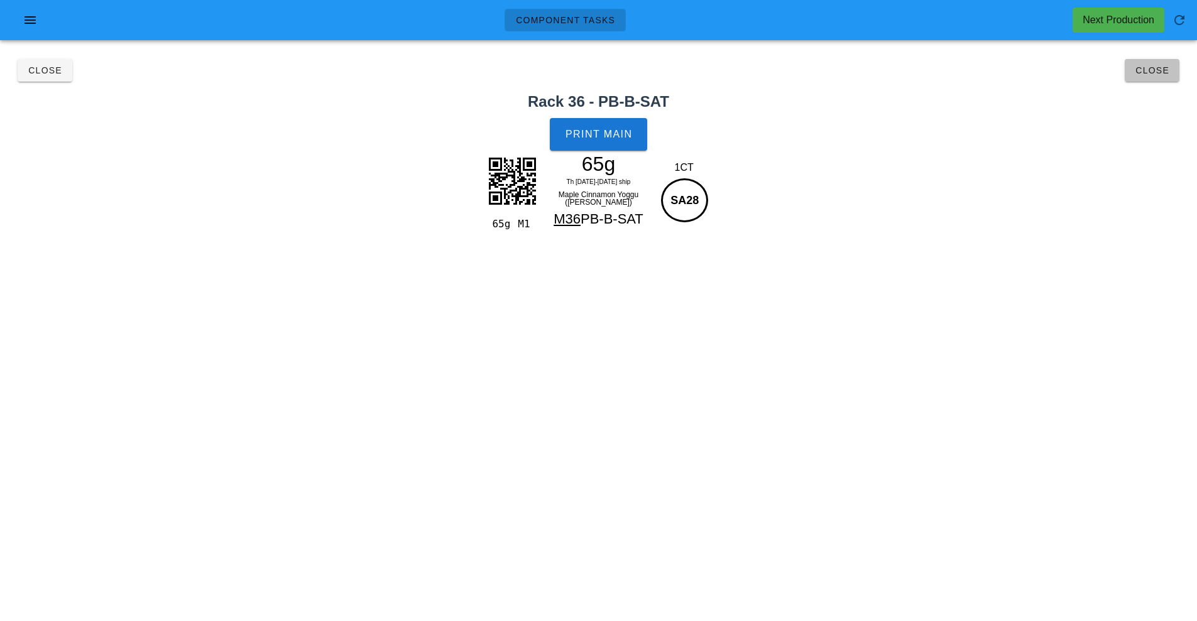
click at [1159, 70] on span "Close" at bounding box center [1151, 70] width 35 height 10
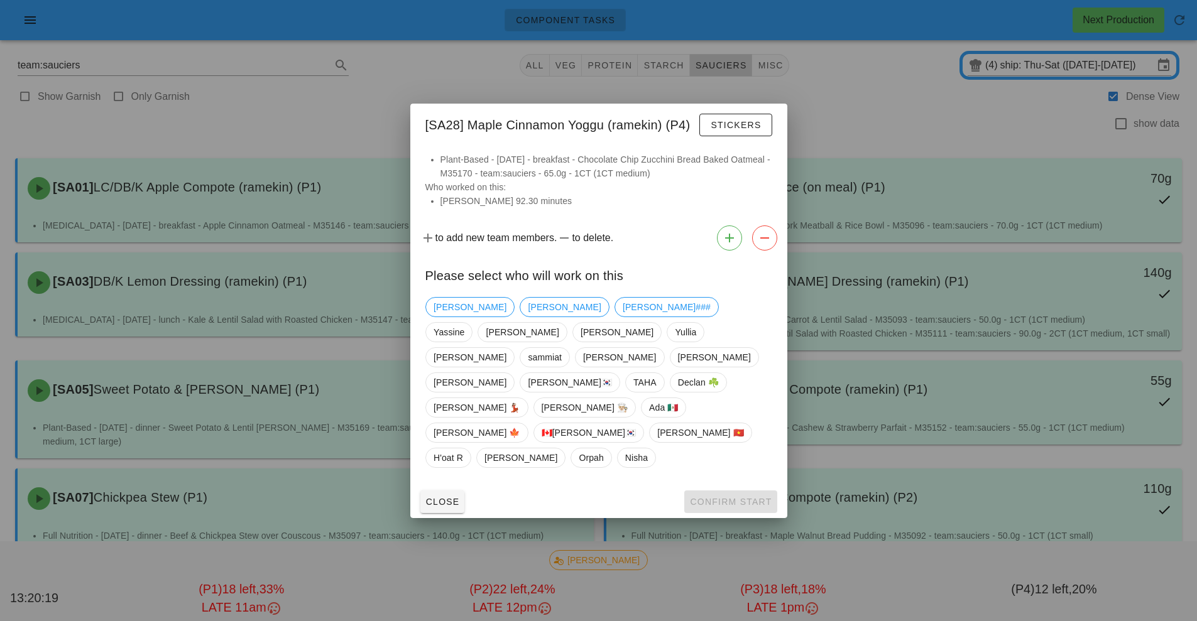
click at [1077, 101] on div at bounding box center [598, 310] width 1197 height 621
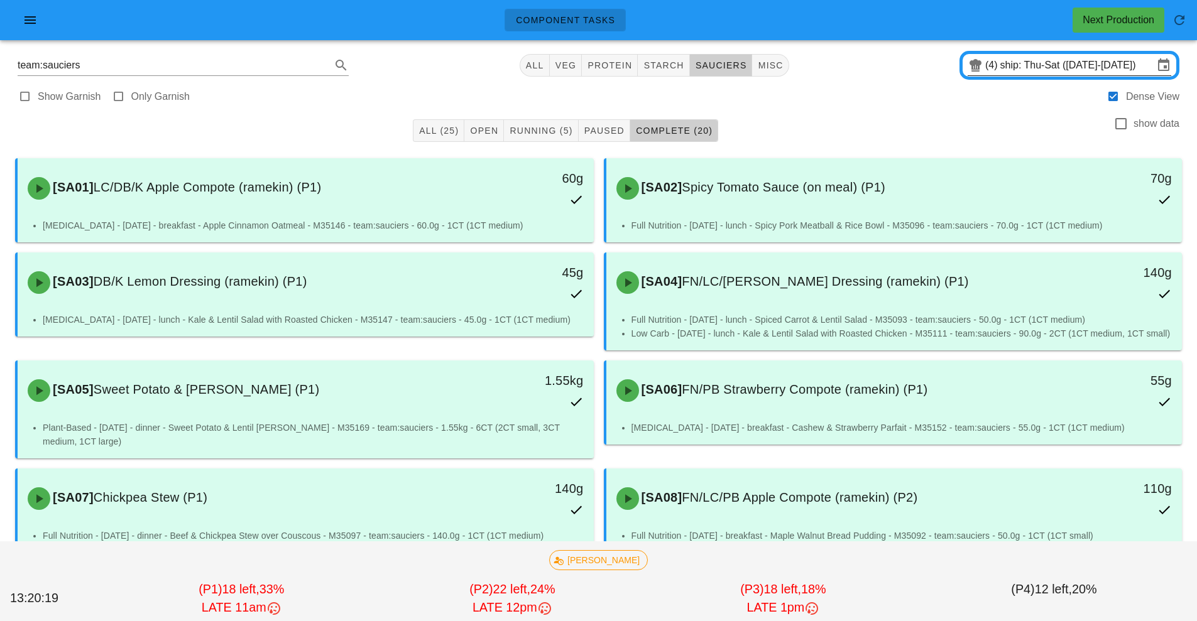
click at [1080, 72] on input "ship: Thu-Sat (Aug 21-Aug 23)" at bounding box center [1076, 65] width 153 height 20
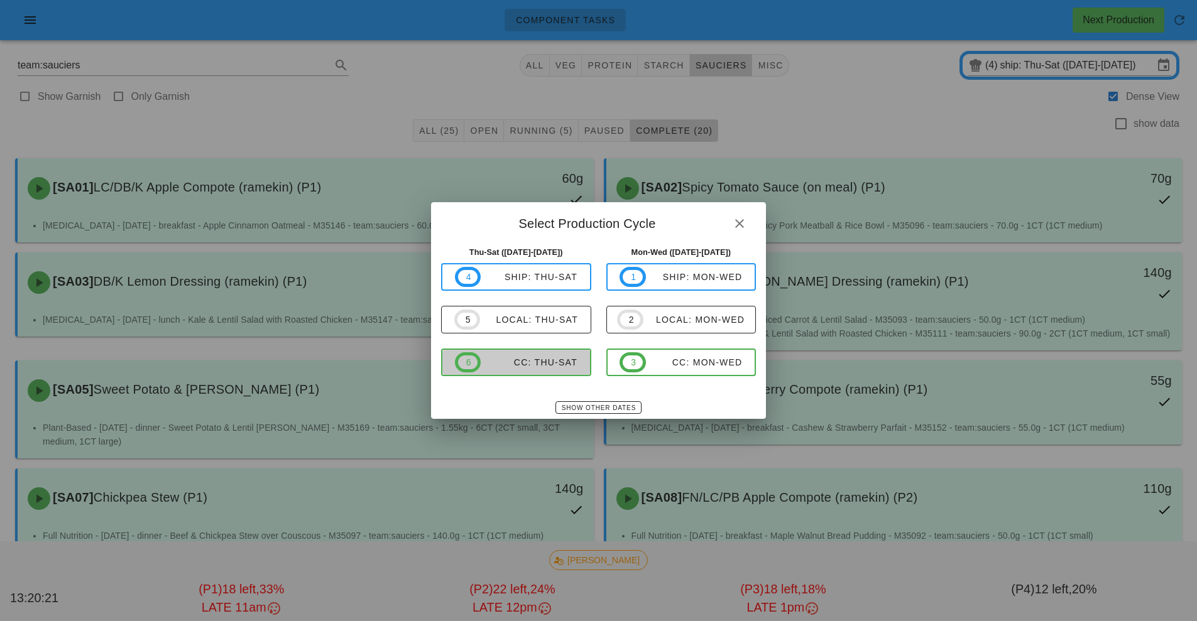
click at [552, 370] on span "6 CC: Thu-Sat" at bounding box center [516, 362] width 122 height 20
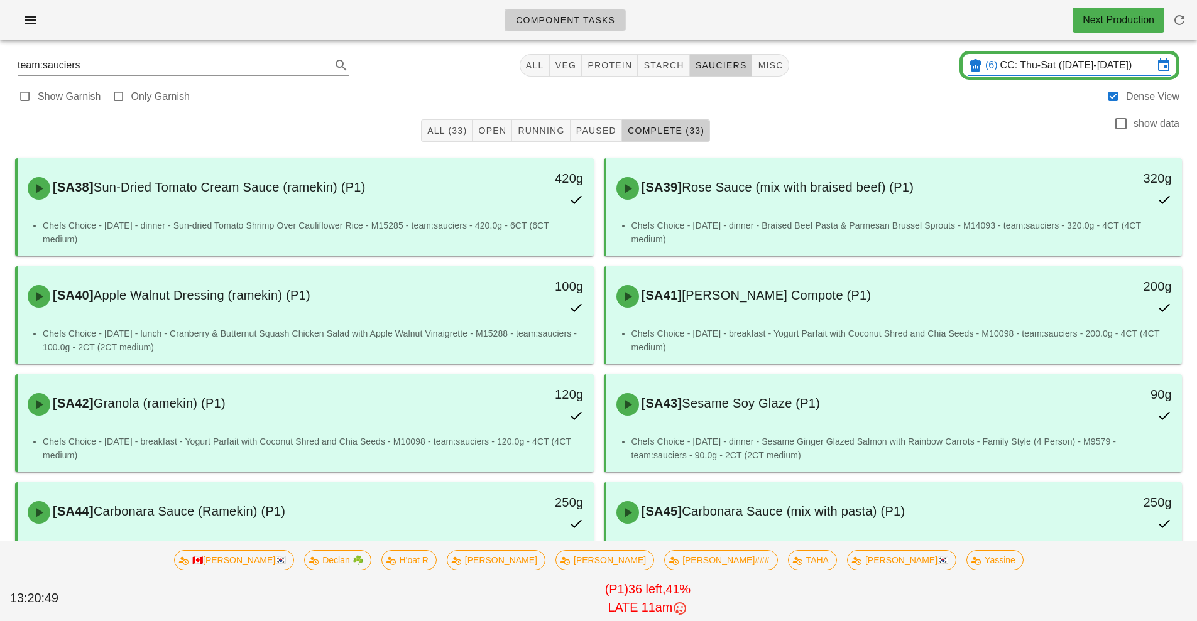
click at [1124, 68] on input "CC: Thu-Sat (Aug 21-Aug 23)" at bounding box center [1076, 65] width 153 height 20
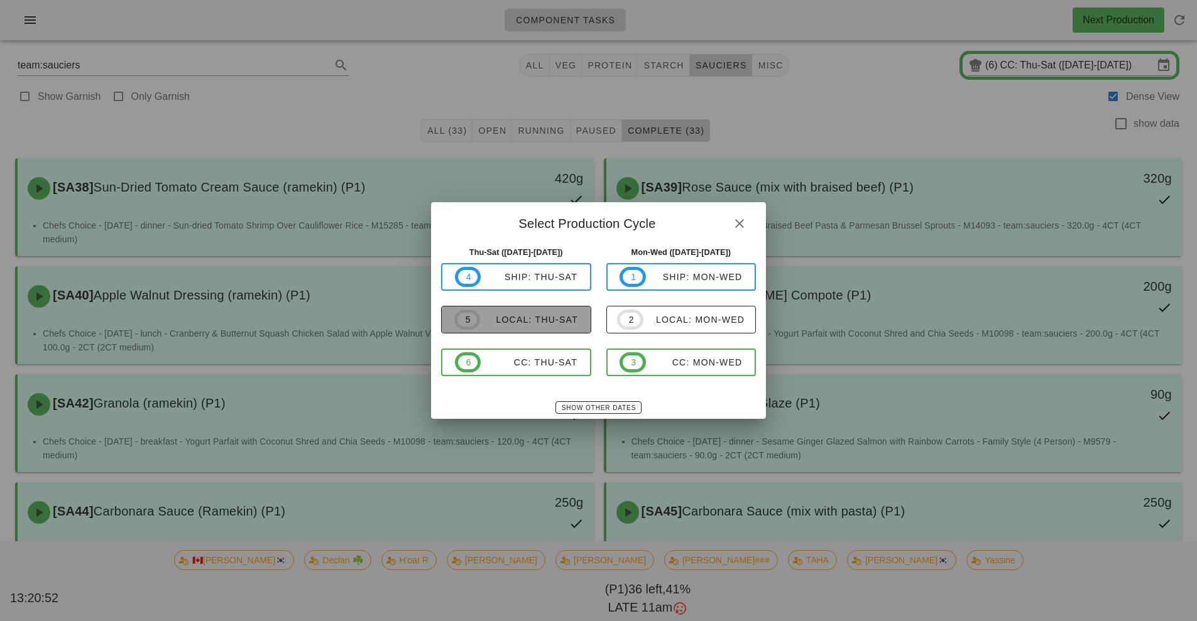
click at [553, 327] on span "5 local: Thu-Sat" at bounding box center [516, 320] width 124 height 20
type input "local: Thu-Sat ([DATE]-[DATE])"
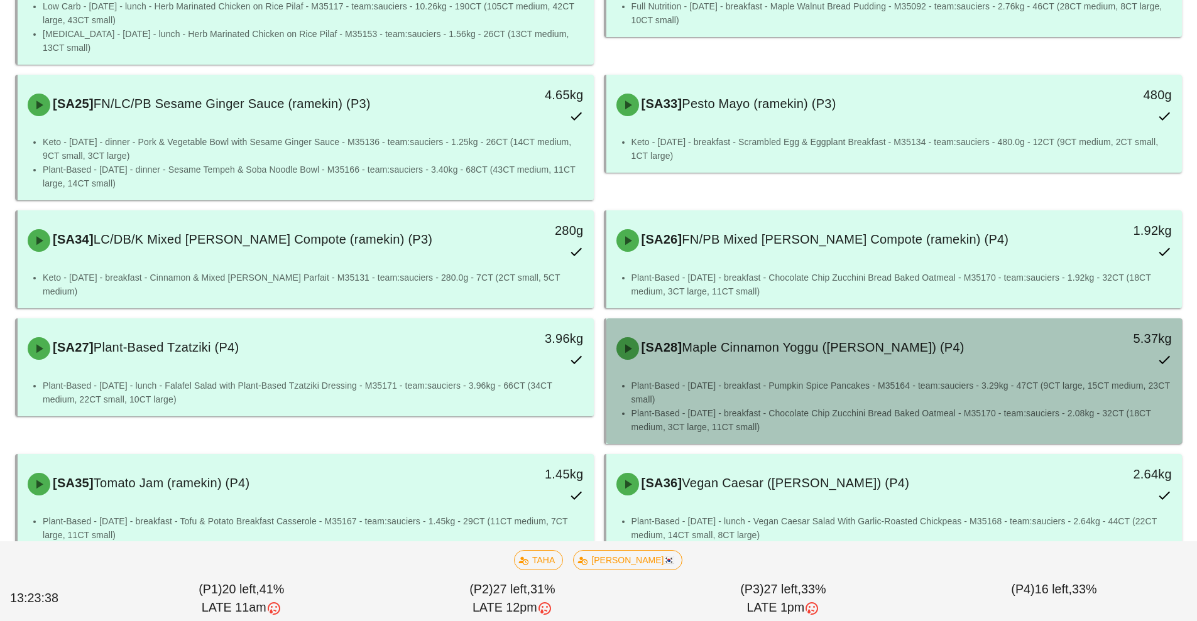
scroll to position [1904, 0]
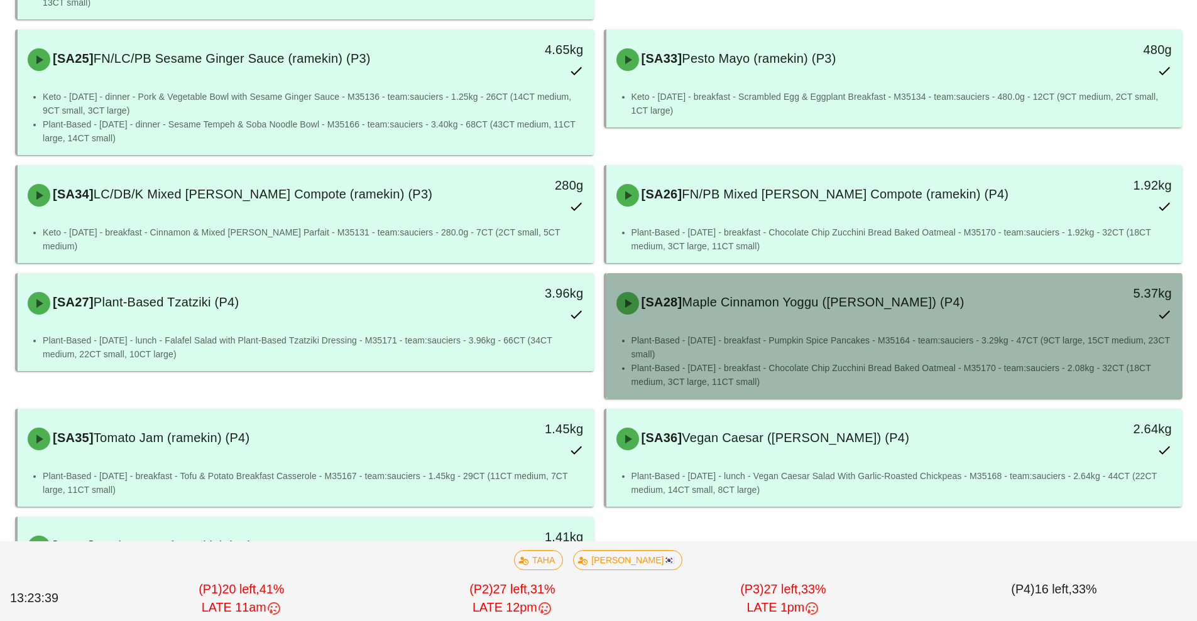
click at [873, 334] on li "Plant-Based - [DATE] - breakfast - Pumpkin Spice Pancakes - M35164 - team:sauci…" at bounding box center [901, 348] width 541 height 28
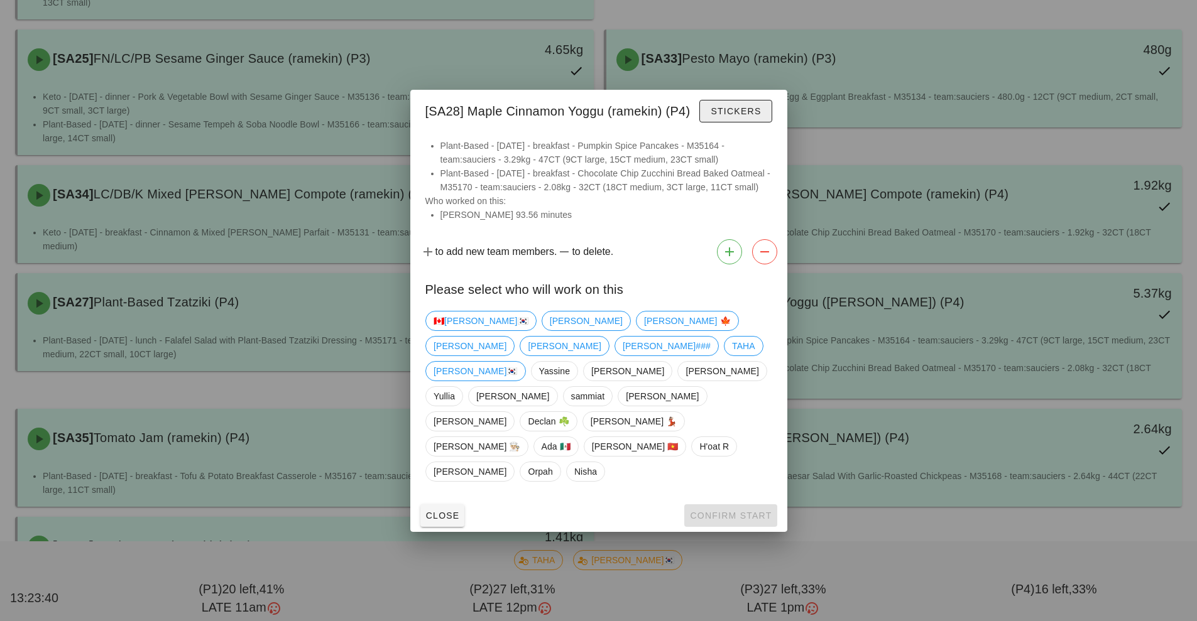
click at [766, 122] on button "Stickers" at bounding box center [735, 111] width 72 height 23
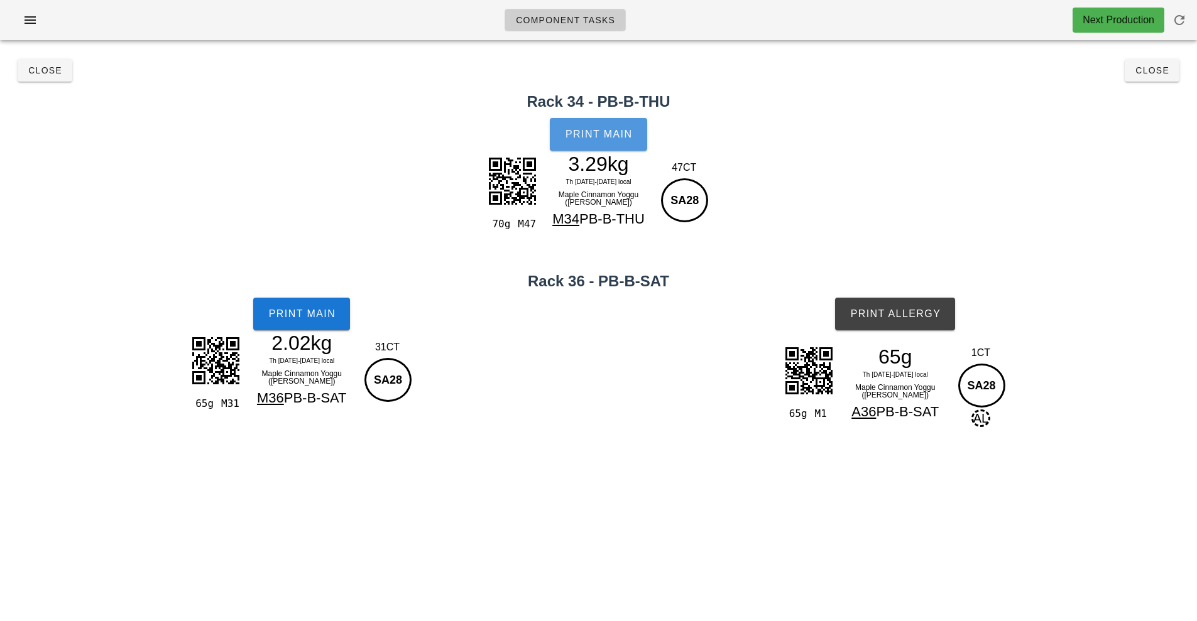
click at [593, 119] on button "Print Main" at bounding box center [598, 134] width 97 height 33
